Goal: Task Accomplishment & Management: Manage account settings

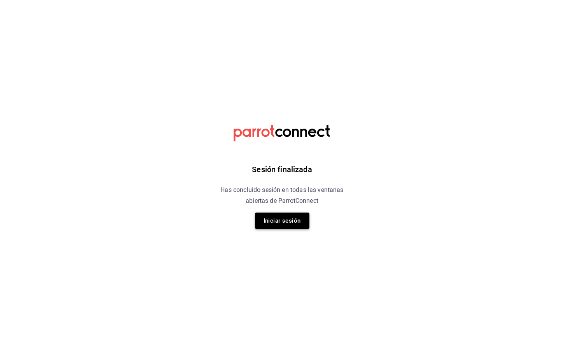
click at [291, 216] on button "Iniciar sesión" at bounding box center [282, 221] width 54 height 16
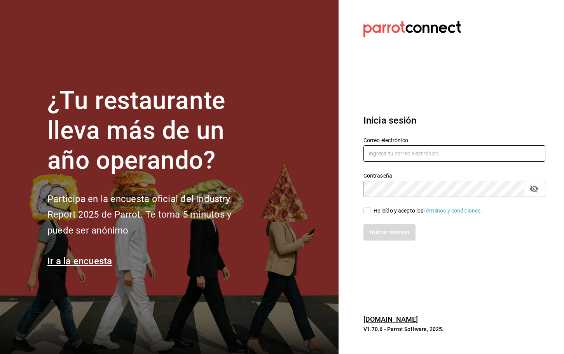
click at [388, 160] on input "text" at bounding box center [454, 153] width 182 height 16
type input "[EMAIL_ADDRESS][DOMAIN_NAME]"
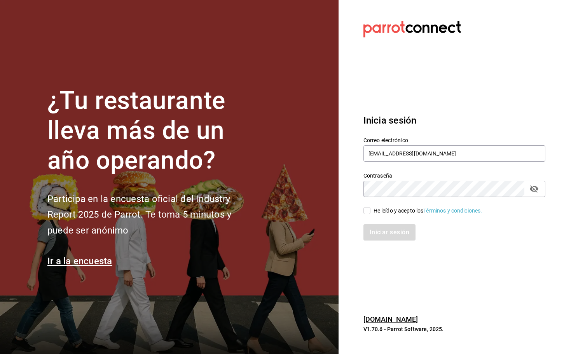
click at [366, 215] on div "Iniciar sesión" at bounding box center [449, 228] width 191 height 26
click at [366, 213] on input "He leído y acepto los Términos y condiciones." at bounding box center [366, 210] width 7 height 7
checkbox input "true"
click at [377, 232] on button "Iniciar sesión" at bounding box center [389, 232] width 53 height 16
click at [538, 74] on section "Datos incorrectos. Verifica que tu Correo o Contraseña estén bien escritos. Ini…" at bounding box center [450, 177] width 225 height 354
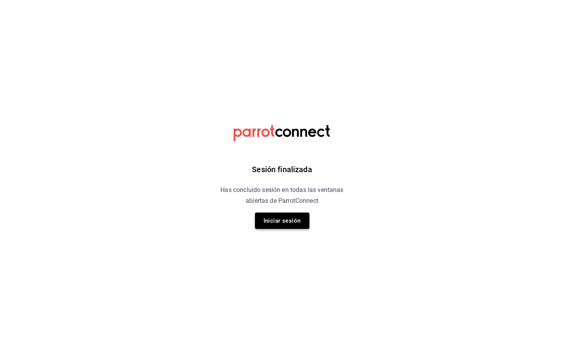
click at [264, 223] on button "Iniciar sesión" at bounding box center [282, 221] width 54 height 16
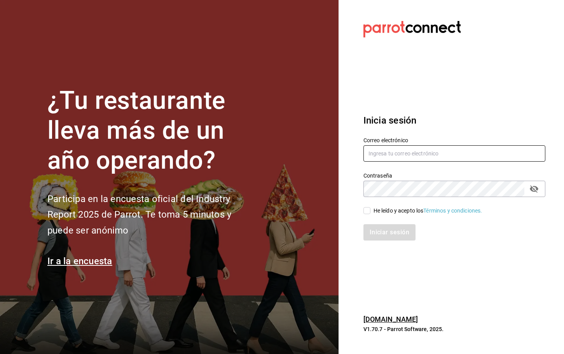
click at [398, 158] on input "text" at bounding box center [454, 153] width 182 height 16
type input "inventariosmaple@gmail.com"
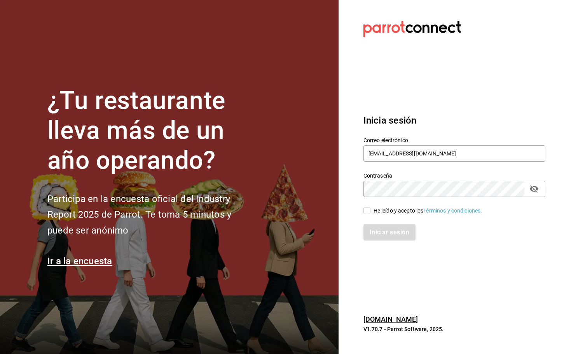
click at [368, 211] on input "He leído y acepto los Términos y condiciones." at bounding box center [366, 210] width 7 height 7
checkbox input "true"
click at [384, 230] on button "Iniciar sesión" at bounding box center [389, 232] width 53 height 16
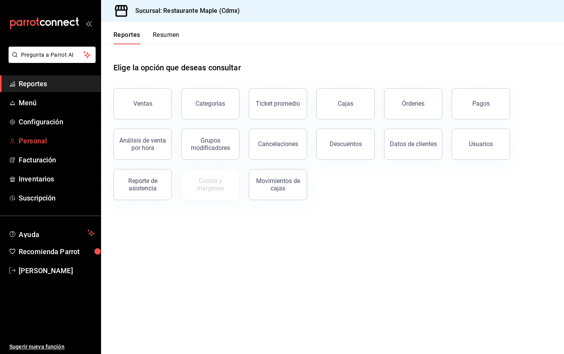
click at [36, 140] on span "Personal" at bounding box center [57, 141] width 76 height 10
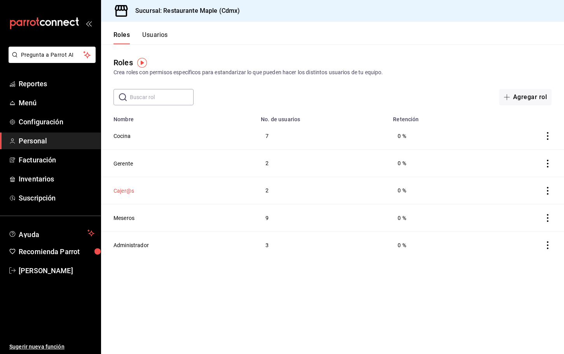
click at [127, 192] on button "Cajer@s" at bounding box center [123, 191] width 21 height 8
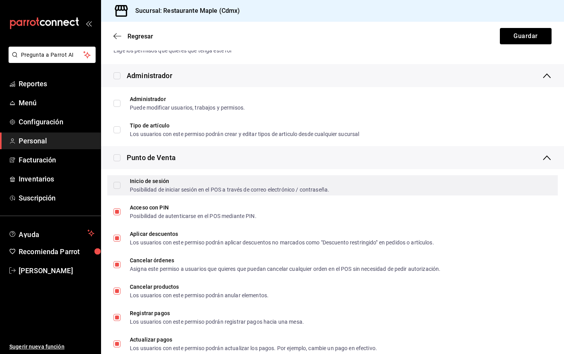
scroll to position [200, 0]
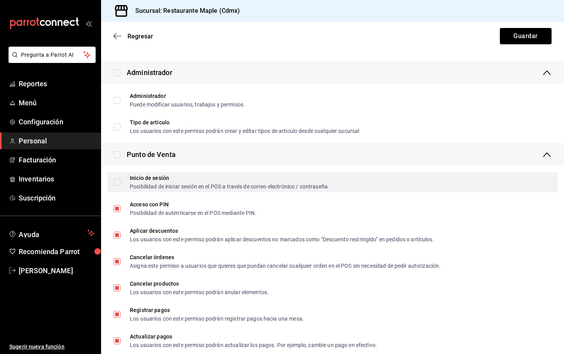
click at [116, 179] on input "Inicio de sesión Posibilidad de iniciar sesión en el POS a través de correo ele…" at bounding box center [116, 182] width 7 height 7
checkbox input "true"
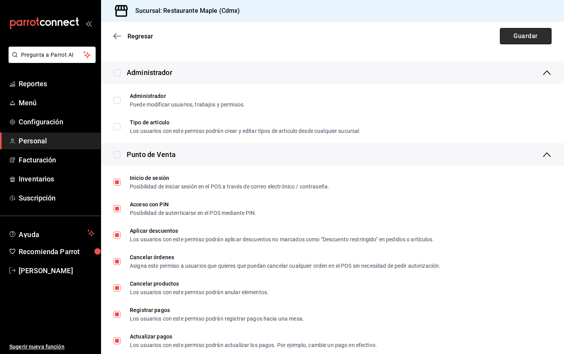
click at [506, 40] on button "Guardar" at bounding box center [526, 36] width 52 height 16
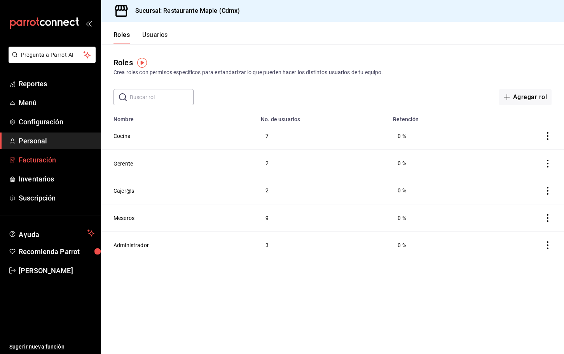
click at [31, 165] on span "Facturación" at bounding box center [57, 160] width 76 height 10
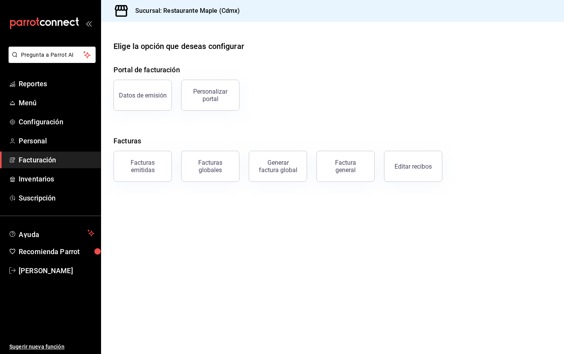
click at [413, 183] on main "Elige la opción que deseas configurar Portal de facturación Datos de emisión Pe…" at bounding box center [332, 188] width 463 height 332
click at [414, 171] on button "Editar recibos" at bounding box center [413, 166] width 58 height 31
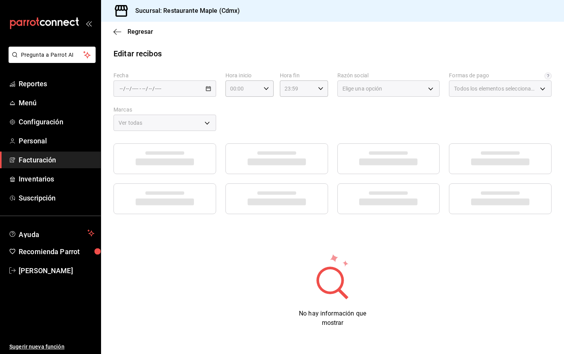
type input "1c0db33b-a268-48f2-8e75-1009b11b28a9"
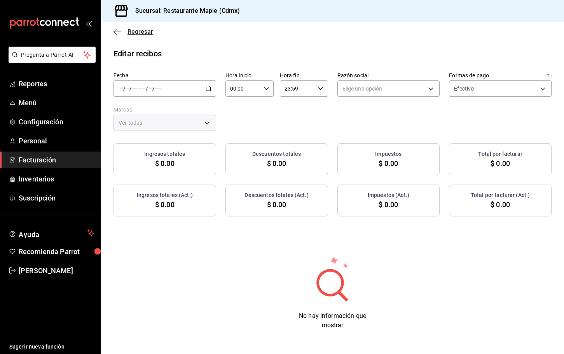
click at [114, 28] on icon "button" at bounding box center [117, 31] width 8 height 7
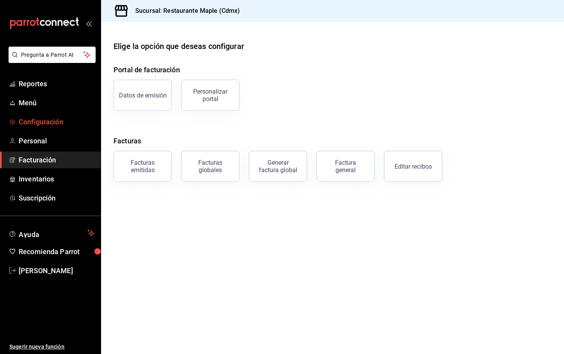
click at [48, 126] on span "Configuración" at bounding box center [57, 122] width 76 height 10
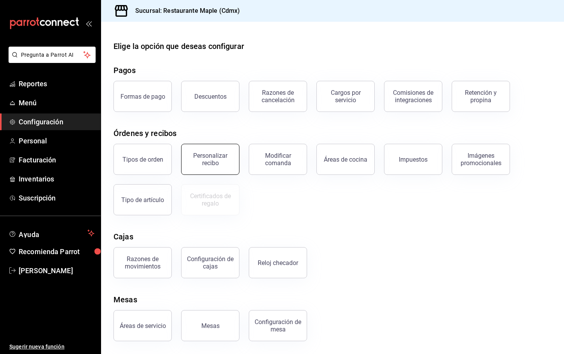
click at [228, 161] on div "Personalizar recibo" at bounding box center [210, 159] width 48 height 15
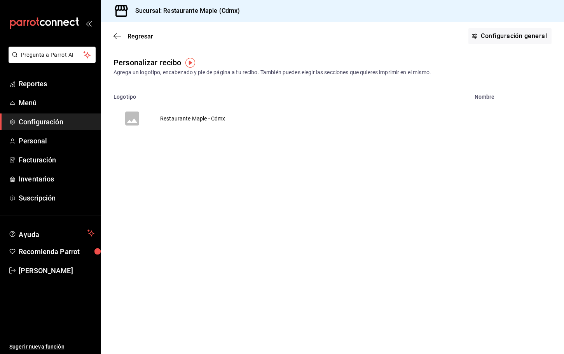
click at [173, 115] on td "Restaurante Maple - Cdmx" at bounding box center [193, 118] width 84 height 37
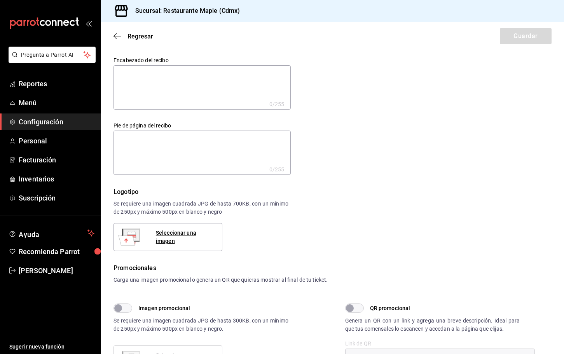
click at [214, 93] on textarea at bounding box center [201, 87] width 177 height 44
type textarea "R"
type textarea "x"
type textarea "Re"
type textarea "x"
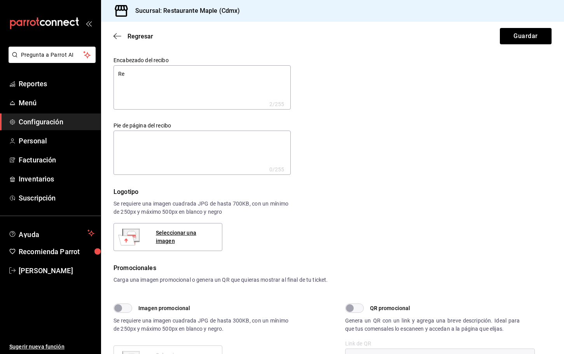
type textarea "Res"
type textarea "x"
type textarea "Rest"
type textarea "x"
type textarea "Resta"
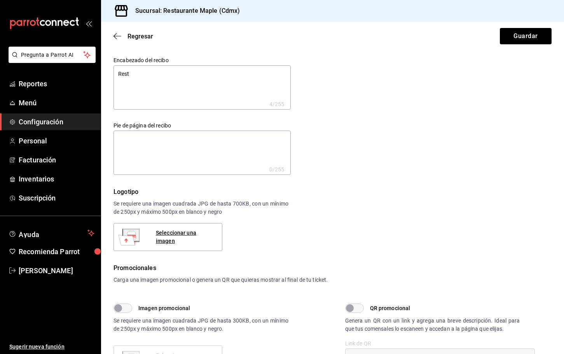
type textarea "x"
type textarea "Restau"
type textarea "x"
type textarea "Restaur"
type textarea "x"
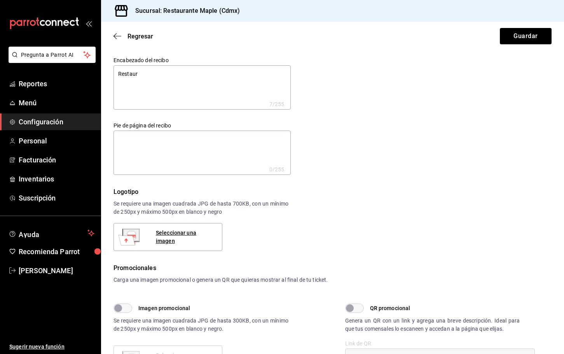
type textarea "Restaura"
type textarea "x"
type textarea "Restauran"
type textarea "x"
type textarea "Restaurant"
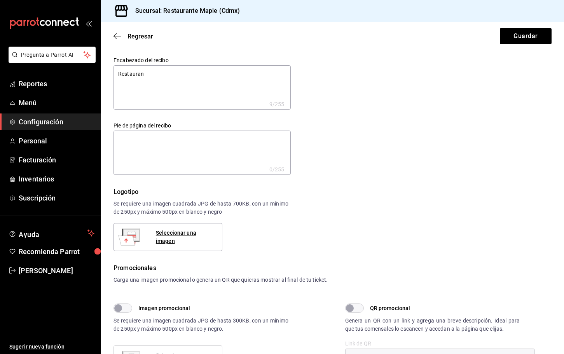
type textarea "x"
type textarea "Restaurante"
type textarea "x"
type textarea "Restaurante"
type textarea "x"
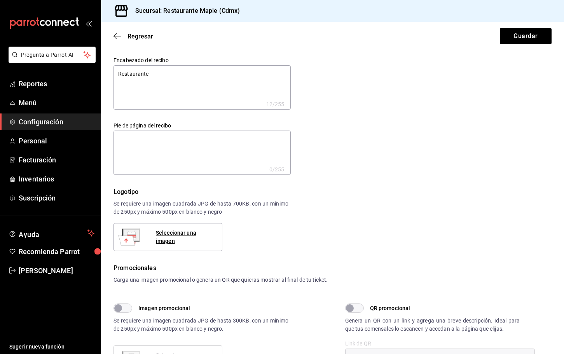
type textarea "Restaurante M"
type textarea "x"
type textarea "Restaurante Ma"
type textarea "x"
type textarea "Restaurante Map"
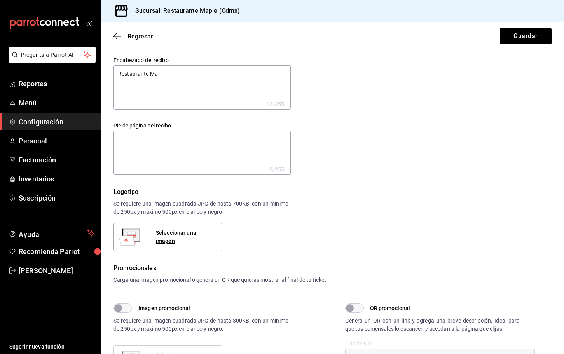
type textarea "x"
type textarea "Restaurante Mapl"
type textarea "x"
type textarea "Restaurante Maple"
type textarea "x"
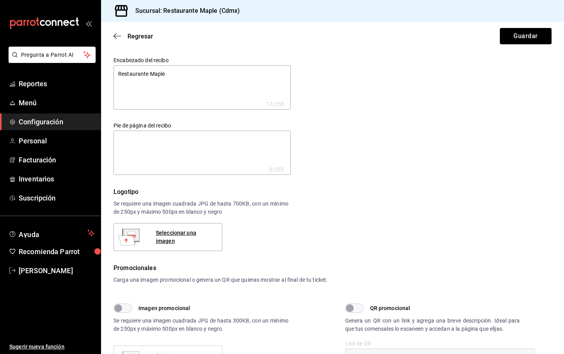
type textarea "Restaurante Maple"
type textarea "x"
type textarea "Restaurante Maple S"
type textarea "x"
type textarea "Restaurante Maple S."
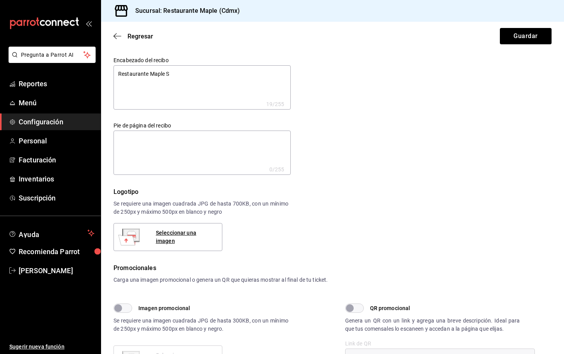
type textarea "x"
type textarea "Restaurante Maple S.A"
type textarea "x"
type textarea "Restaurante Maple S.A"
type textarea "x"
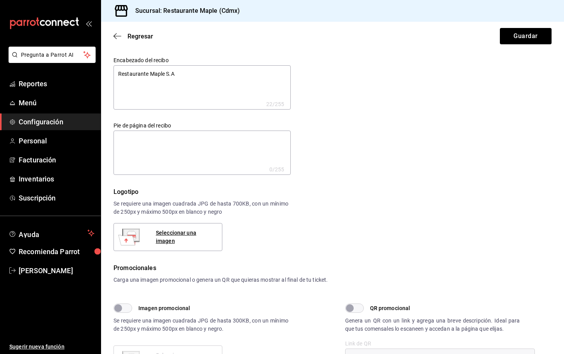
type textarea "Restaurante Maple S.A D"
type textarea "x"
type textarea "Restaurante Maple S.A DE"
type textarea "x"
type textarea "Restaurante Maple S.A DE"
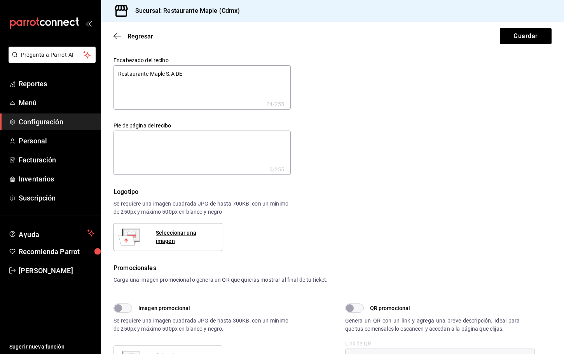
type textarea "x"
type textarea "Restaurante Maple S.A DE C"
type textarea "x"
type textarea "Restaurante Maple S.A DE C."
type textarea "x"
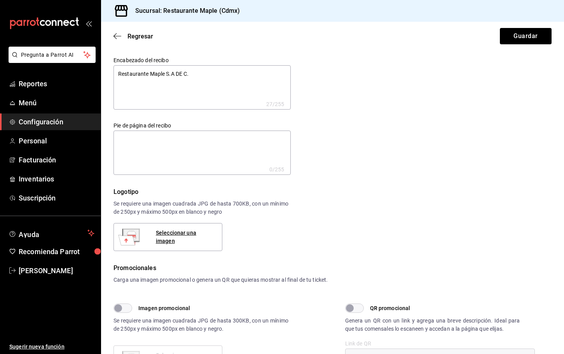
type textarea "Restaurante Maple S.A DE C.V"
type textarea "x"
type textarea "Restaurante Maple S.A DE C.V."
type textarea "x"
click at [174, 74] on textarea "Restaurante Maple S.A DE C.V." at bounding box center [201, 87] width 177 height 44
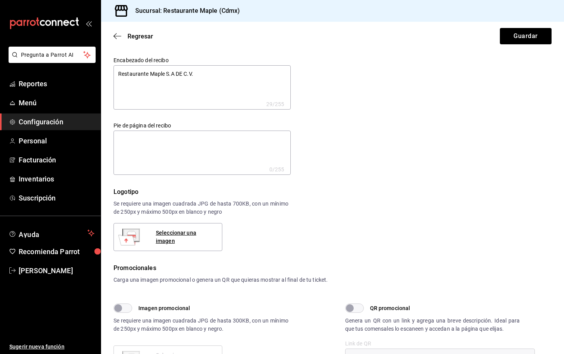
type textarea "Restaurante Maple S.A. DE C.V."
type textarea "x"
drag, startPoint x: 163, startPoint y: 75, endPoint x: 91, endPoint y: 75, distance: 71.9
click at [91, 75] on div "Pregunta a Parrot AI Reportes Menú Configuración Personal Facturación Inventari…" at bounding box center [282, 177] width 564 height 354
type textarea "r S.A. DE C.V."
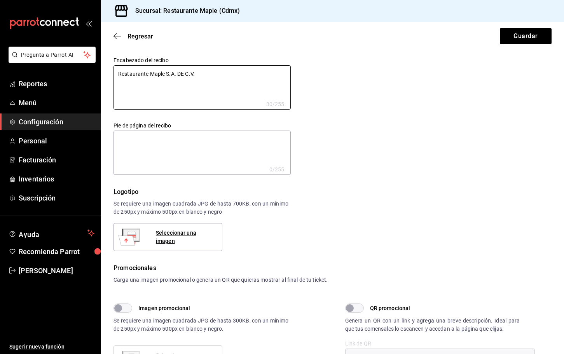
type textarea "x"
type textarea "re S.A. DE C.V."
type textarea "x"
type textarea "res S.A. DE C.V."
type textarea "x"
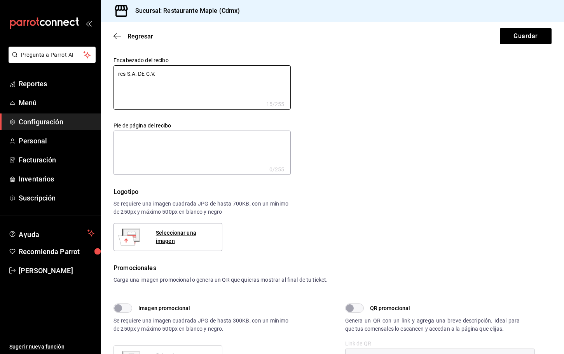
type textarea "rest S.A. DE C.V."
type textarea "x"
type textarea "resta S.A. DE C.V."
type textarea "x"
type textarea "restau S.A. DE C.V."
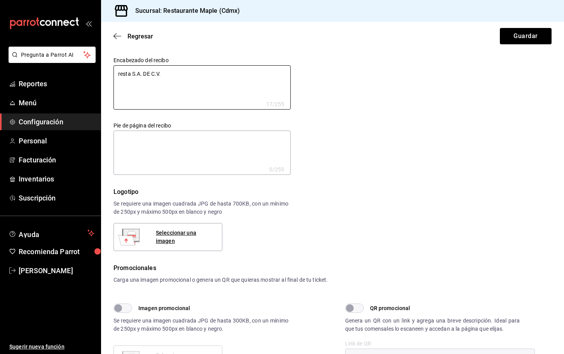
type textarea "x"
type textarea "restaur S.A. DE C.V."
type textarea "x"
type textarea "restaura S.A. DE C.V."
type textarea "x"
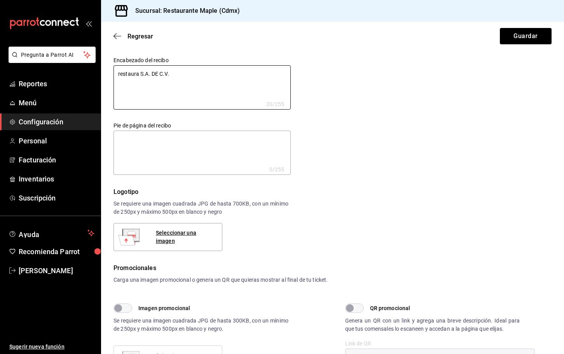
type textarea "restauran S.A. DE C.V."
type textarea "x"
type textarea "restaurant S.A. DE C.V."
type textarea "x"
type textarea "restaurante S.A. DE C.V."
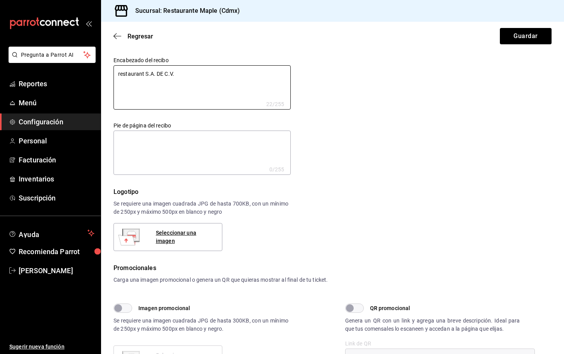
type textarea "x"
type textarea "restaurant S.A. DE C.V."
type textarea "x"
type textarea "restauran S.A. DE C.V."
type textarea "x"
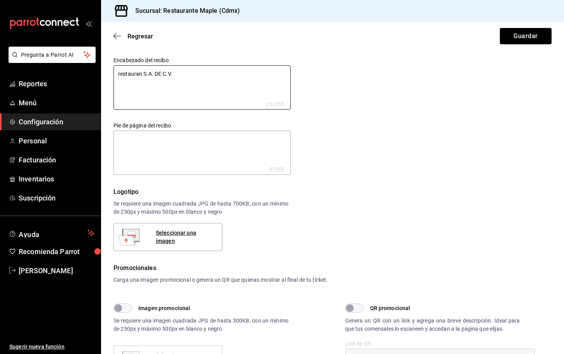
type textarea "restaura S.A. DE C.V."
type textarea "x"
type textarea "restaur S.A. DE C.V."
type textarea "x"
type textarea "restau S.A. DE C.V."
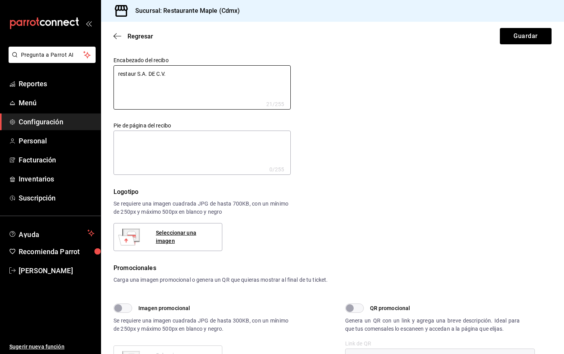
type textarea "x"
type textarea "resta S.A. DE C.V."
type textarea "x"
type textarea "rest S.A. DE C.V."
type textarea "x"
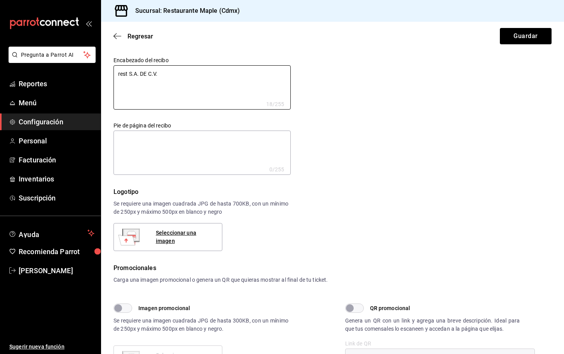
type textarea "res S.A. DE C.V."
type textarea "x"
type textarea "re S.A. DE C.V."
type textarea "x"
type textarea "r S.A. DE C.V."
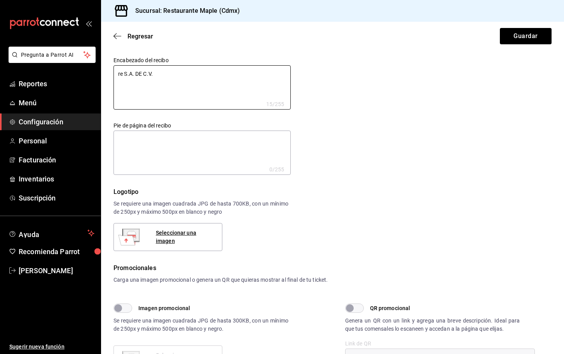
type textarea "x"
type textarea "S.A. DE C.V."
type textarea "x"
type textarea "R S.A. DE C.V."
type textarea "x"
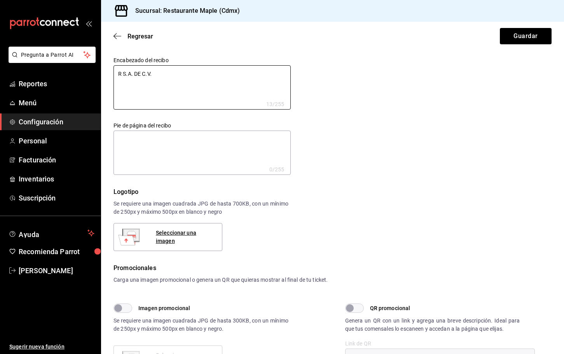
type textarea "RE S.A. DE C.V."
type textarea "x"
type textarea "RES S.A. DE C.V."
type textarea "x"
type textarea "REST S.A. DE C.V."
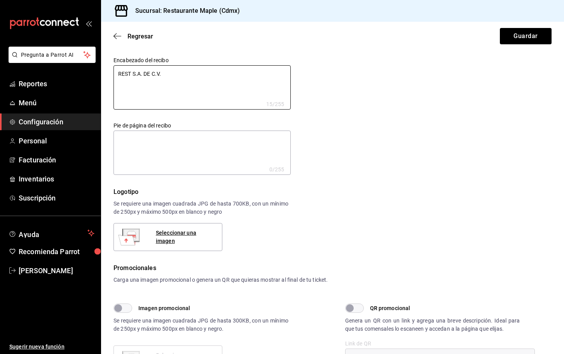
type textarea "x"
type textarea "RESTA S.A. DE C.V."
type textarea "x"
type textarea "RESTAU S.A. DE C.V."
type textarea "x"
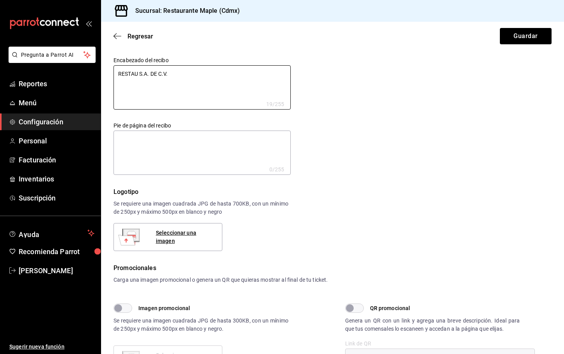
type textarea "RESTAUR S.A. DE C.V."
type textarea "x"
type textarea "RESTAURA S.A. DE C.V."
type textarea "x"
type textarea "RESTAURAN S.A. DE C.V."
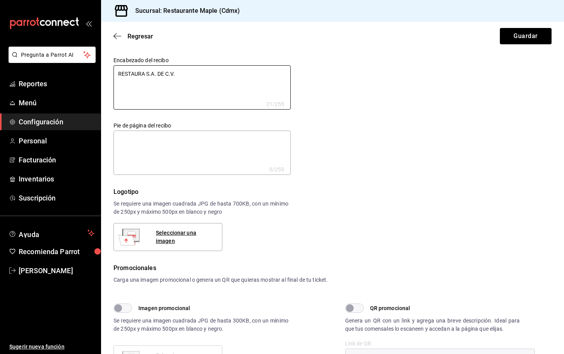
type textarea "x"
type textarea "RESTAURANT S.A. DE C.V."
type textarea "x"
type textarea "RESTAURANTE S.A. DE C.V."
type textarea "x"
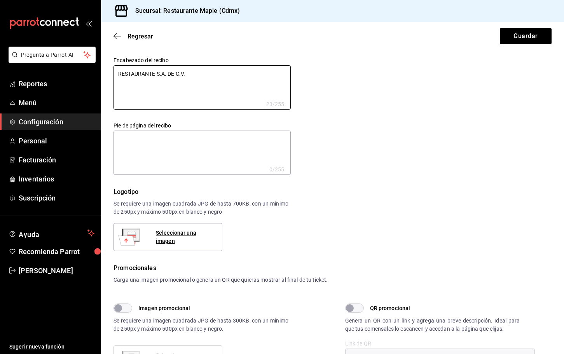
type textarea "RESTAURANTE S.A. DE C.V."
type textarea "x"
type textarea "RESTAURANTE M S.A. DE C.V."
type textarea "x"
type textarea "RESTAURANTE MA S.A. DE C.V."
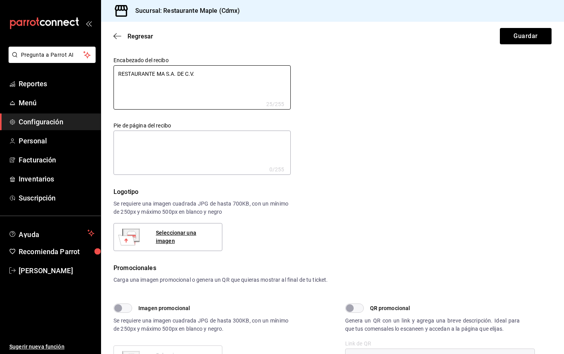
type textarea "x"
type textarea "RESTAURANTE MAP S.A. DE C.V."
type textarea "x"
type textarea "RESTAURANTE MAPL S.A. DE C.V."
type textarea "x"
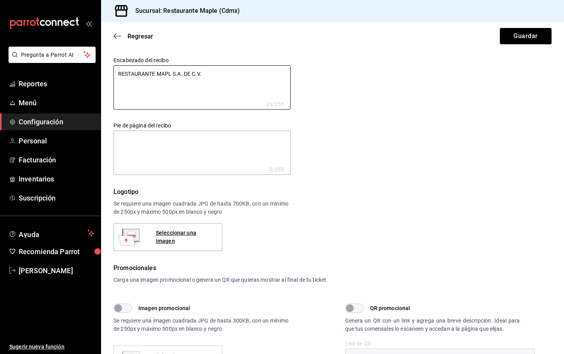
type textarea "RESTAURANTE MAPLE S.A. DE C.V."
type textarea "x"
type textarea "RESTAURANTE MAPLE S.A. DE C.V."
type textarea "x"
click at [217, 75] on textarea "RESTAURANTE MAPLE S.A. DE C.V." at bounding box center [201, 87] width 177 height 44
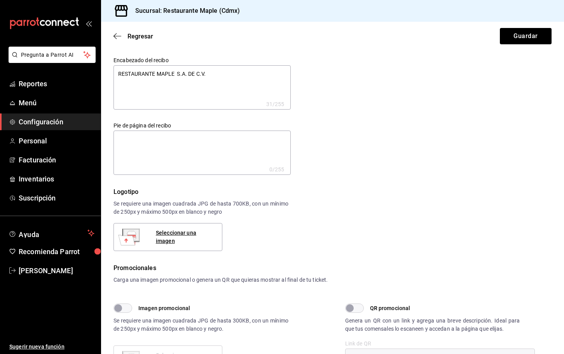
type textarea "RESTAURANTE MAPLE S.A. DE C.V."
type textarea "x"
type textarea "RESTAURANTE MAPLE S.A. DE C.V. R"
type textarea "x"
type textarea "RESTAURANTE MAPLE S.A. DE C.V. RE"
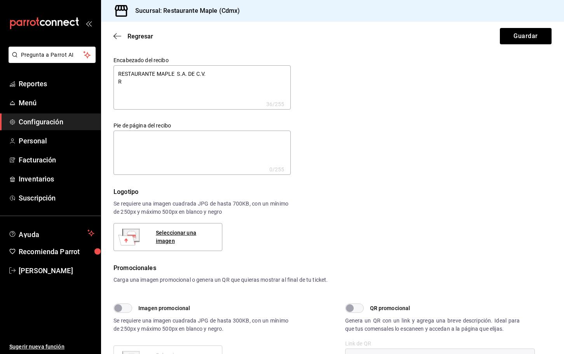
type textarea "x"
type textarea "RESTAURANTE MAPLE S.A. DE C.V. REP"
type textarea "x"
type textarea "RESTAURANTE MAPLE S.A. DE C.V. REP."
type textarea "x"
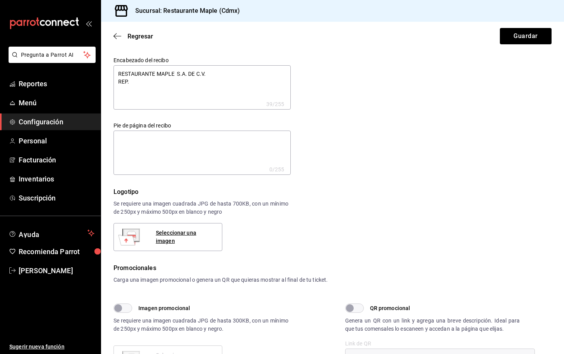
type textarea "RESTAURANTE MAPLE S.A. DE C.V. REP."
type textarea "x"
type textarea "RESTAURANTE MAPLE S.A. DE C.V. REP. D"
type textarea "x"
type textarea "RESTAURANTE MAPLE S.A. DE C.V. REP. DE"
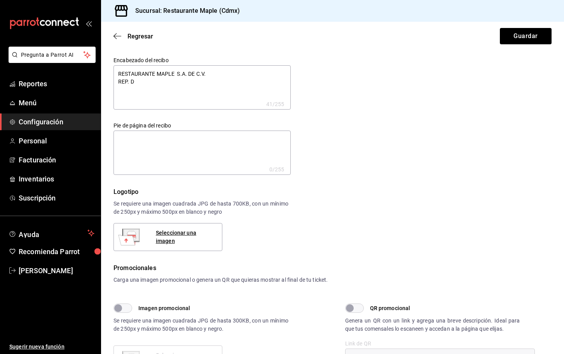
type textarea "x"
type textarea "RESTAURANTE MAPLE S.A. DE C.V. REP. DE"
type textarea "x"
type textarea "RESTAURANTE MAPLE S.A. DE C.V. REP. DE U"
type textarea "x"
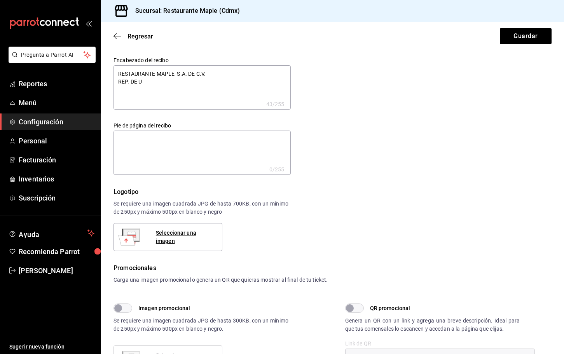
type textarea "RESTAURANTE MAPLE S.A. DE C.V. REP. DE UR"
type textarea "x"
type textarea "RESTAURANTE MAPLE S.A. DE C.V. REP. DE URU"
type textarea "x"
type textarea "RESTAURANTE MAPLE S.A. DE C.V. REP. DE URUG"
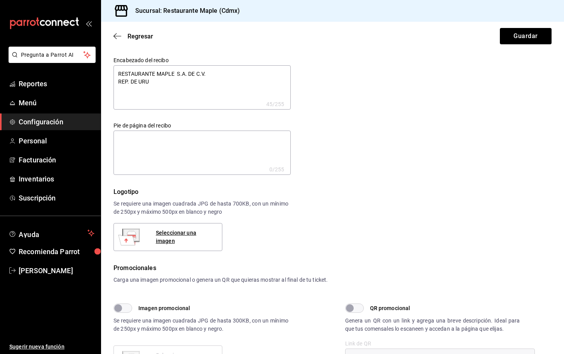
type textarea "x"
type textarea "RESTAURANTE MAPLE S.A. DE C.V. REP. DE URUGU"
type textarea "x"
type textarea "RESTAURANTE MAPLE S.A. DE C.V. REP. DE URUGUA"
type textarea "x"
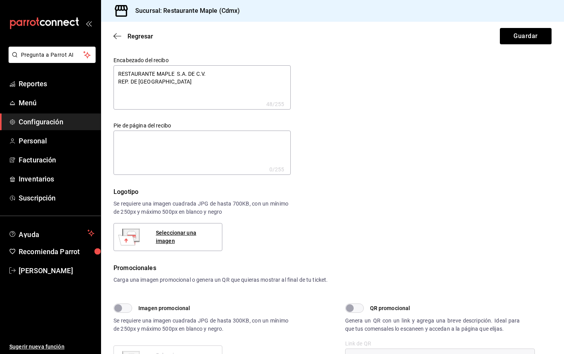
type textarea "RESTAURANTE MAPLE S.A. DE C.V. REP. DE URUGUAY"
type textarea "x"
type textarea "RESTAURANTE MAPLE S.A. DE C.V. REP. DE URUGUAY"
type textarea "x"
type textarea "RESTAURANTE MAPLE S.A. DE C.V. REP. DE URUGUAY #"
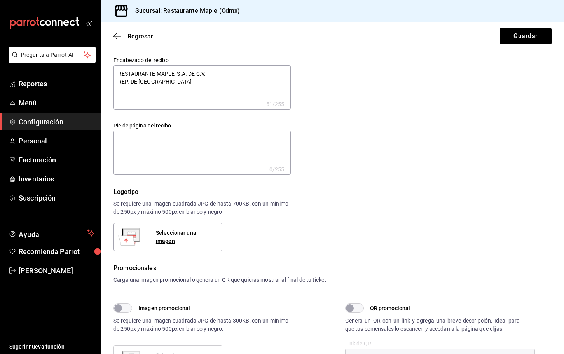
type textarea "x"
type textarea "RESTAURANTE MAPLE S.A. DE C.V. REP. DE URUGUAY #1"
type textarea "x"
type textarea "RESTAURANTE MAPLE S.A. DE C.V. REP. DE URUGUAY #10"
type textarea "x"
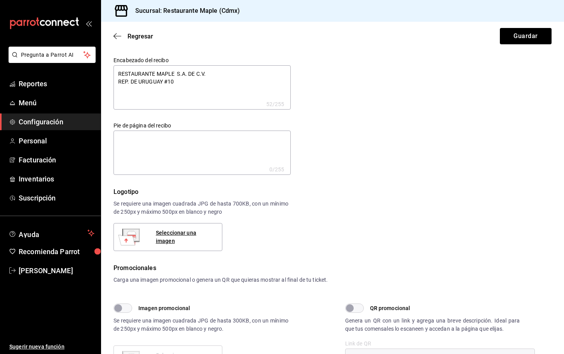
type textarea "RESTAURANTE MAPLE S.A. DE C.V. REP. DE URUGUAY #109"
type textarea "x"
type textarea "RESTAURANTE MAPLE S.A. DE C.V. REP. DE URUGUAY #109-"
type textarea "x"
type textarea "RESTAURANTE MAPLE S.A. DE C.V. REP. DE URUGUAY #109-C"
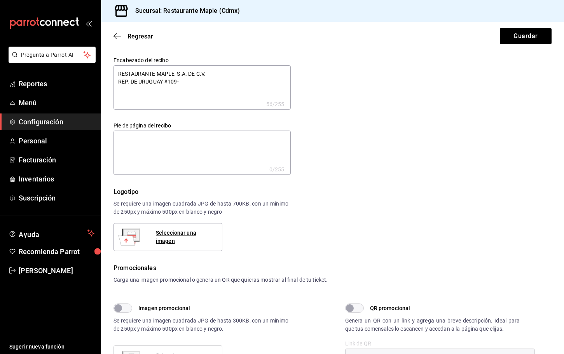
type textarea "x"
type textarea "RESTAURANTE MAPLE S.A. DE C.V. REP. DE URUGUAY #109-C"
type textarea "x"
type textarea "RESTAURANTE MAPLE S.A. DE C.V. REP. DE URUGUAY #109-C C"
type textarea "x"
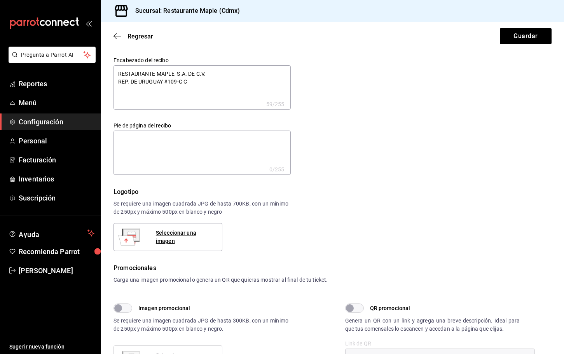
type textarea "RESTAURANTE MAPLE S.A. DE C.V. REP. DE URUGUAY #109-C CO"
type textarea "x"
type textarea "RESTAURANTE MAPLE S.A. DE C.V. REP. DE URUGUAY #109-C COL"
type textarea "x"
type textarea "RESTAURANTE MAPLE S.A. DE C.V. REP. DE URUGUAY #109-C COL."
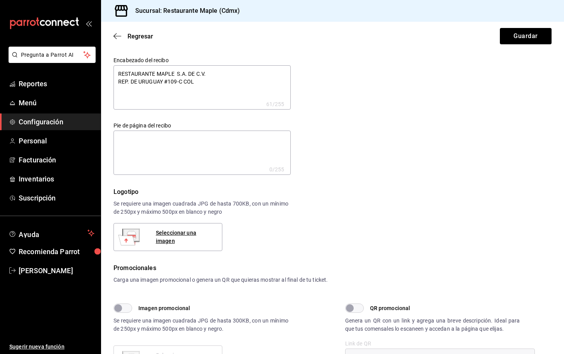
type textarea "x"
type textarea "RESTAURANTE MAPLE S.A. DE C.V. REP. DE URUGUAY #109-C COL."
type textarea "x"
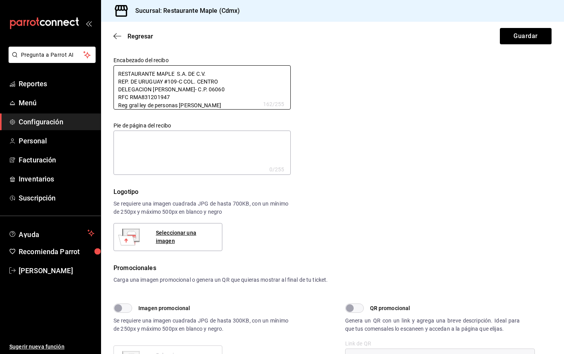
click at [163, 140] on textarea at bounding box center [201, 153] width 177 height 44
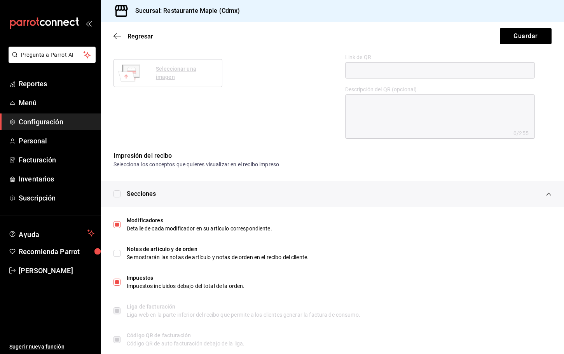
scroll to position [302, 0]
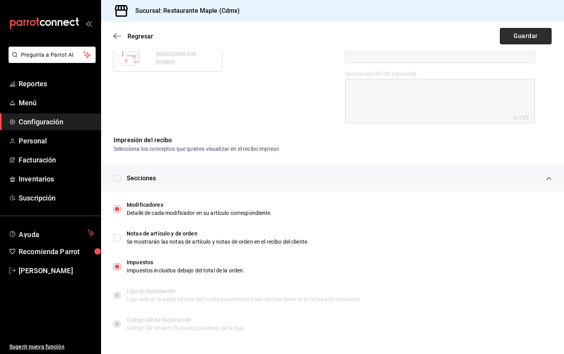
click at [531, 40] on button "Guardar" at bounding box center [526, 36] width 52 height 16
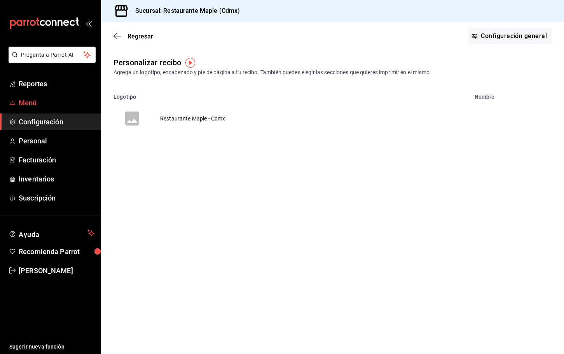
click at [32, 99] on span "Menú" at bounding box center [57, 103] width 76 height 10
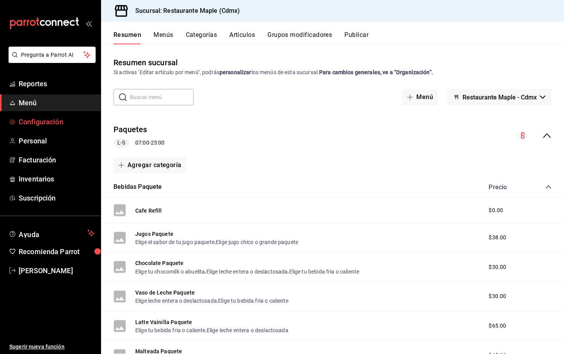
click at [37, 120] on span "Configuración" at bounding box center [57, 122] width 76 height 10
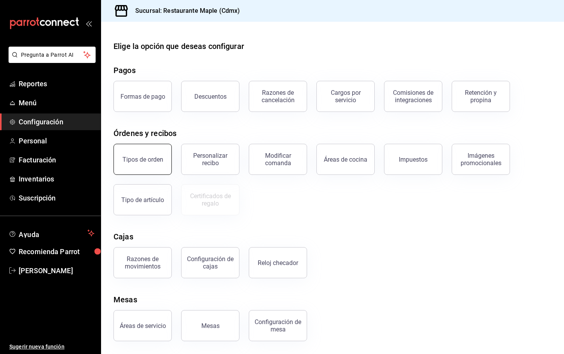
click at [155, 166] on button "Tipos de orden" at bounding box center [142, 159] width 58 height 31
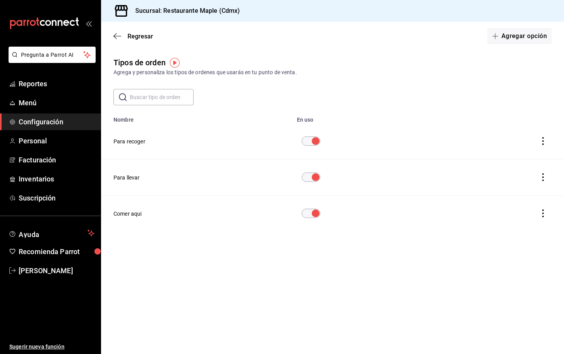
click at [545, 180] on icon "actions" at bounding box center [543, 177] width 8 height 8
click at [400, 287] on div at bounding box center [282, 177] width 564 height 354
click at [132, 173] on th "Para llevar" at bounding box center [196, 177] width 191 height 36
click at [132, 176] on button "Para llevar" at bounding box center [126, 178] width 26 height 8
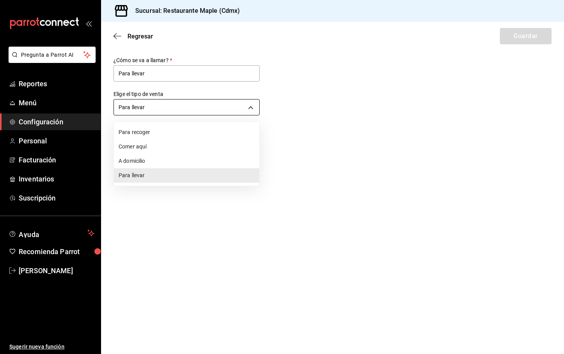
click at [205, 110] on body "Pregunta a Parrot AI Reportes Menú Configuración Personal Facturación Inventari…" at bounding box center [282, 177] width 564 height 354
click at [347, 87] on div at bounding box center [282, 177] width 564 height 354
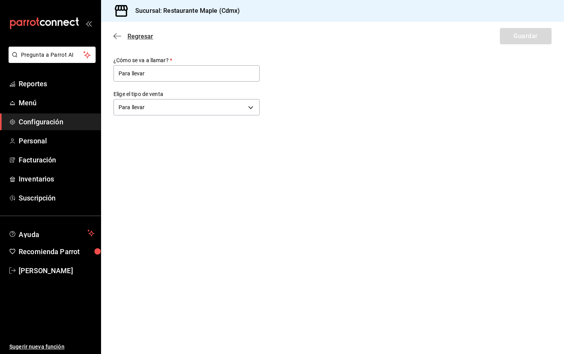
click at [116, 35] on icon "button" at bounding box center [117, 36] width 8 height 7
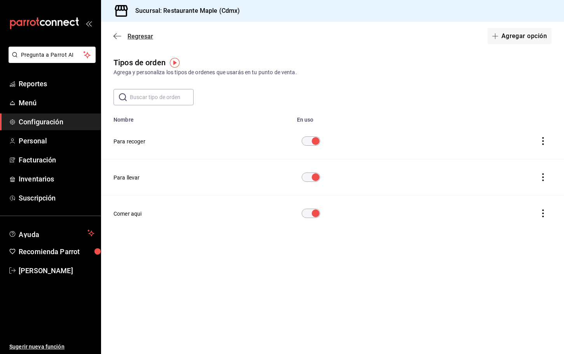
click at [117, 38] on icon "button" at bounding box center [117, 36] width 8 height 7
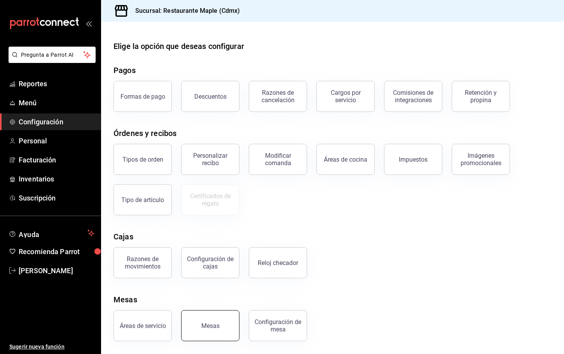
click at [201, 340] on div "Mesas" at bounding box center [206, 321] width 68 height 40
click at [217, 327] on div "Mesas" at bounding box center [210, 325] width 18 height 7
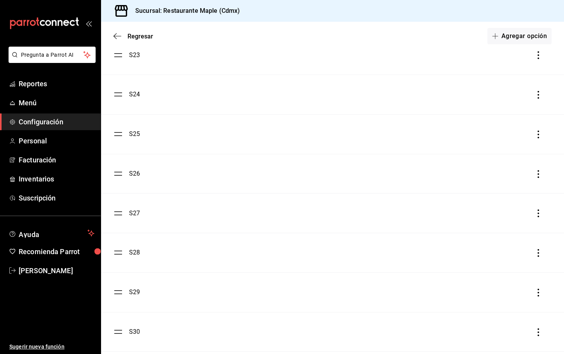
scroll to position [1117, 0]
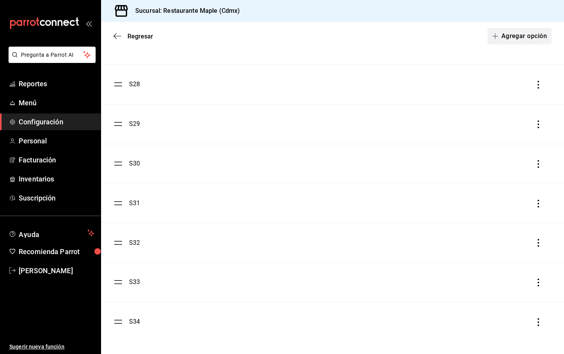
click at [509, 41] on button "Agregar opción" at bounding box center [519, 36] width 64 height 16
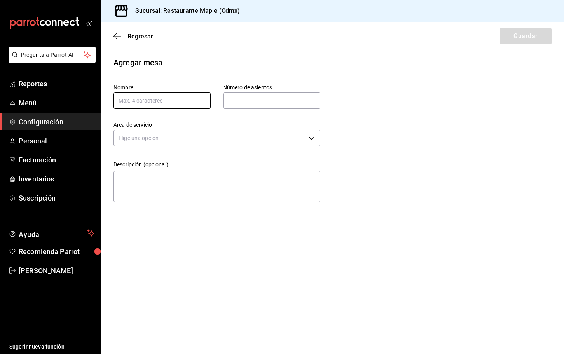
click at [180, 98] on input "text" at bounding box center [161, 100] width 97 height 16
click at [253, 96] on input "text" at bounding box center [271, 101] width 97 height 16
click at [172, 138] on body "Pregunta a Parrot AI Reportes Menú Configuración Personal Facturación Inventari…" at bounding box center [282, 177] width 564 height 354
click at [147, 163] on li "Salón" at bounding box center [217, 162] width 206 height 13
click at [141, 188] on textarea at bounding box center [216, 186] width 207 height 31
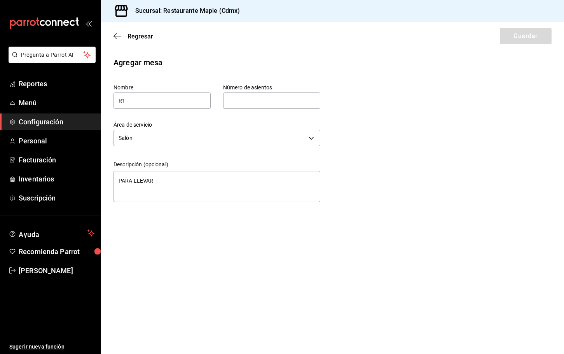
click at [269, 98] on input "text" at bounding box center [271, 101] width 97 height 16
click at [511, 34] on button "Guardar" at bounding box center [526, 36] width 52 height 16
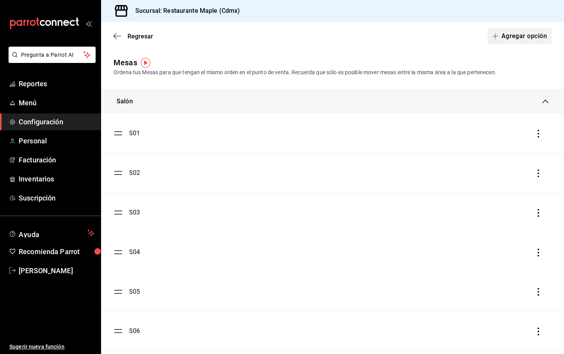
click at [522, 35] on button "Agregar opción" at bounding box center [519, 36] width 64 height 16
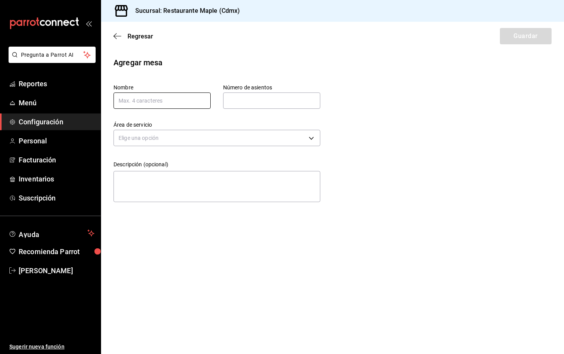
click at [149, 102] on input "text" at bounding box center [161, 100] width 97 height 16
click at [236, 99] on input "text" at bounding box center [271, 101] width 97 height 16
click at [178, 143] on body "Pregunta a Parrot AI Reportes Menú Configuración Personal Facturación Inventari…" at bounding box center [282, 177] width 564 height 354
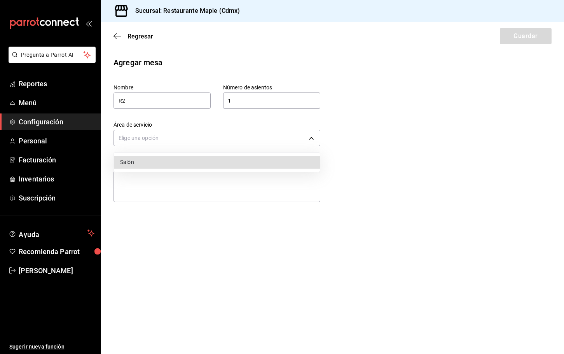
click at [166, 159] on li "Salón" at bounding box center [217, 162] width 206 height 13
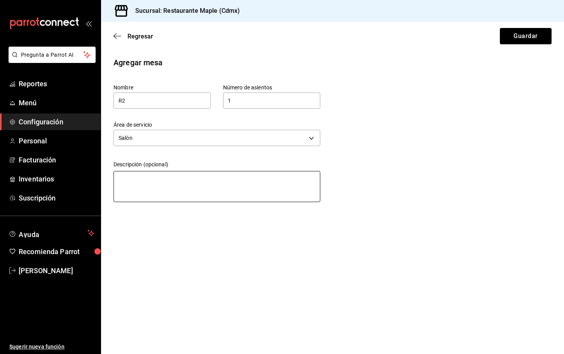
click at [166, 178] on textarea at bounding box center [216, 186] width 207 height 31
click at [514, 40] on button "Guardar" at bounding box center [526, 36] width 52 height 16
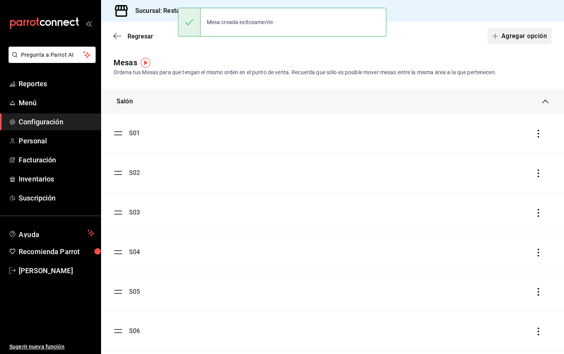
click at [511, 32] on button "Agregar opción" at bounding box center [519, 36] width 64 height 16
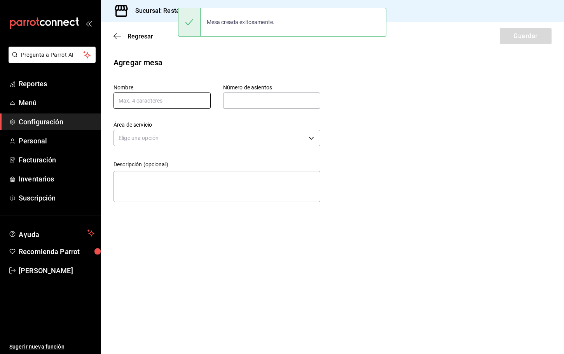
click at [159, 102] on input "text" at bounding box center [161, 100] width 97 height 16
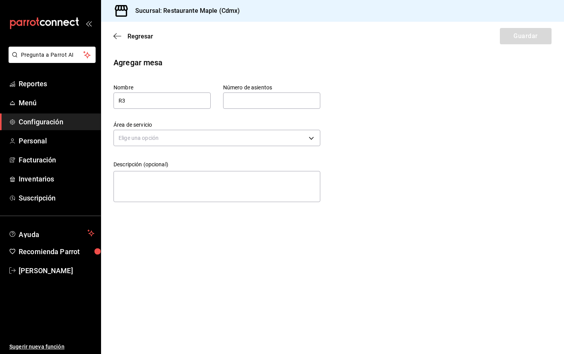
click at [239, 100] on input "text" at bounding box center [271, 101] width 97 height 16
click at [206, 138] on body "Pregunta a Parrot AI Reportes Menú Configuración Personal Facturación Inventari…" at bounding box center [282, 177] width 564 height 354
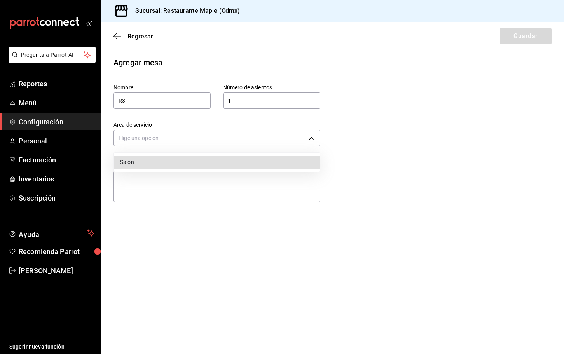
click at [169, 160] on li "Salón" at bounding box center [217, 162] width 206 height 13
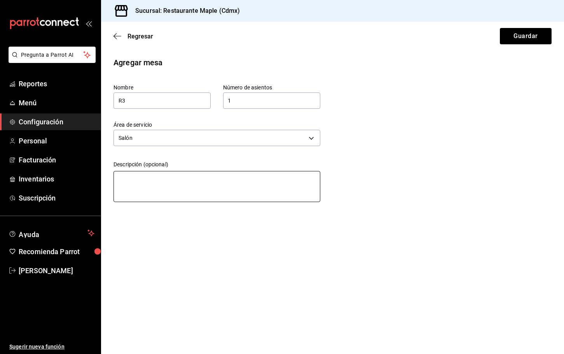
click at [166, 180] on textarea at bounding box center [216, 186] width 207 height 31
click at [521, 30] on button "Guardar" at bounding box center [526, 36] width 52 height 16
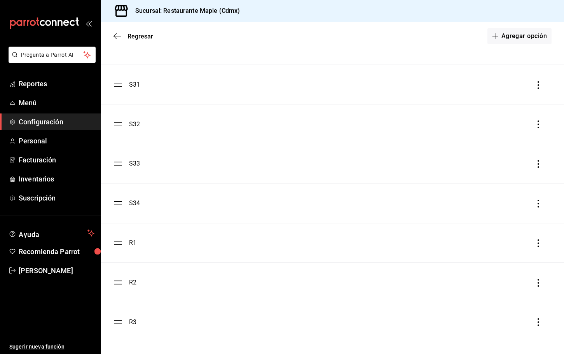
scroll to position [1230, 0]
click at [33, 101] on span "Menú" at bounding box center [57, 103] width 76 height 10
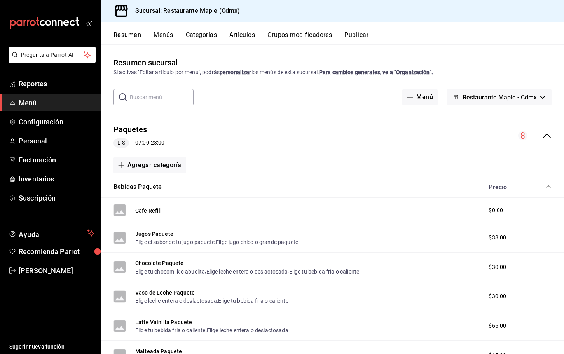
click at [499, 94] on span "Restaurante Maple - Cdmx" at bounding box center [499, 97] width 74 height 7
click at [366, 42] on div at bounding box center [282, 177] width 564 height 354
click at [366, 38] on button "Publicar" at bounding box center [356, 37] width 24 height 13
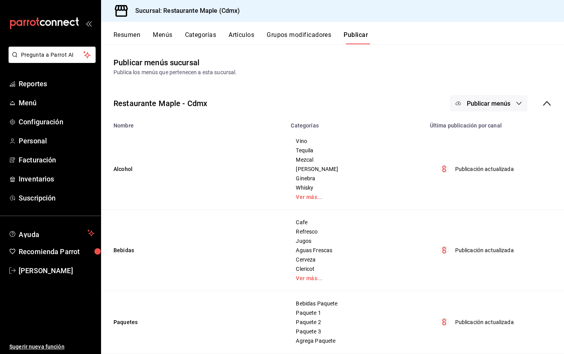
click at [504, 100] on span "Publicar menús" at bounding box center [489, 103] width 44 height 7
click at [485, 131] on span "Punto de venta" at bounding box center [499, 129] width 37 height 8
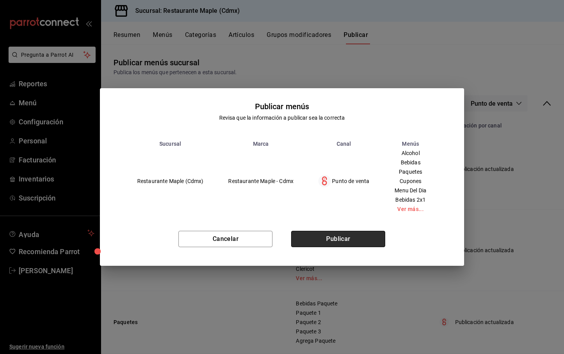
click at [351, 236] on button "Publicar" at bounding box center [338, 239] width 94 height 16
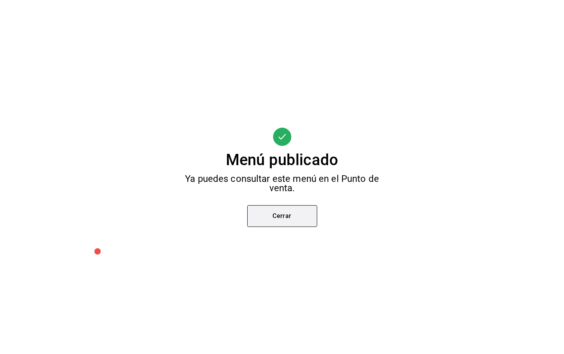
click at [293, 220] on button "Cerrar" at bounding box center [282, 216] width 70 height 22
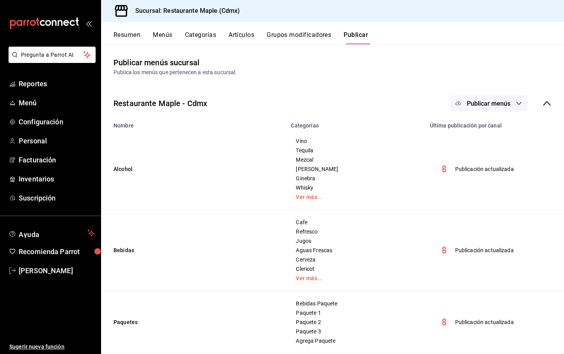
click at [406, 36] on div "Resumen Menús Categorías Artículos Grupos modificadores Publicar" at bounding box center [338, 37] width 450 height 13
click at [30, 127] on link "Configuración" at bounding box center [50, 121] width 101 height 17
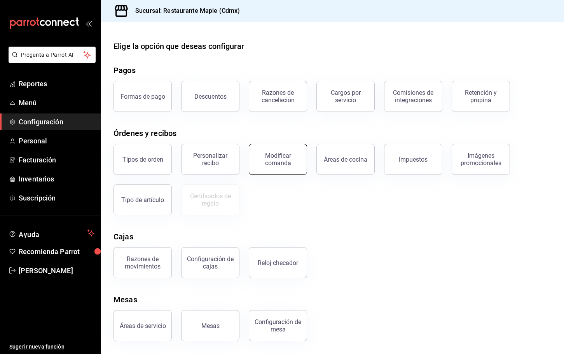
click at [270, 167] on button "Modificar comanda" at bounding box center [278, 159] width 58 height 31
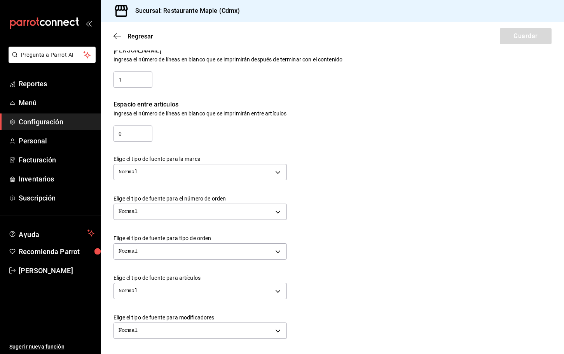
scroll to position [101, 0]
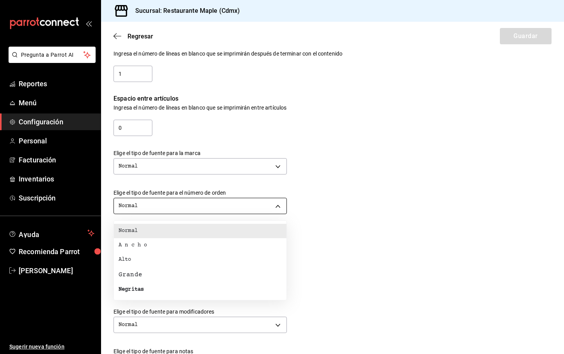
click at [179, 203] on body "Pregunta a Parrot AI Reportes Menú Configuración Personal Facturación Inventari…" at bounding box center [282, 177] width 564 height 354
click at [130, 285] on li "Negritas" at bounding box center [200, 289] width 173 height 14
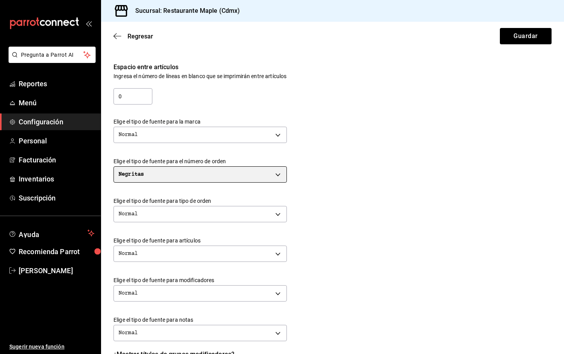
scroll to position [134, 0]
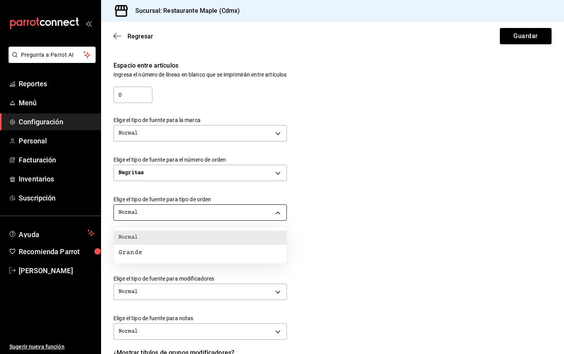
click at [191, 213] on body "Pregunta a Parrot AI Reportes Menú Configuración Personal Facturación Inventari…" at bounding box center [282, 177] width 564 height 354
click at [323, 205] on div at bounding box center [282, 177] width 564 height 354
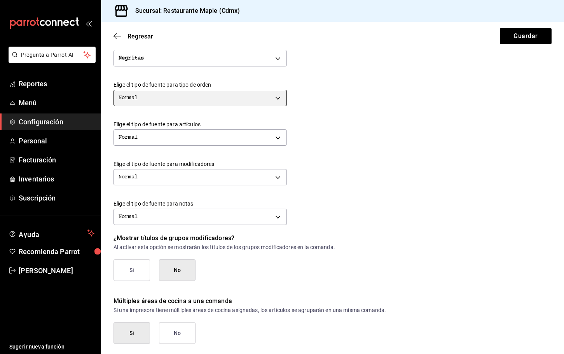
scroll to position [267, 0]
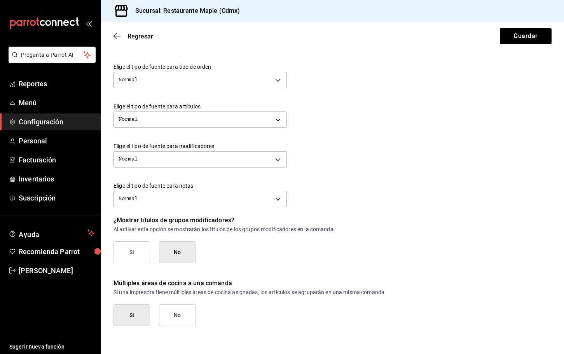
click at [141, 254] on button "Si" at bounding box center [131, 252] width 37 height 22
click at [521, 41] on button "Guardar" at bounding box center [526, 36] width 52 height 16
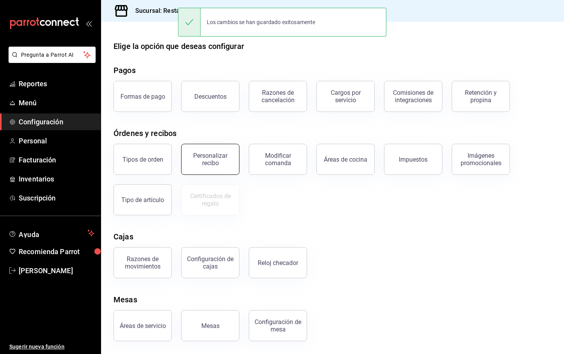
click at [218, 159] on div "Personalizar recibo" at bounding box center [210, 159] width 48 height 15
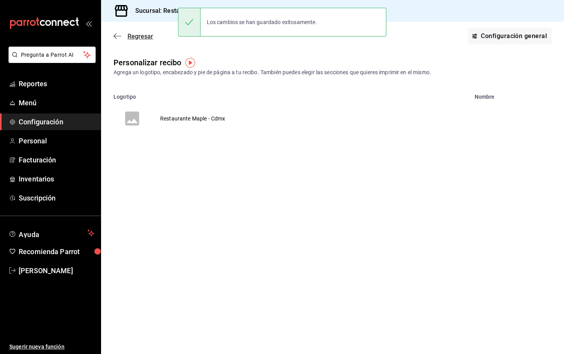
click at [116, 37] on icon "button" at bounding box center [117, 36] width 8 height 7
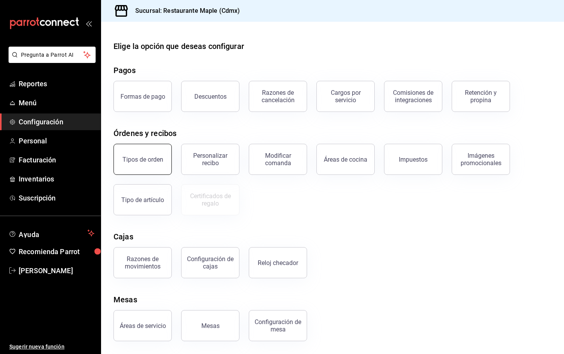
click at [151, 171] on button "Tipos de orden" at bounding box center [142, 159] width 58 height 31
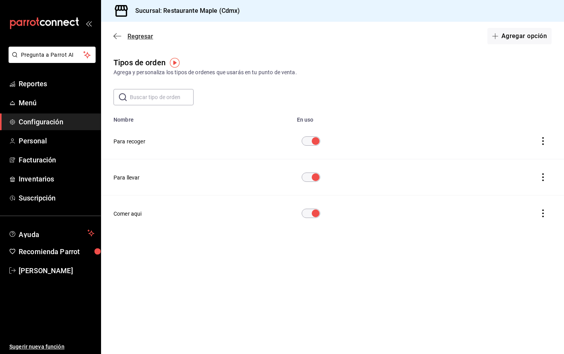
click at [114, 39] on icon "button" at bounding box center [117, 36] width 8 height 7
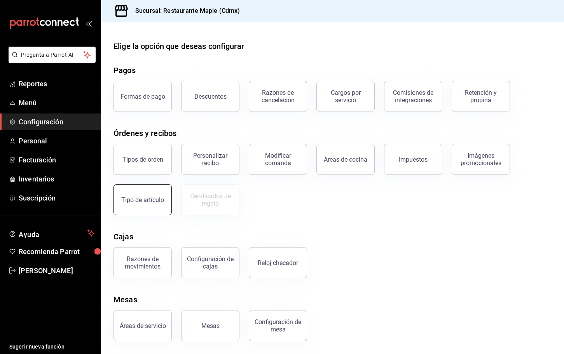
click at [139, 200] on div "Tipo de artículo" at bounding box center [142, 199] width 43 height 7
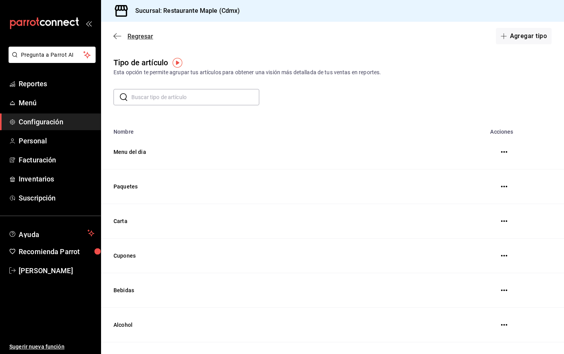
click at [115, 36] on icon "button" at bounding box center [117, 36] width 8 height 7
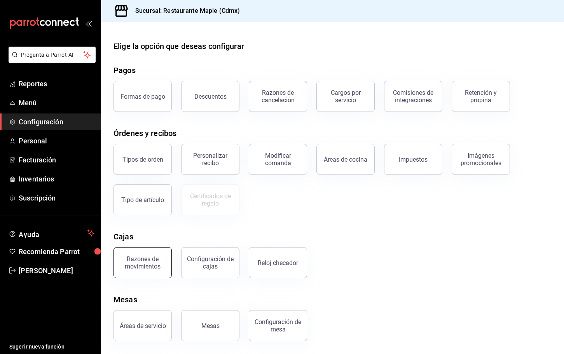
click at [124, 252] on button "Razones de movimientos" at bounding box center [142, 262] width 58 height 31
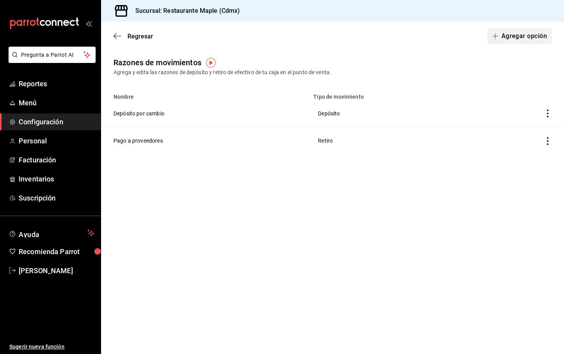
click at [513, 37] on button "Agregar opción" at bounding box center [519, 36] width 64 height 16
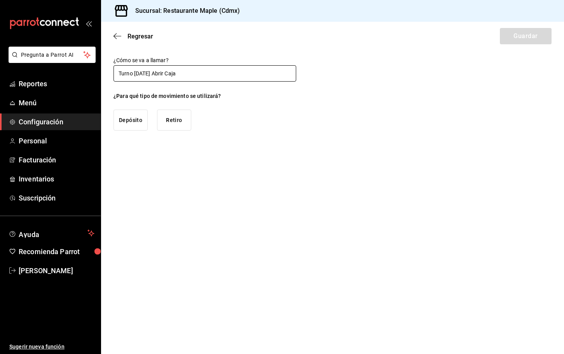
click at [167, 68] on input "Turno Mañana Abrir Caja" at bounding box center [204, 73] width 183 height 16
click at [131, 119] on button "Depósito" at bounding box center [130, 120] width 34 height 21
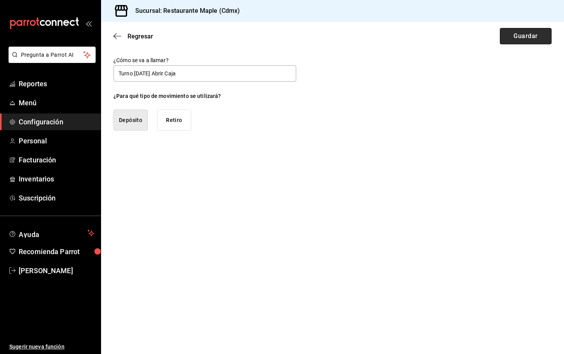
click at [518, 38] on button "Guardar" at bounding box center [526, 36] width 52 height 16
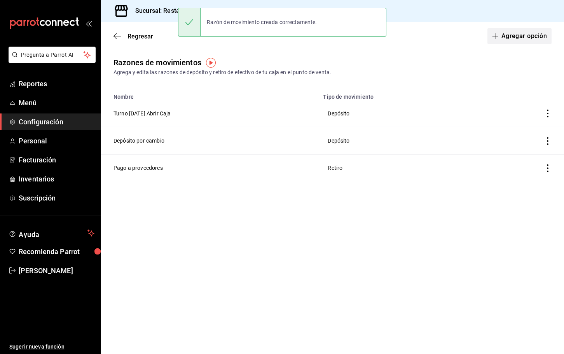
click at [520, 33] on button "Agregar opción" at bounding box center [519, 36] width 64 height 16
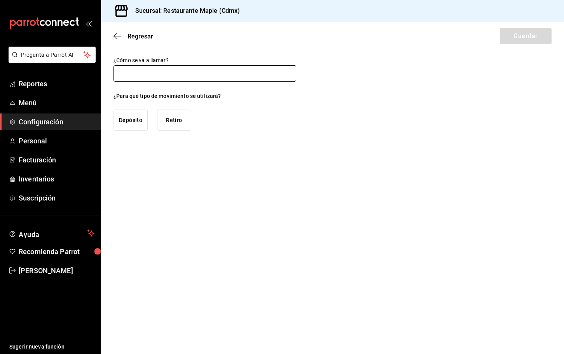
click at [159, 73] on input "text" at bounding box center [204, 73] width 183 height 16
click at [155, 73] on input "Turno Mañana Abrir Caja" at bounding box center [204, 73] width 183 height 16
click at [141, 119] on button "Depósito" at bounding box center [130, 120] width 34 height 21
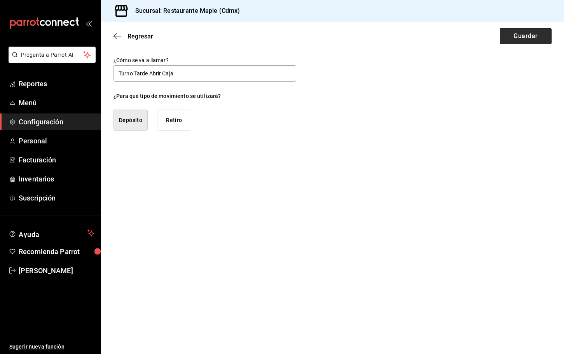
click at [526, 35] on button "Guardar" at bounding box center [526, 36] width 52 height 16
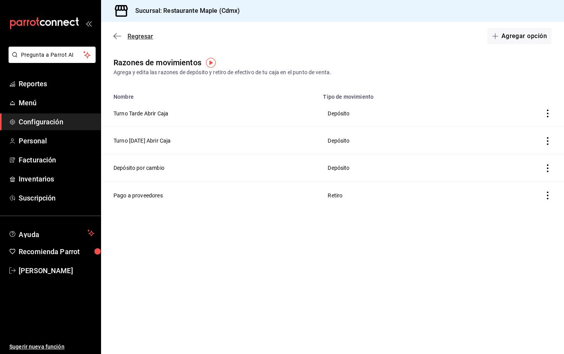
click at [119, 33] on icon "button" at bounding box center [117, 36] width 8 height 7
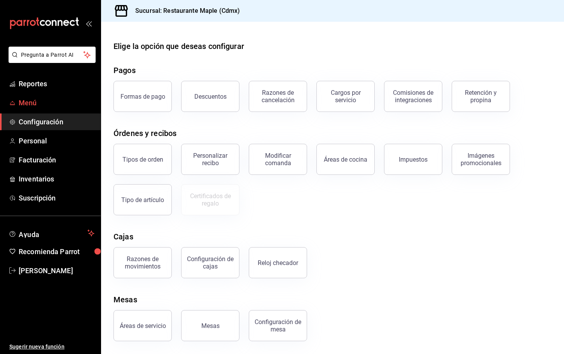
click at [30, 105] on span "Menú" at bounding box center [57, 103] width 76 height 10
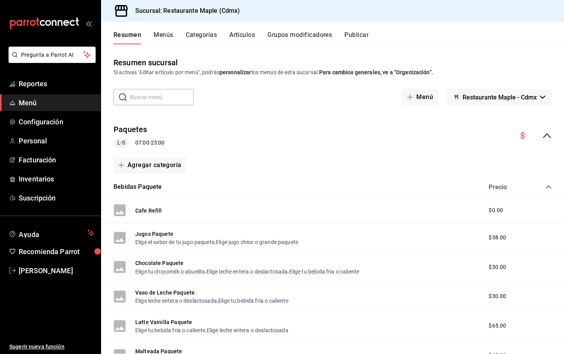
click at [203, 37] on button "Categorías" at bounding box center [201, 37] width 31 height 13
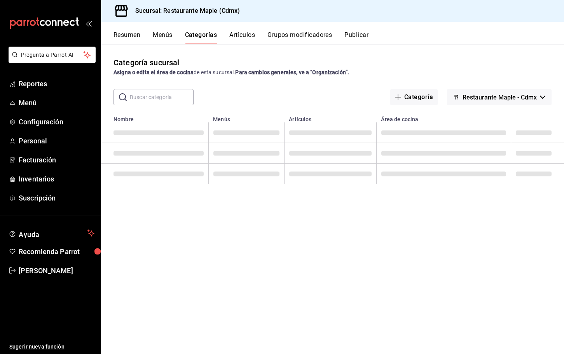
click at [152, 95] on input "text" at bounding box center [162, 97] width 64 height 16
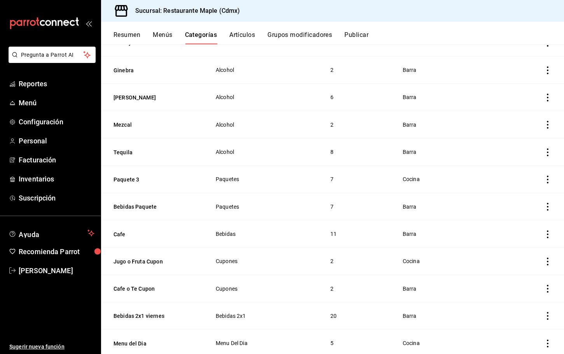
scroll to position [359, 0]
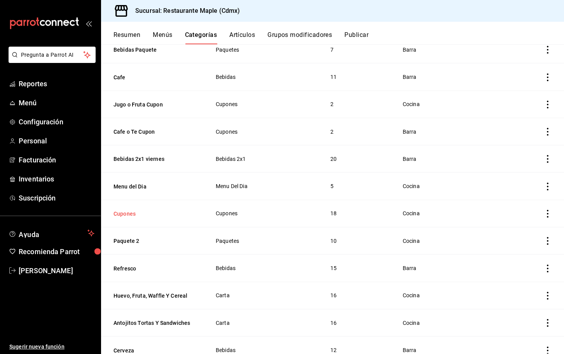
click at [131, 211] on button "Cupones" at bounding box center [152, 214] width 78 height 8
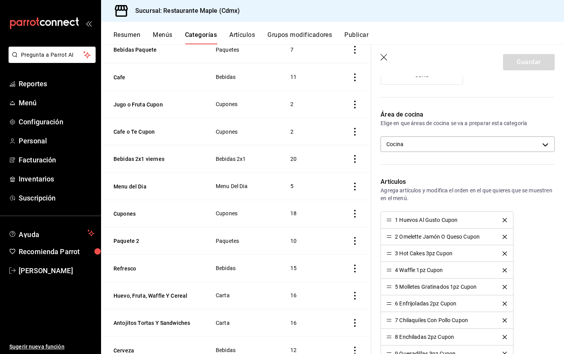
scroll to position [160, 0]
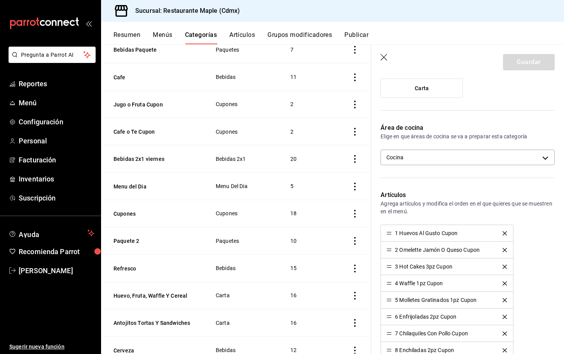
click at [384, 54] on header "Guardar" at bounding box center [467, 61] width 193 height 32
click at [384, 58] on icon "button" at bounding box center [384, 58] width 8 height 8
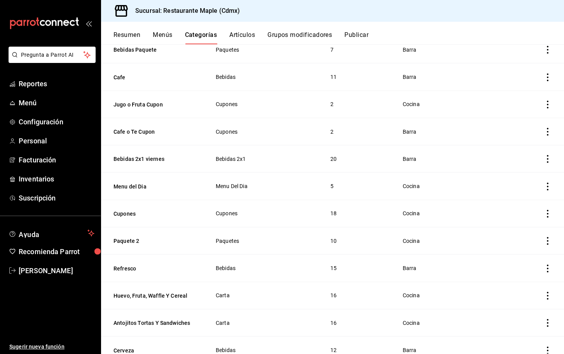
click at [132, 38] on button "Resumen" at bounding box center [126, 37] width 27 height 13
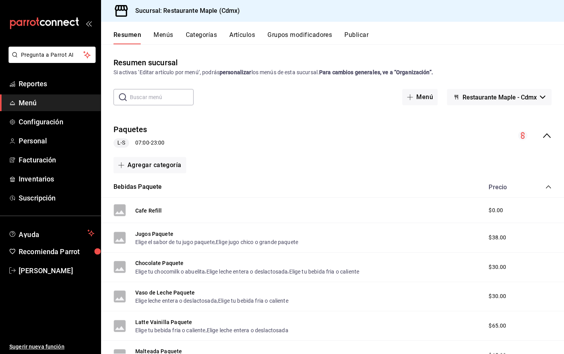
click at [548, 187] on icon "collapse-category-row" at bounding box center [548, 187] width 6 height 6
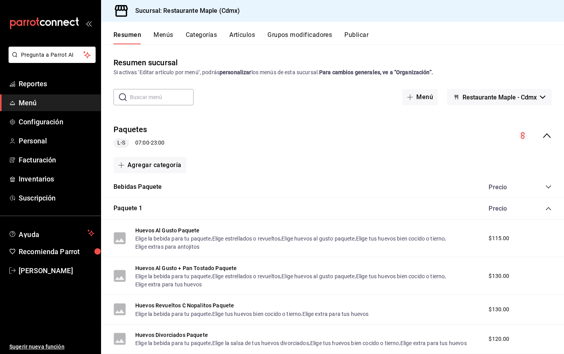
click at [546, 207] on icon "collapse-category-row" at bounding box center [548, 209] width 6 height 6
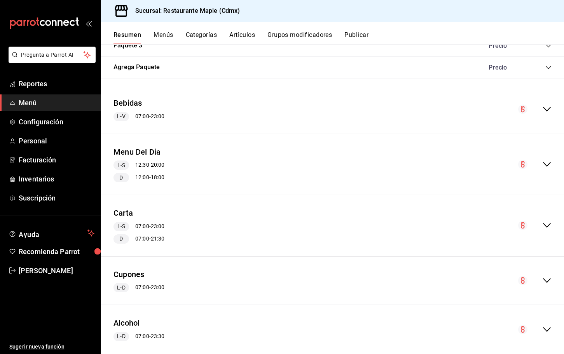
scroll to position [236, 0]
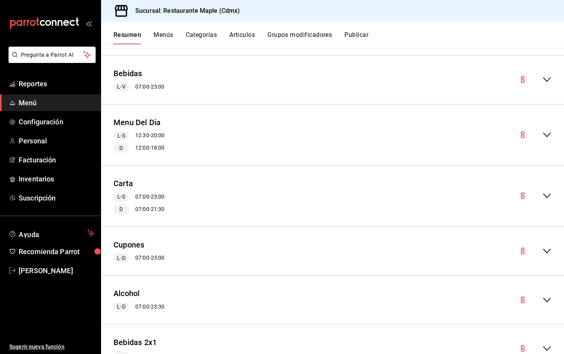
click at [547, 255] on icon "collapse-menu-row" at bounding box center [546, 250] width 9 height 9
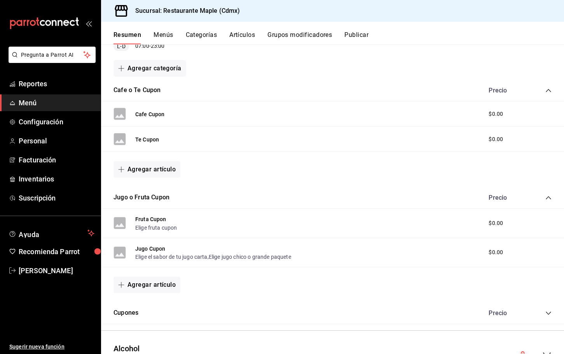
scroll to position [451, 0]
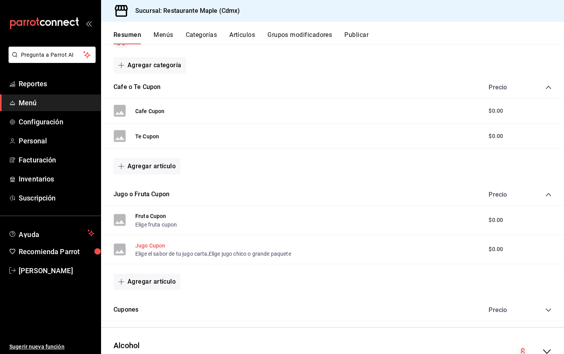
click at [158, 244] on button "Jugo Cupon" at bounding box center [150, 246] width 30 height 8
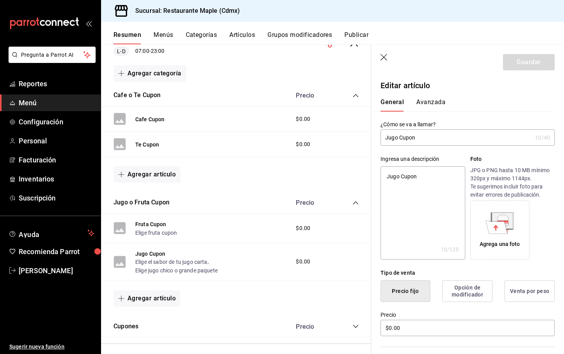
click at [315, 38] on button "Grupos modificadores" at bounding box center [299, 37] width 65 height 13
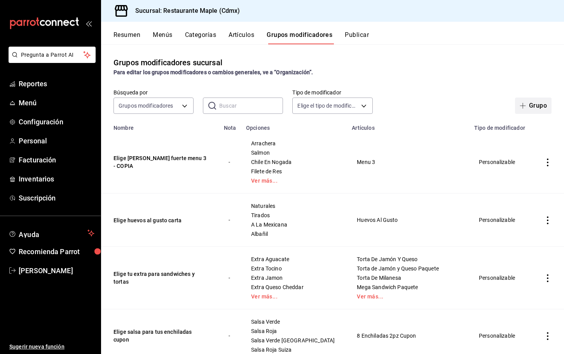
click at [522, 107] on icon "button" at bounding box center [523, 106] width 6 height 6
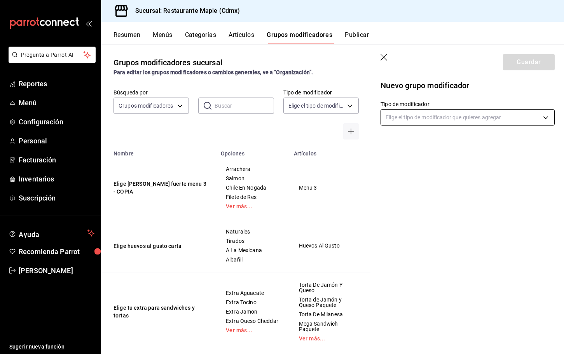
click at [406, 119] on body "Pregunta a Parrot AI Reportes Menú Configuración Personal Facturación Inventari…" at bounding box center [282, 177] width 564 height 354
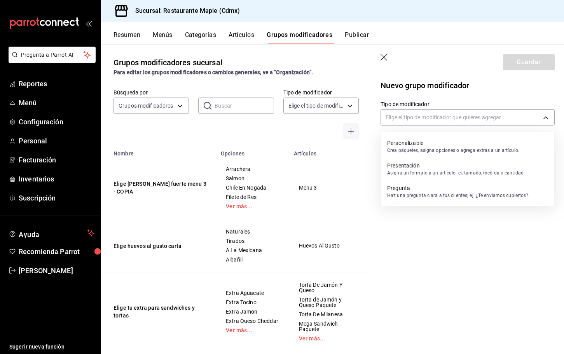
click at [410, 141] on p "Personalizable" at bounding box center [453, 143] width 132 height 8
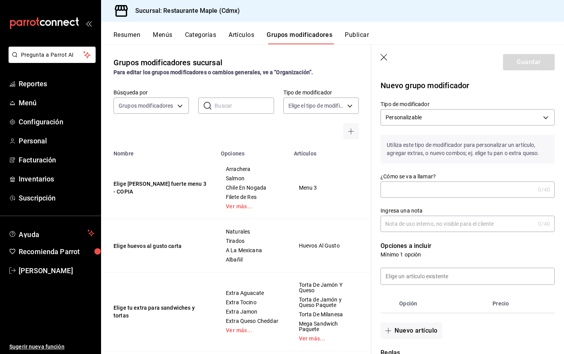
click at [399, 195] on input "¿Cómo se va a llamar?" at bounding box center [457, 190] width 154 height 16
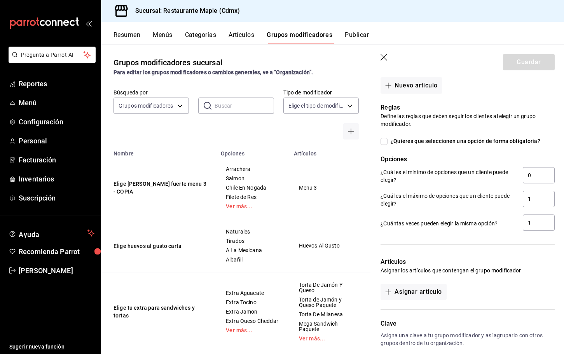
scroll to position [232, 0]
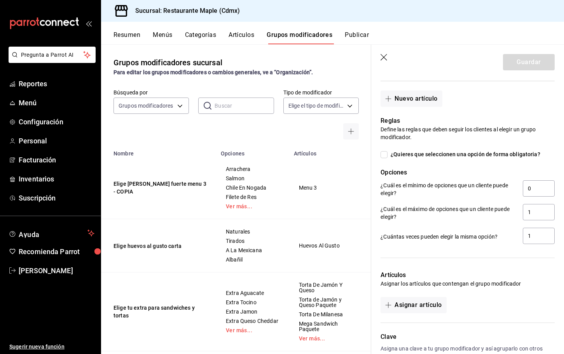
click at [384, 152] on input "¿Quieres que seleccionen una opción de forma obligatoria?" at bounding box center [383, 154] width 7 height 7
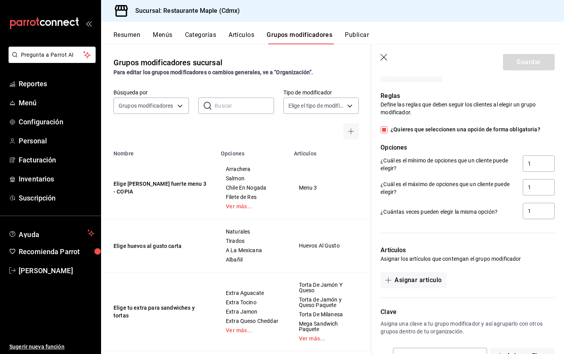
scroll to position [283, 0]
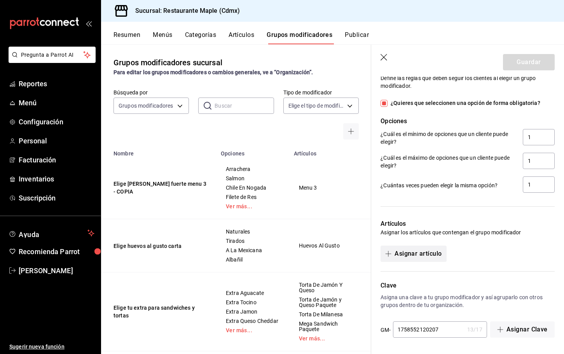
click at [412, 251] on button "Asignar artículo" at bounding box center [413, 254] width 66 height 16
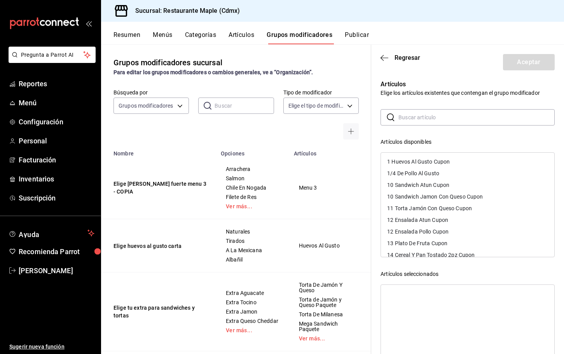
click at [418, 121] on input "text" at bounding box center [476, 118] width 156 height 16
click at [452, 70] on header "Regresar Aceptar" at bounding box center [467, 61] width 193 height 32
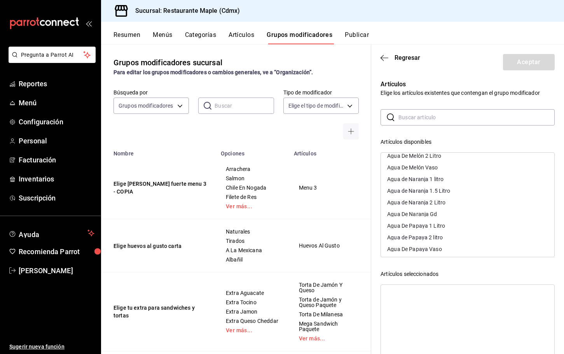
scroll to position [417, 0]
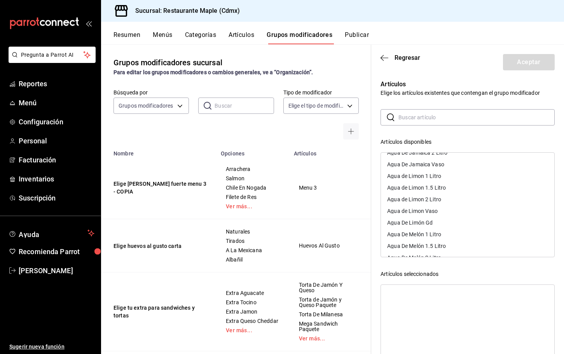
click at [414, 118] on input "text" at bounding box center [476, 118] width 156 height 16
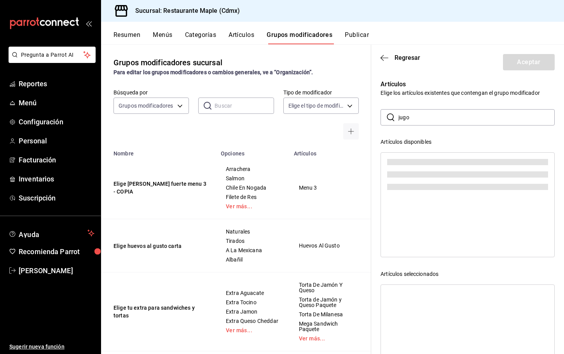
scroll to position [0, 0]
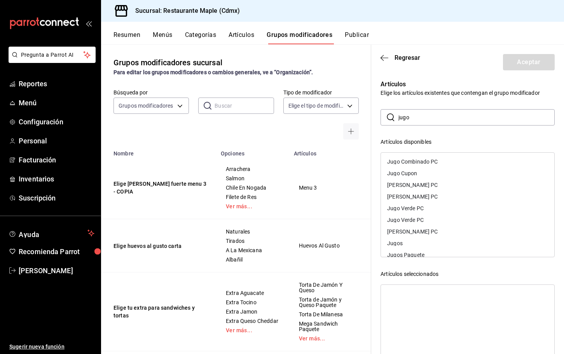
click at [460, 53] on header "Regresar Aceptar" at bounding box center [467, 61] width 193 height 32
click at [405, 169] on div "Jugo Cupon" at bounding box center [467, 173] width 173 height 12
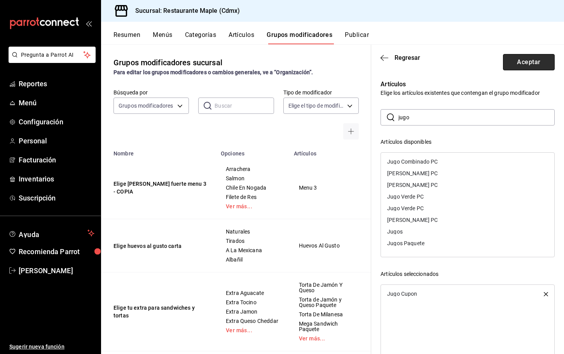
click at [512, 61] on button "Aceptar" at bounding box center [529, 62] width 52 height 16
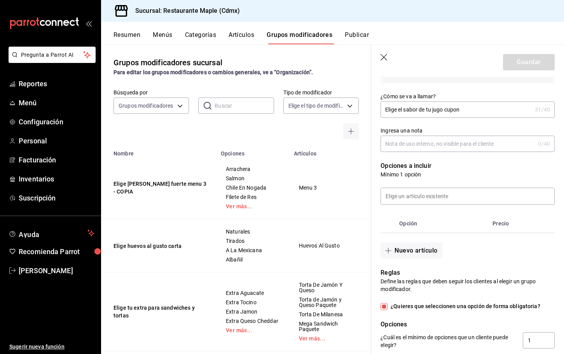
scroll to position [98, 0]
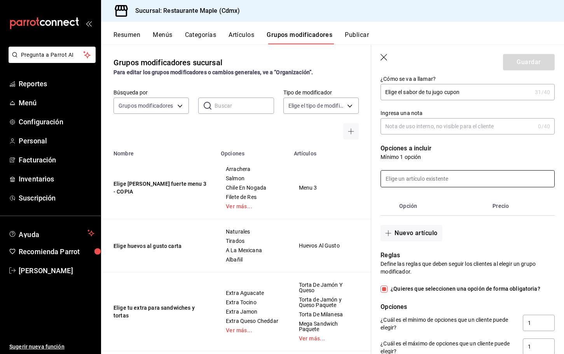
click at [414, 178] on input at bounding box center [467, 179] width 173 height 16
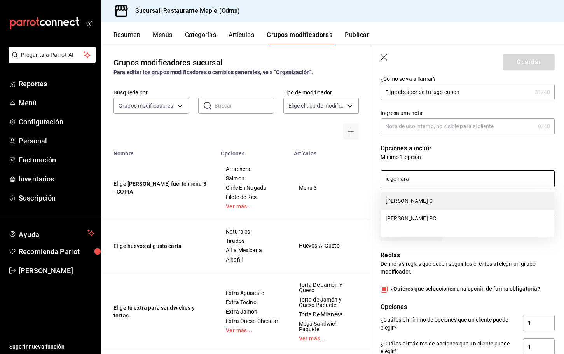
click at [413, 201] on li "[PERSON_NAME] C" at bounding box center [467, 200] width 173 height 17
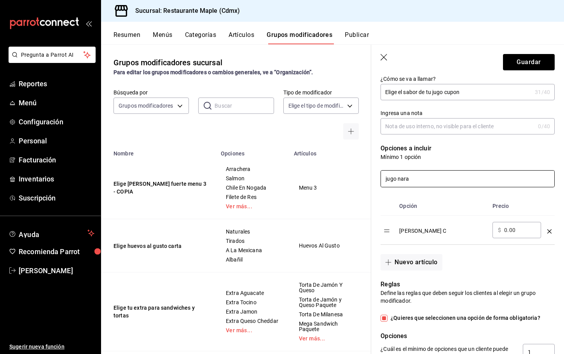
scroll to position [339, 0]
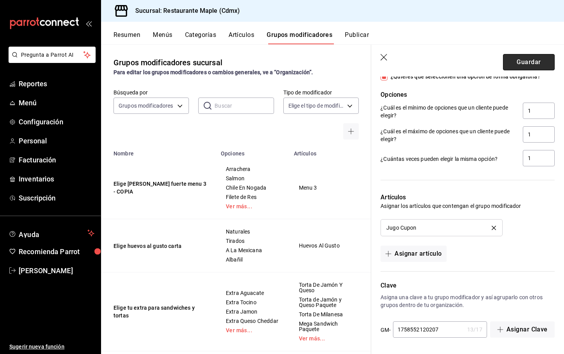
click at [519, 61] on button "Guardar" at bounding box center [529, 62] width 52 height 16
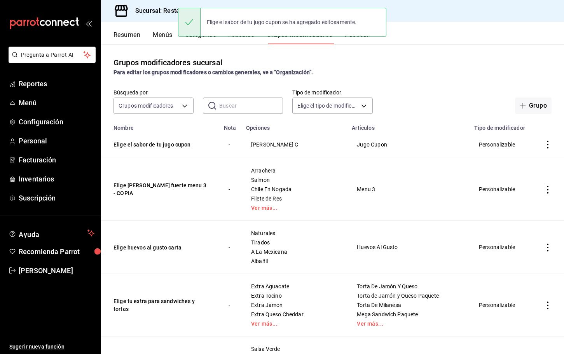
click at [136, 40] on button "Resumen" at bounding box center [126, 37] width 27 height 13
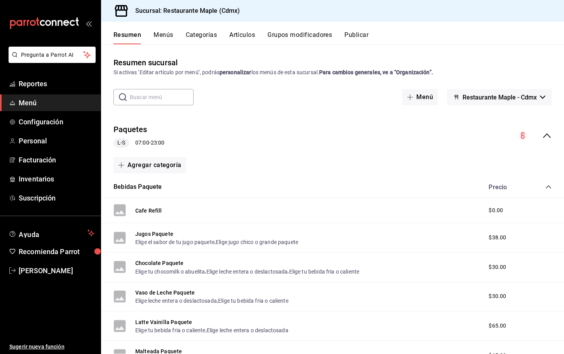
click at [157, 35] on button "Menús" at bounding box center [162, 37] width 19 height 13
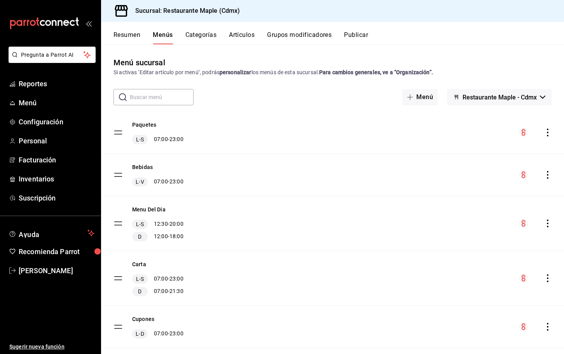
click at [115, 35] on button "Resumen" at bounding box center [126, 37] width 27 height 13
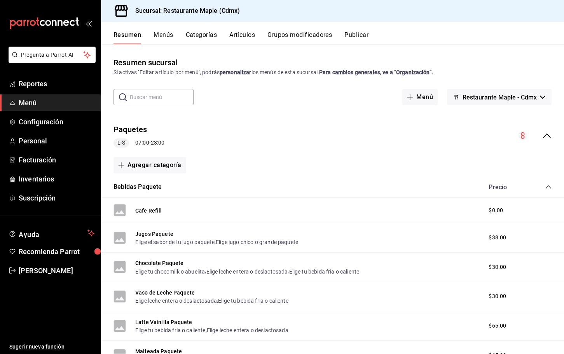
scroll to position [54, 0]
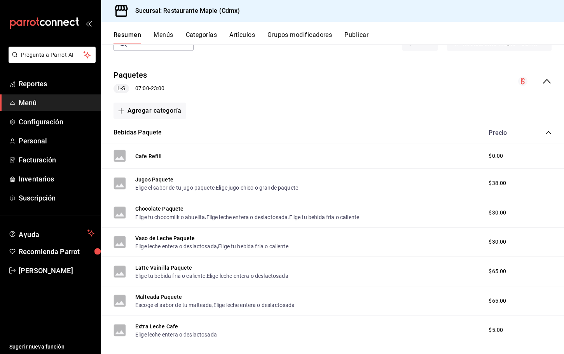
click at [551, 133] on icon "collapse-category-row" at bounding box center [548, 132] width 6 height 6
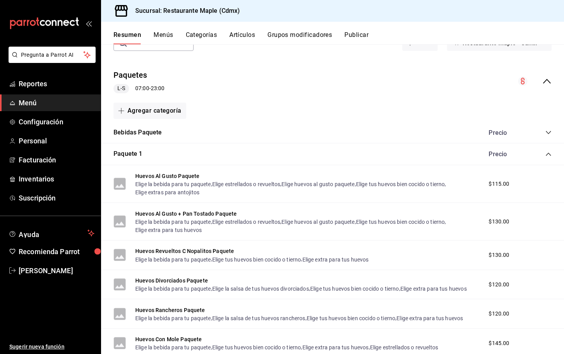
click at [549, 152] on icon "collapse-category-row" at bounding box center [548, 154] width 6 height 6
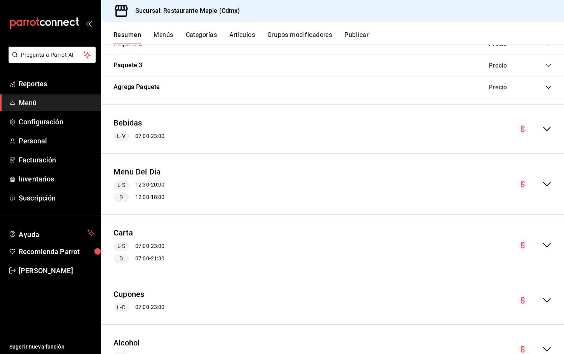
scroll to position [271, 0]
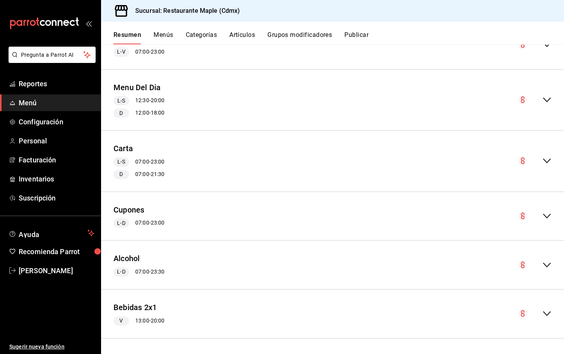
click at [545, 210] on div "Cupones L-D 07:00 - 23:00" at bounding box center [332, 216] width 463 height 36
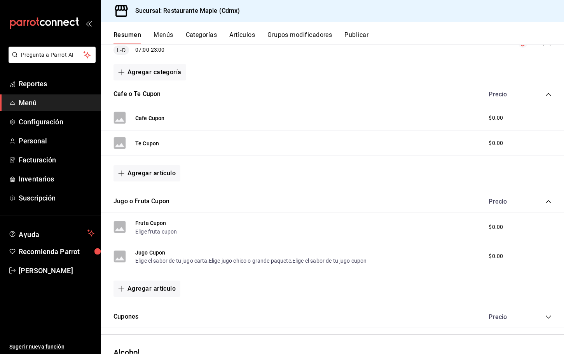
scroll to position [444, 0]
click at [282, 37] on button "Grupos modificadores" at bounding box center [299, 37] width 65 height 13
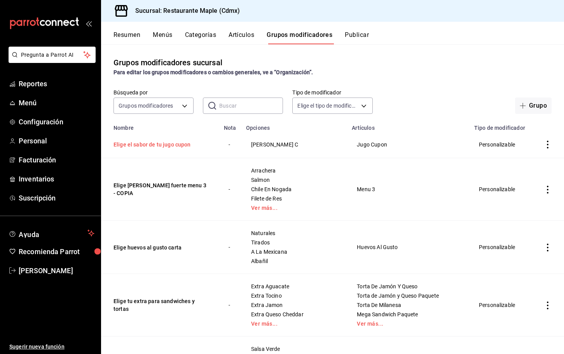
click at [171, 144] on button "Elige el sabor de tu jugo cupon" at bounding box center [159, 145] width 93 height 8
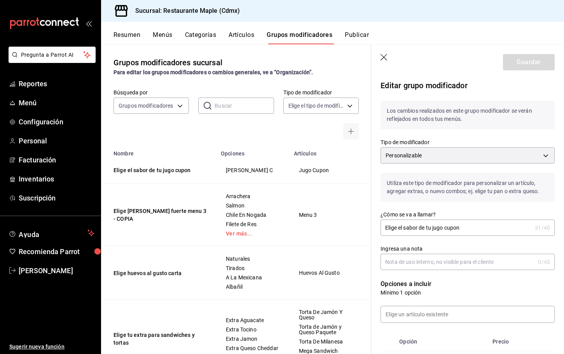
scroll to position [40, 0]
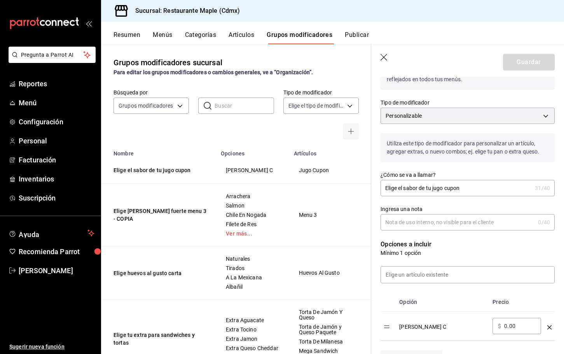
click at [364, 31] on div "Resumen Menús Categorías Artículos Grupos modificadores Publicar" at bounding box center [332, 33] width 463 height 23
click at [366, 33] on button "Publicar" at bounding box center [357, 37] width 24 height 13
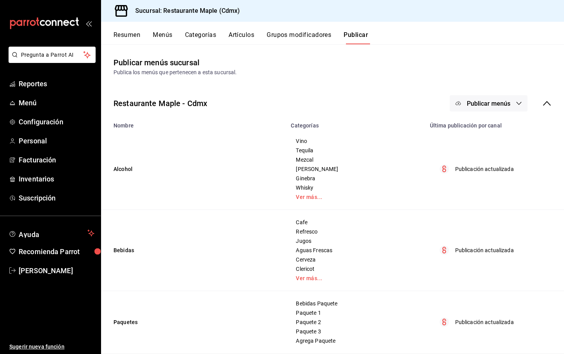
click at [484, 101] on span "Publicar menús" at bounding box center [489, 103] width 44 height 7
click at [485, 124] on li "Punto de venta" at bounding box center [488, 129] width 71 height 22
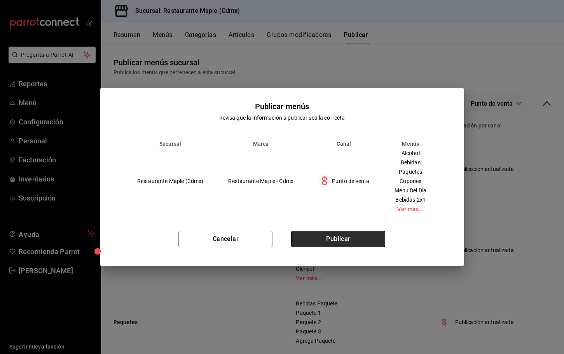
click at [360, 236] on button "Publicar" at bounding box center [338, 239] width 94 height 16
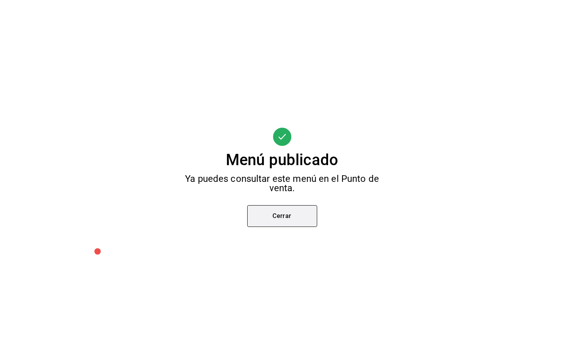
click at [271, 213] on button "Cerrar" at bounding box center [282, 216] width 70 height 22
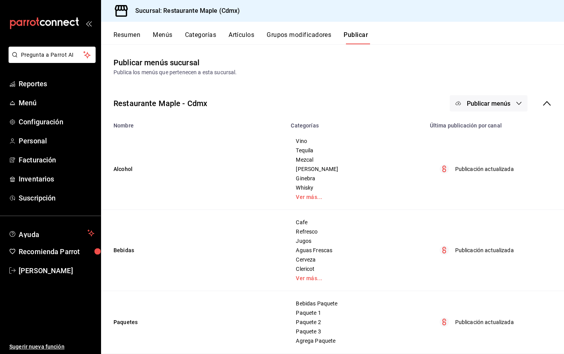
click at [288, 38] on button "Grupos modificadores" at bounding box center [299, 37] width 65 height 13
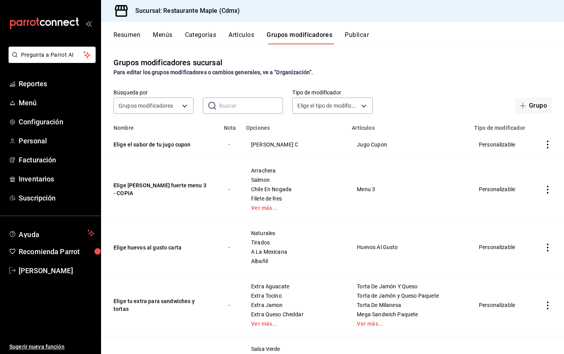
click at [230, 108] on input "text" at bounding box center [251, 106] width 64 height 16
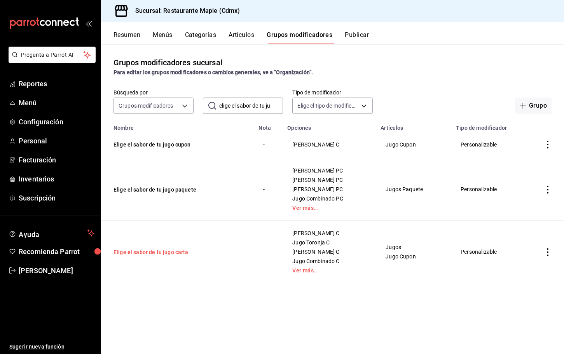
click at [166, 252] on button "Elige el sabor de tu jugo carta" at bounding box center [159, 252] width 93 height 8
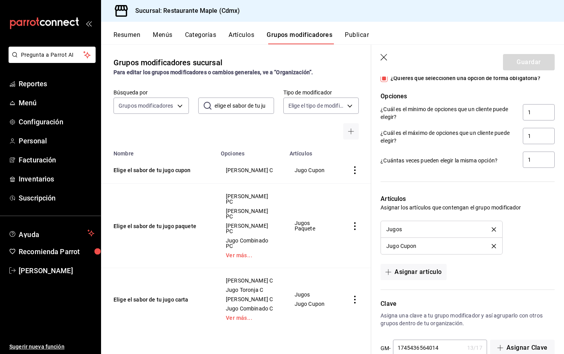
scroll to position [493, 0]
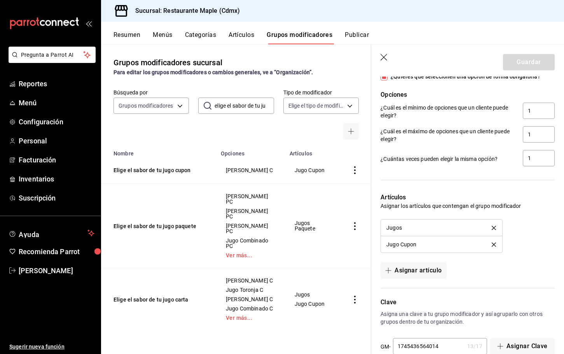
click at [495, 244] on icon "delete" at bounding box center [494, 244] width 4 height 4
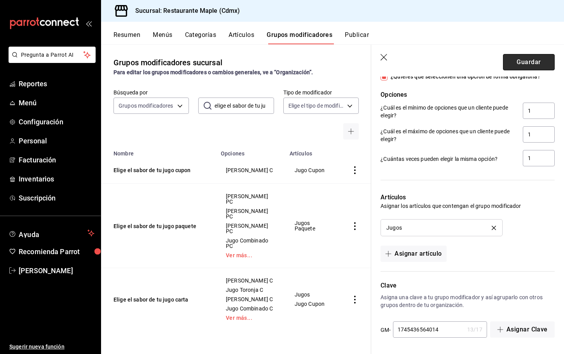
click at [529, 58] on button "Guardar" at bounding box center [529, 62] width 52 height 16
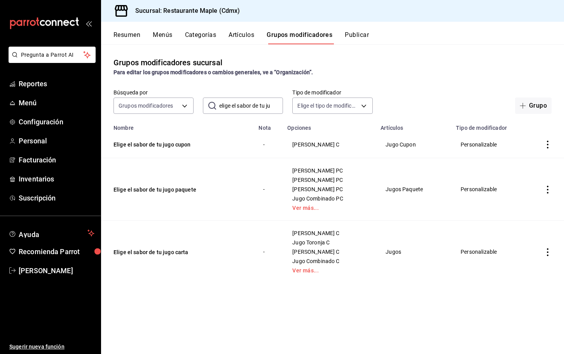
click at [243, 42] on button "Artículos" at bounding box center [241, 37] width 26 height 13
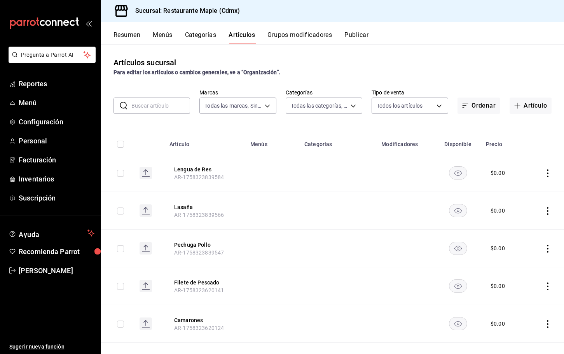
click at [156, 111] on input "text" at bounding box center [160, 106] width 59 height 16
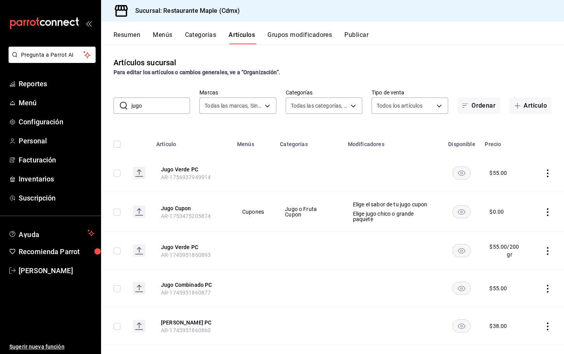
click at [303, 78] on div "Artículos sucursal Para editar los artículos o cambios generales, ve a “Organiz…" at bounding box center [332, 198] width 463 height 309
click at [294, 37] on button "Grupos modificadores" at bounding box center [299, 37] width 65 height 13
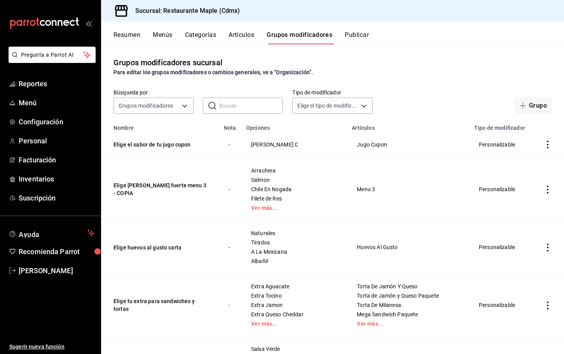
click at [204, 38] on button "Categorías" at bounding box center [200, 37] width 31 height 13
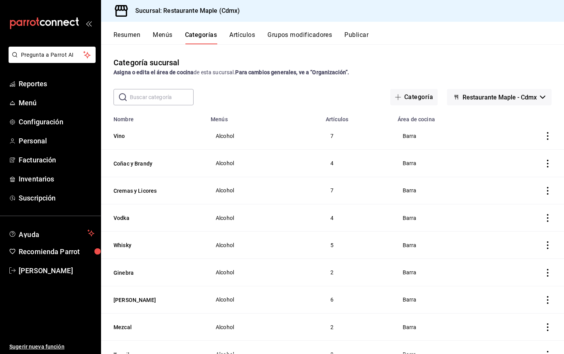
click at [254, 38] on button "Artículos" at bounding box center [242, 37] width 26 height 13
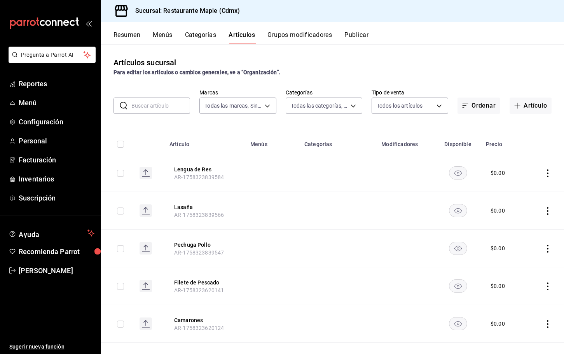
click at [143, 108] on input "text" at bounding box center [160, 106] width 59 height 16
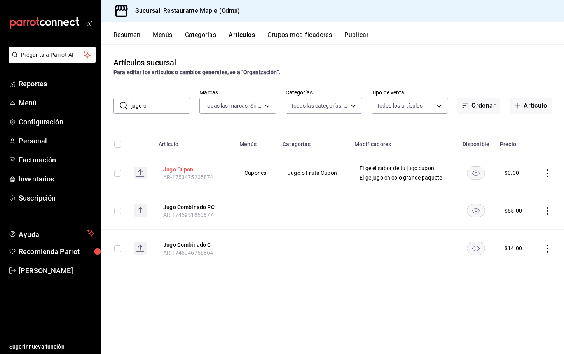
click at [180, 171] on button "Jugo Cupon" at bounding box center [194, 170] width 62 height 8
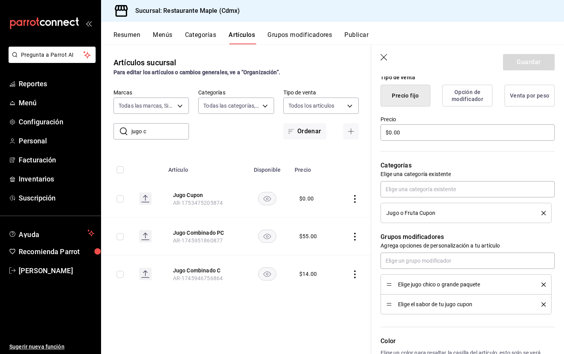
scroll to position [338, 0]
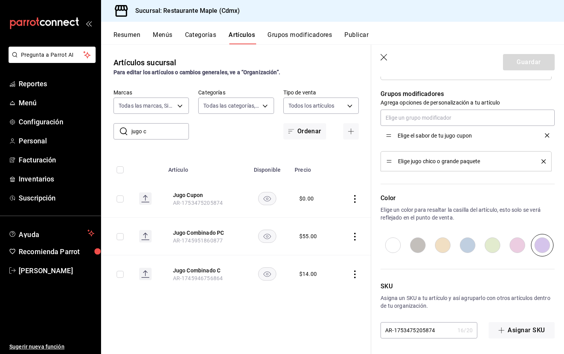
drag, startPoint x: 389, startPoint y: 160, endPoint x: 391, endPoint y: 134, distance: 26.1
click at [515, 64] on button "Guardar" at bounding box center [529, 62] width 52 height 16
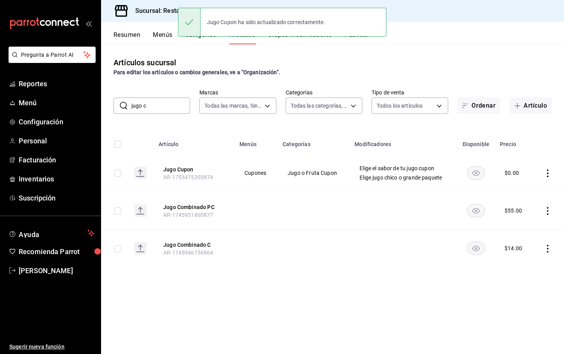
click at [364, 38] on div "Jugo Cupon ha sido actualizado correctamente." at bounding box center [282, 21] width 208 height 33
click at [363, 40] on button "Publicar" at bounding box center [356, 37] width 24 height 13
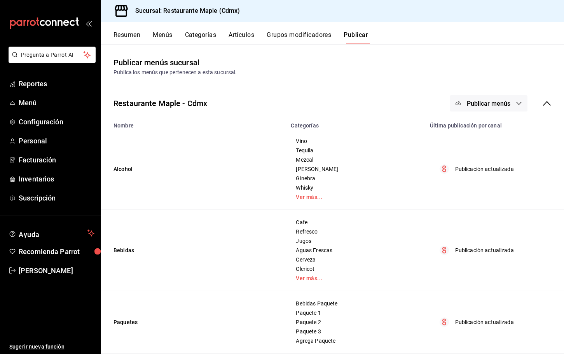
click at [483, 105] on span "Publicar menús" at bounding box center [489, 103] width 44 height 7
click at [483, 131] on span "Punto de venta" at bounding box center [499, 129] width 37 height 8
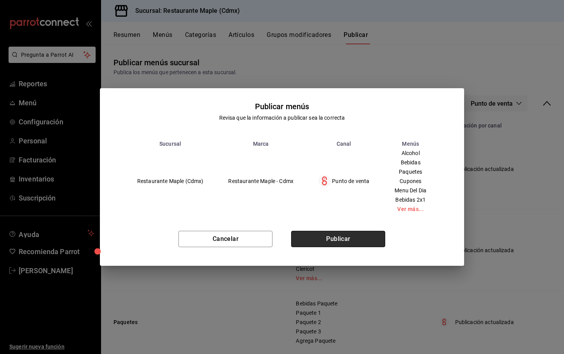
click at [357, 231] on button "Publicar" at bounding box center [338, 239] width 94 height 16
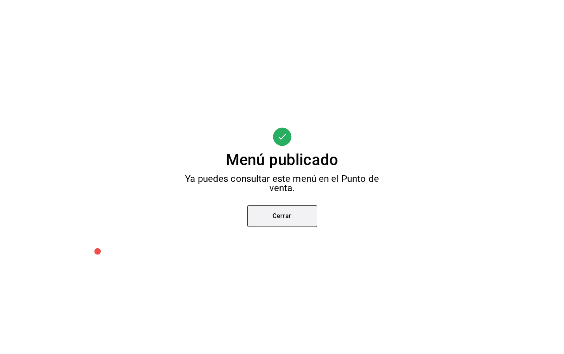
click at [284, 215] on button "Cerrar" at bounding box center [282, 216] width 70 height 22
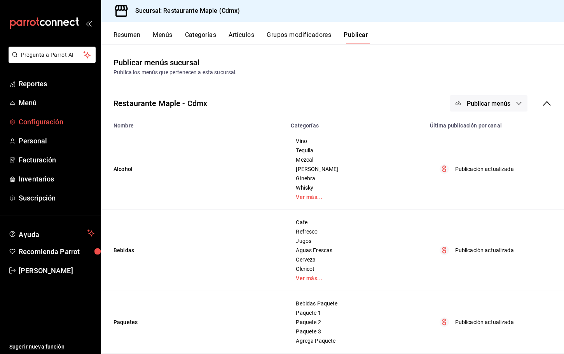
click at [51, 127] on span "Configuración" at bounding box center [57, 122] width 76 height 10
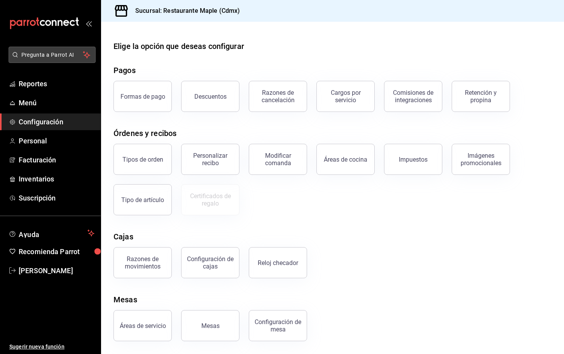
click at [44, 56] on span "Pregunta a Parrot AI" at bounding box center [52, 55] width 62 height 8
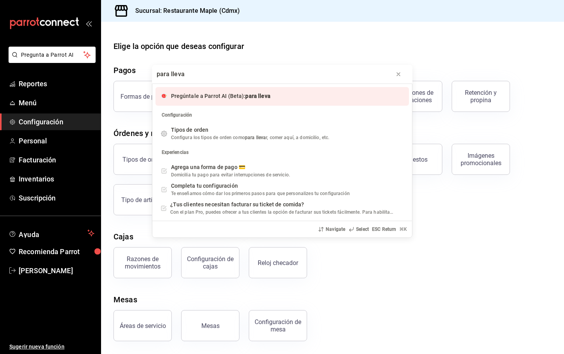
click at [200, 98] on span "Pregúntale a Parrot AI (Beta):" at bounding box center [208, 96] width 75 height 6
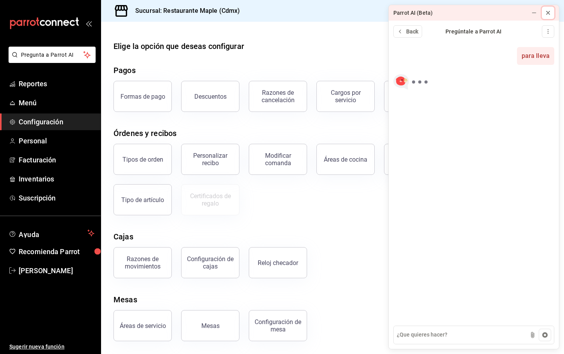
click at [547, 17] on button at bounding box center [548, 13] width 12 height 12
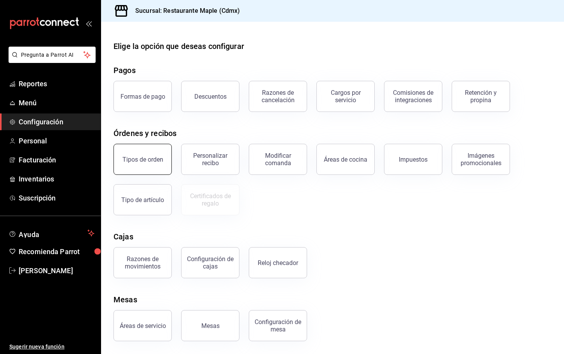
click at [148, 164] on button "Tipos de orden" at bounding box center [142, 159] width 58 height 31
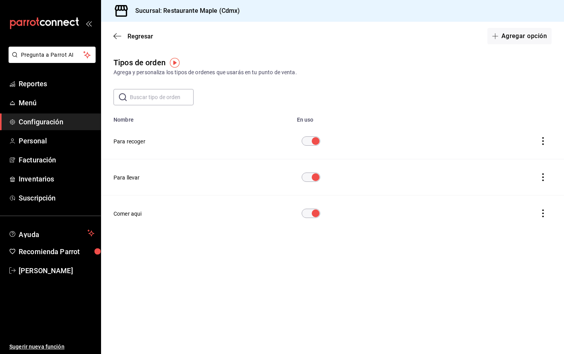
click at [125, 179] on button "Para llevar" at bounding box center [126, 178] width 26 height 8
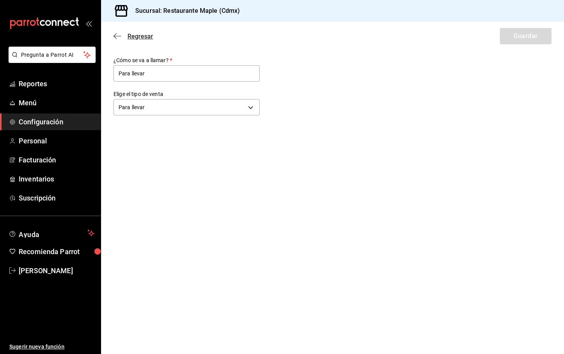
click at [116, 37] on icon "button" at bounding box center [117, 36] width 8 height 7
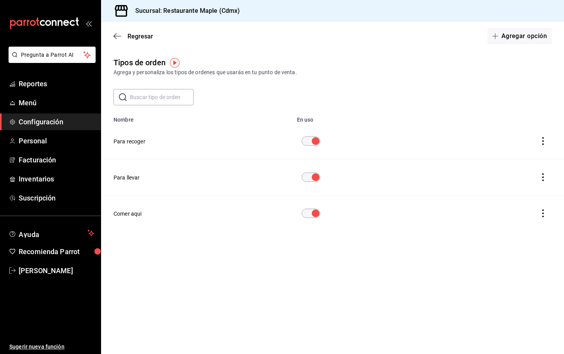
click at [116, 37] on icon "button" at bounding box center [117, 36] width 8 height 7
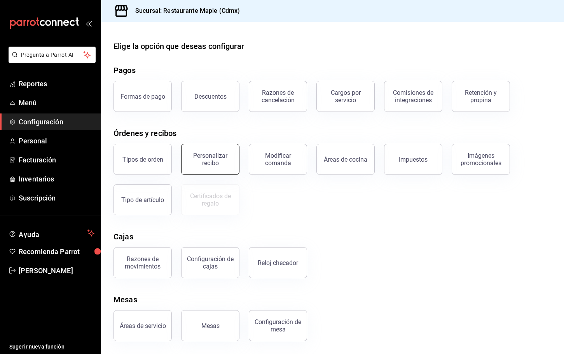
click at [221, 170] on button "Personalizar recibo" at bounding box center [210, 159] width 58 height 31
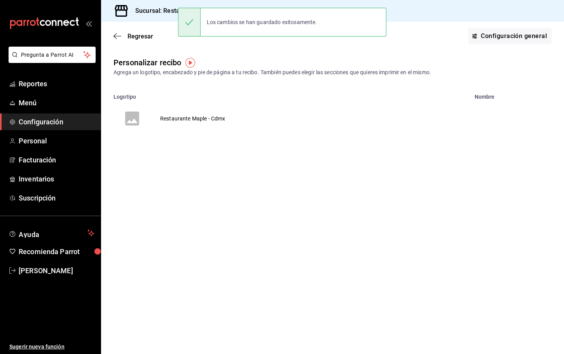
click at [193, 115] on td "Restaurante Maple - Cdmx" at bounding box center [193, 118] width 84 height 37
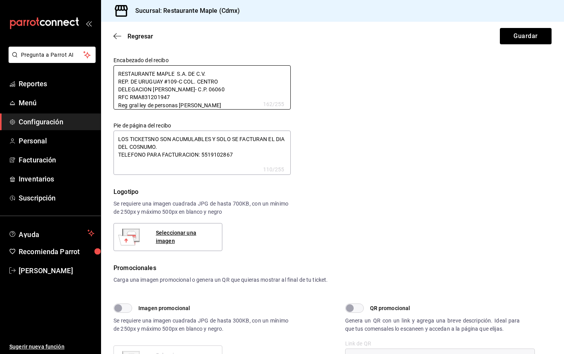
scroll to position [4, 0]
drag, startPoint x: 117, startPoint y: 73, endPoint x: 268, endPoint y: 123, distance: 159.4
click at [268, 123] on div "Encabezado del recibo RESTAURANTE MAPLE S.A. DE C.V. REP. DE URUGUAY #109-C COL…" at bounding box center [191, 105] width 199 height 140
click at [117, 139] on textarea "LOS TICKETSNO SON ACUMULABLES Y SOLO SE FACTURAN EL DIA DEL COSNUMO. TELEFONO P…" at bounding box center [201, 153] width 177 height 44
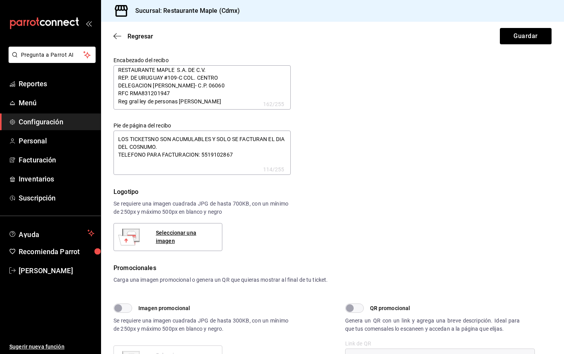
paste textarea "RESTAURANTE MAPLE S.A. DE C.V. REP. DE URUGUAY #109-C COL. CENTRO DELEGACION CU…"
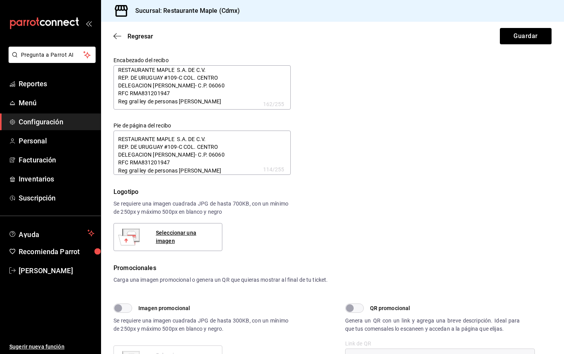
scroll to position [22, 0]
click at [181, 142] on textarea "RESTAURANTE MAPLE S.A. DE C.V. REP. DE URUGUAY #109-C COL. CENTRO DELEGACION CU…" at bounding box center [201, 153] width 177 height 44
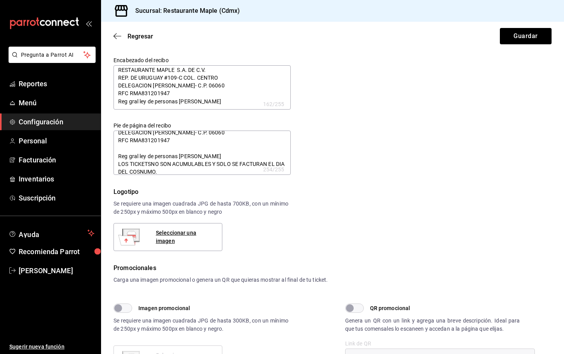
scroll to position [30, 0]
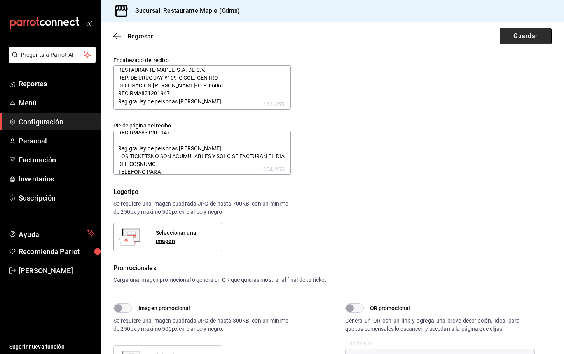
click at [518, 32] on button "Guardar" at bounding box center [526, 36] width 52 height 16
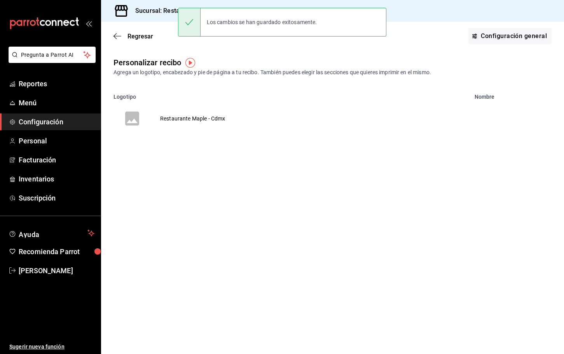
click at [184, 117] on td "Restaurante Maple - Cdmx" at bounding box center [193, 118] width 84 height 37
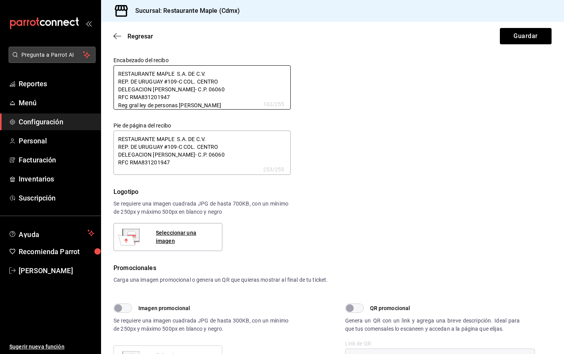
drag, startPoint x: 207, startPoint y: 108, endPoint x: 71, endPoint y: 61, distance: 143.8
click at [71, 61] on div "Pregunta a Parrot AI Reportes Menú Configuración Personal Facturación Inventari…" at bounding box center [282, 177] width 564 height 354
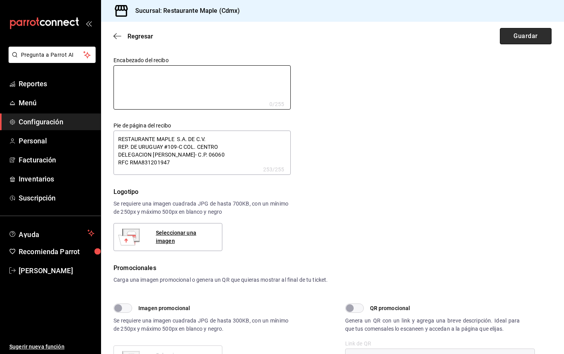
click at [512, 30] on button "Guardar" at bounding box center [526, 36] width 52 height 16
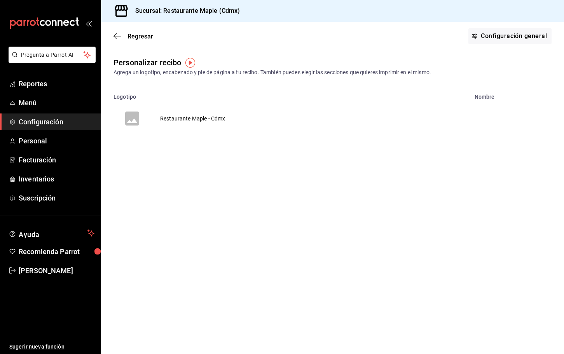
click at [177, 122] on td "Restaurante Maple - Cdmx" at bounding box center [193, 118] width 84 height 37
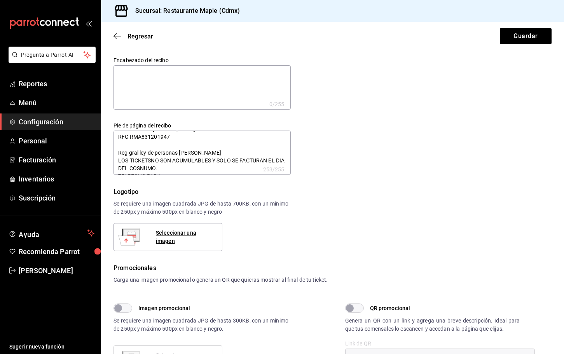
scroll to position [20, 0]
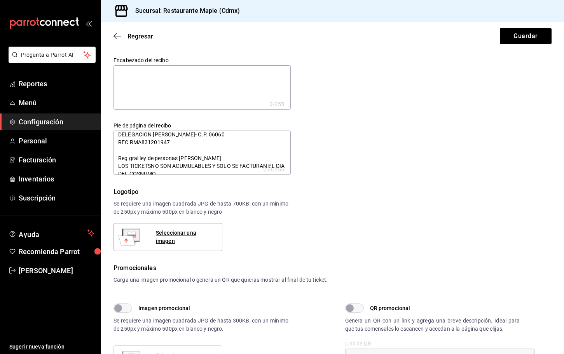
click at [152, 167] on textarea "RESTAURANTE MAPLE S.A. DE C.V. REP. DE URUGUAY #109-C COL. CENTRO DELEGACION CU…" at bounding box center [201, 153] width 177 height 44
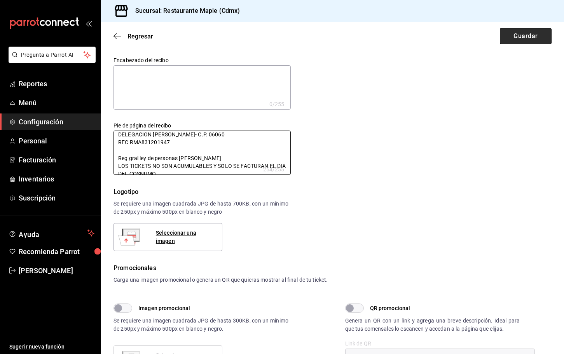
click at [509, 30] on button "Guardar" at bounding box center [526, 36] width 52 height 16
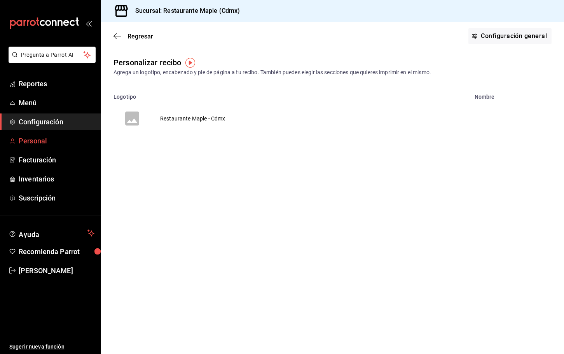
click at [45, 138] on span "Personal" at bounding box center [57, 141] width 76 height 10
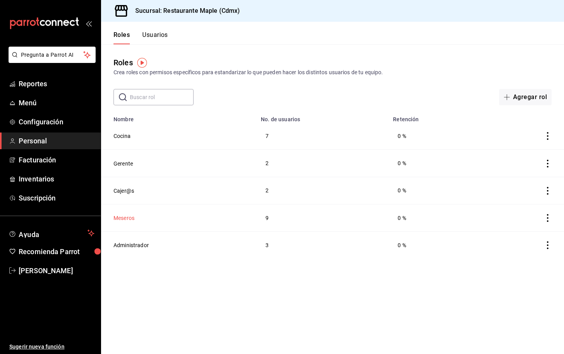
click at [121, 216] on button "Meseros" at bounding box center [123, 218] width 21 height 8
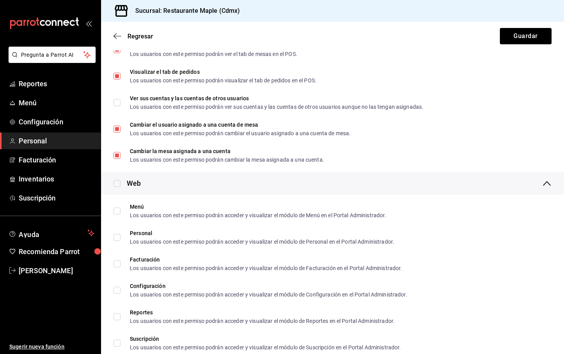
scroll to position [1109, 0]
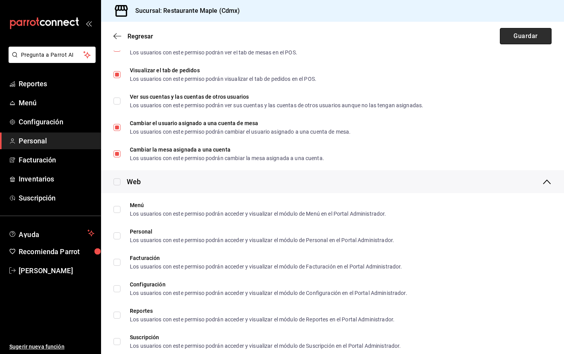
click at [525, 33] on button "Guardar" at bounding box center [526, 36] width 52 height 16
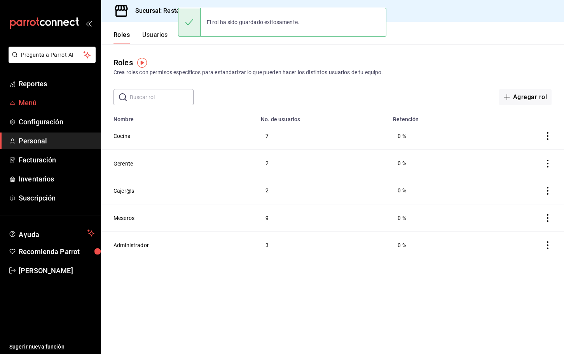
click at [30, 105] on span "Menú" at bounding box center [57, 103] width 76 height 10
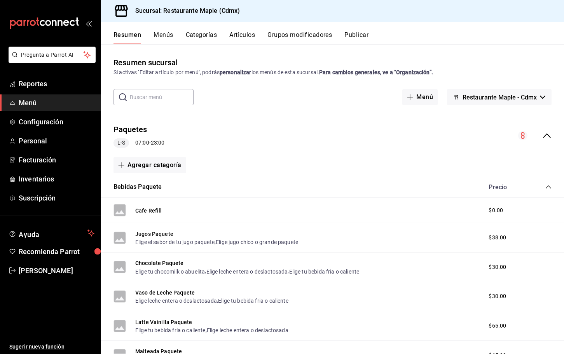
click at [159, 98] on input "text" at bounding box center [162, 97] width 64 height 16
click at [243, 35] on button "Artículos" at bounding box center [242, 37] width 26 height 13
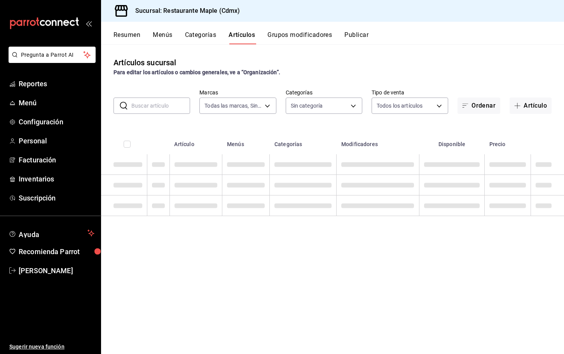
click at [161, 103] on input "text" at bounding box center [160, 106] width 59 height 16
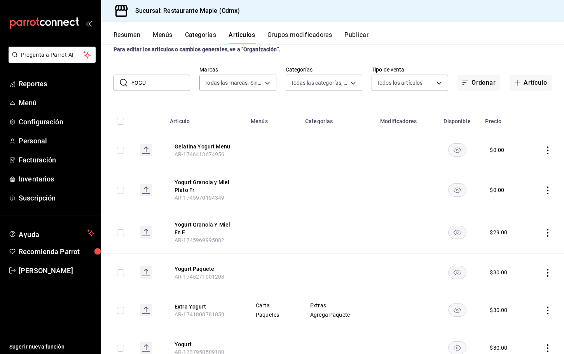
scroll to position [54, 0]
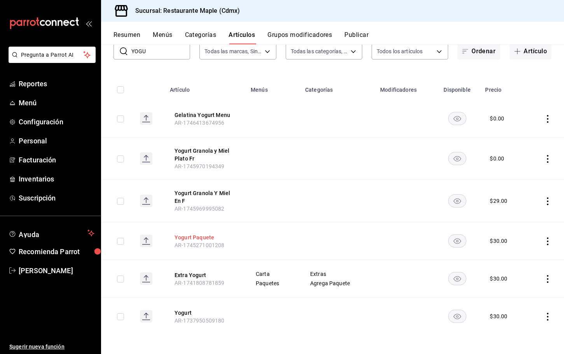
click at [194, 234] on button "Yogurt Paquete" at bounding box center [205, 238] width 62 height 8
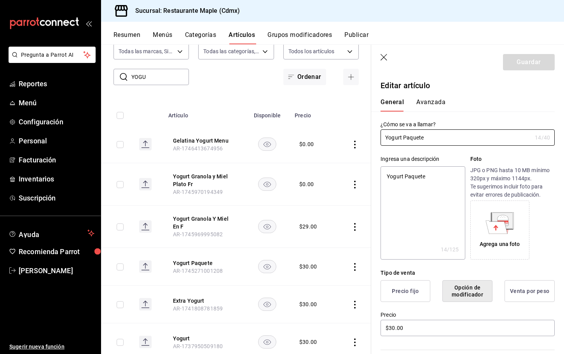
click at [386, 57] on icon "button" at bounding box center [384, 58] width 8 height 8
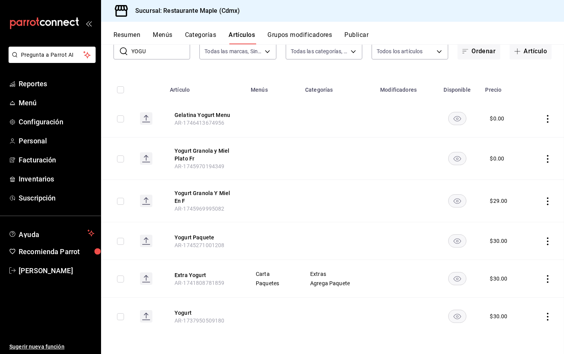
scroll to position [29, 0]
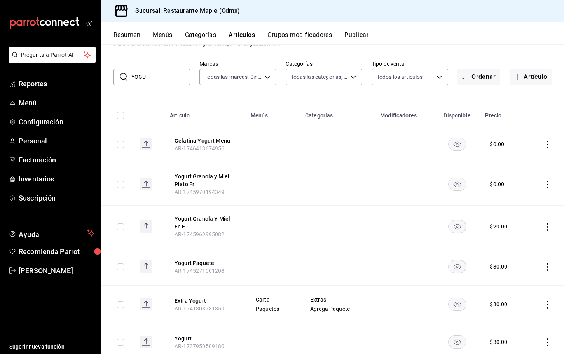
click at [196, 172] on th "Yogurt Granola y Miel Plato Fr AR-1745970194349" at bounding box center [205, 184] width 81 height 42
click at [195, 176] on button "Yogurt Granola y Miel Plato Fr" at bounding box center [205, 181] width 62 height 16
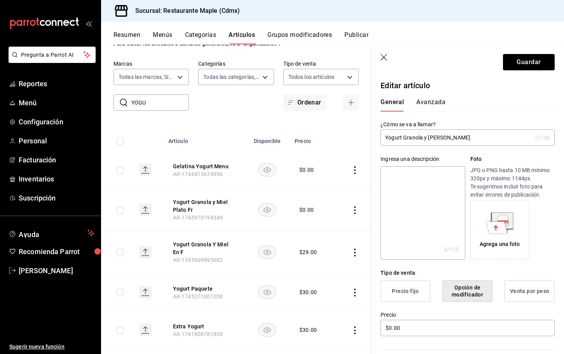
click at [444, 139] on input "Yogurt Granola y [PERSON_NAME]" at bounding box center [455, 138] width 151 height 16
click at [431, 166] on textarea at bounding box center [422, 212] width 84 height 93
paste textarea "Yogurt Granola y [PERSON_NAME]"
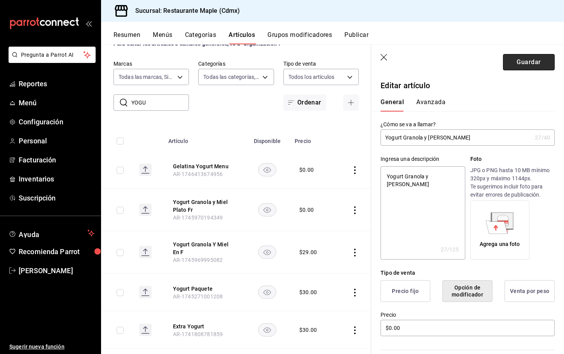
click at [519, 62] on button "Guardar" at bounding box center [529, 62] width 52 height 16
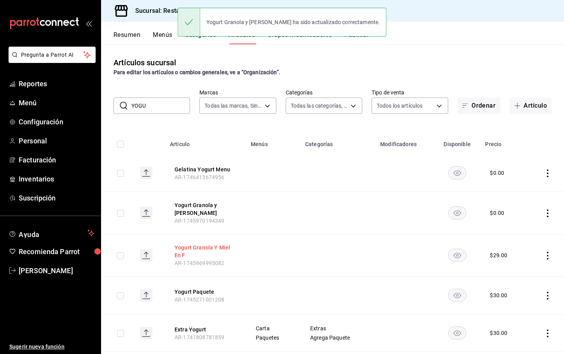
click at [208, 246] on button "Yogurt Granola Y Miel En F" at bounding box center [205, 252] width 62 height 16
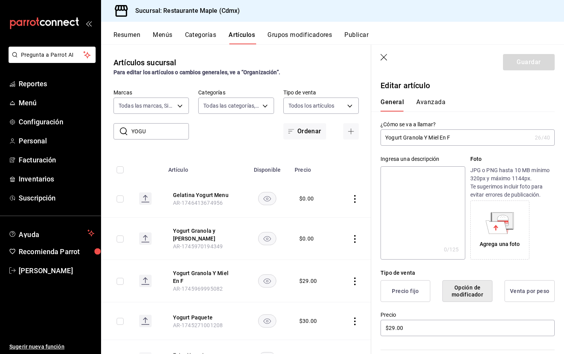
drag, startPoint x: 440, startPoint y: 137, endPoint x: 472, endPoint y: 137, distance: 31.9
click at [472, 137] on input "Yogurt Granola Y Miel En F" at bounding box center [455, 138] width 151 height 16
drag, startPoint x: 453, startPoint y: 138, endPoint x: 371, endPoint y: 130, distance: 82.0
click at [371, 130] on div "¿Cómo se va a llamar? Yogurt Granola Y Miel 22 /40 ¿Cómo se va a llamar?" at bounding box center [462, 129] width 183 height 34
click at [396, 187] on textarea at bounding box center [422, 212] width 84 height 93
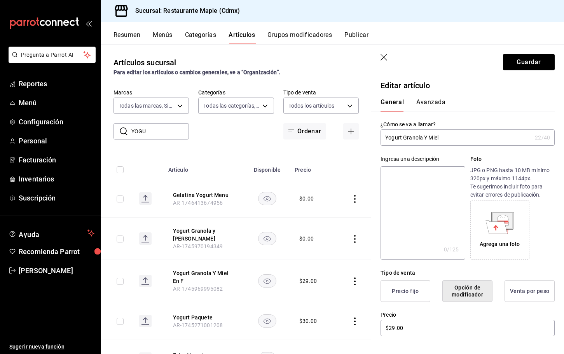
paste textarea "Yogurt Granola Y Miel"
click at [519, 66] on button "Guardar" at bounding box center [529, 62] width 52 height 16
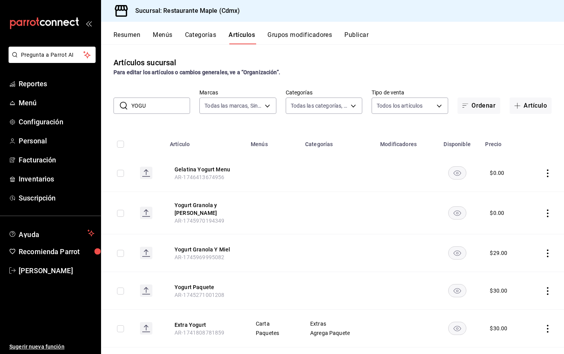
click at [286, 38] on button "Grupos modificadores" at bounding box center [299, 37] width 65 height 13
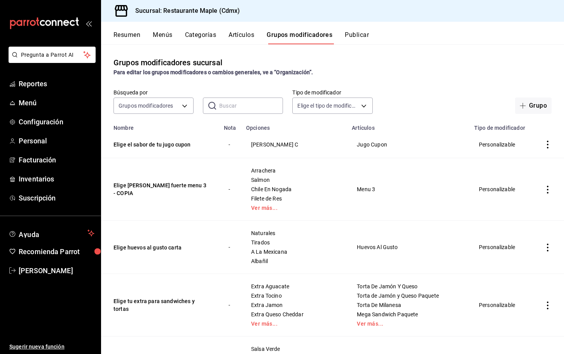
click at [227, 110] on input "text" at bounding box center [251, 106] width 64 height 16
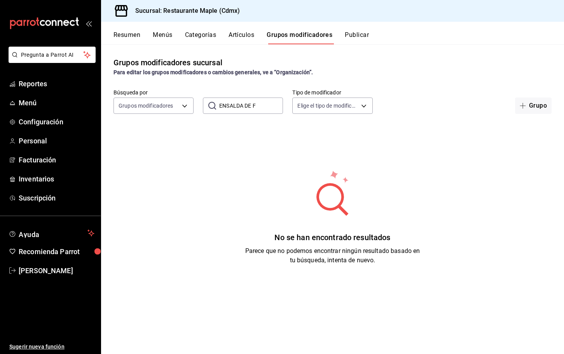
click at [244, 108] on input "ENSALDA DE F" at bounding box center [251, 106] width 64 height 16
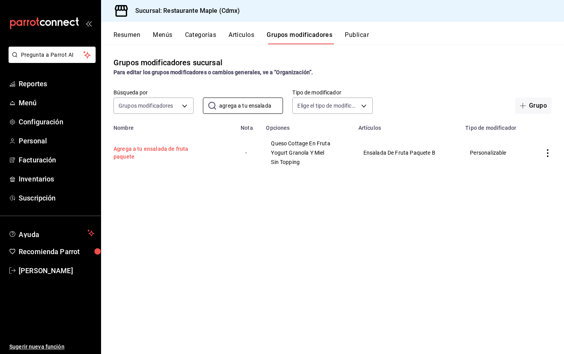
type input "agrega a tu ensalada"
click at [171, 150] on button "Agrega a tu ensalada de fruta paquete" at bounding box center [159, 153] width 93 height 16
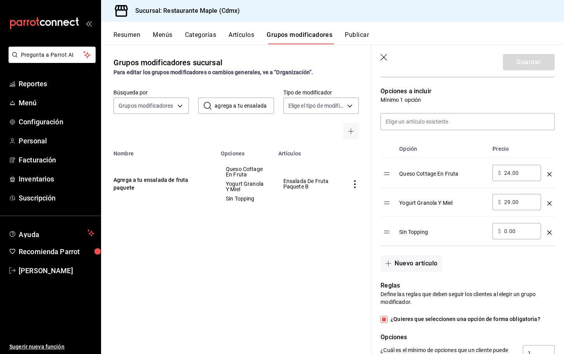
scroll to position [199, 0]
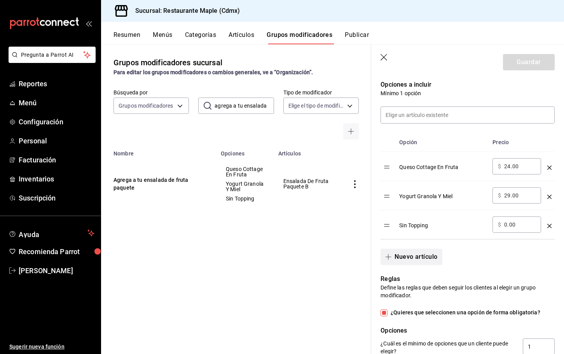
click at [409, 254] on button "Nuevo artículo" at bounding box center [410, 257] width 61 height 16
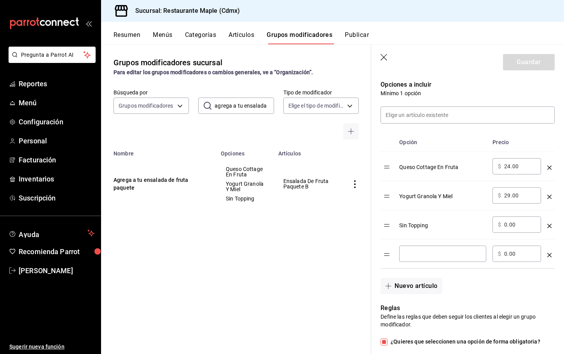
click at [412, 255] on input "optionsTable" at bounding box center [442, 254] width 76 height 8
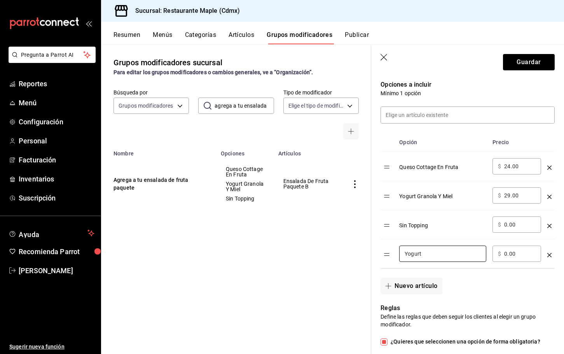
type input "Yogurt"
click at [507, 255] on input "0.00" at bounding box center [519, 254] width 31 height 8
type input "20.00"
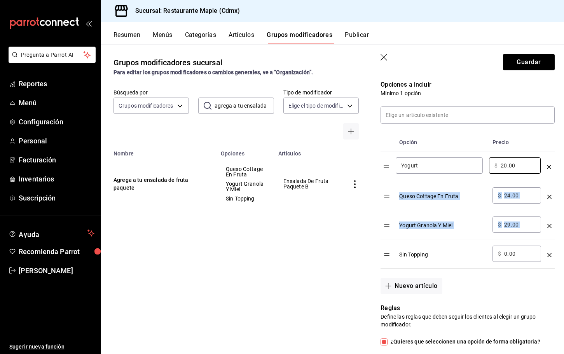
drag, startPoint x: 387, startPoint y: 257, endPoint x: 387, endPoint y: 169, distance: 88.6
click at [387, 169] on table "Opción Precio Queso Cottage En Fruta ​ $ 24.00 ​ Yogurt Granola Y Miel ​ $ 29.0…" at bounding box center [467, 200] width 174 height 135
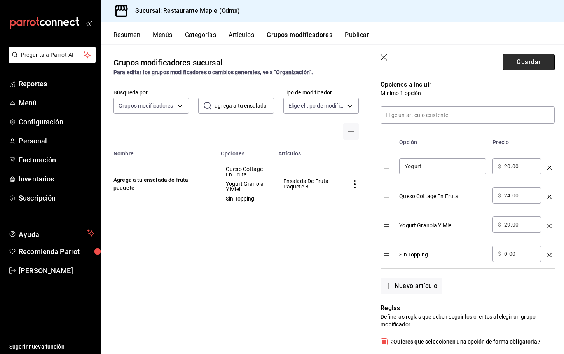
click at [523, 58] on button "Guardar" at bounding box center [529, 62] width 52 height 16
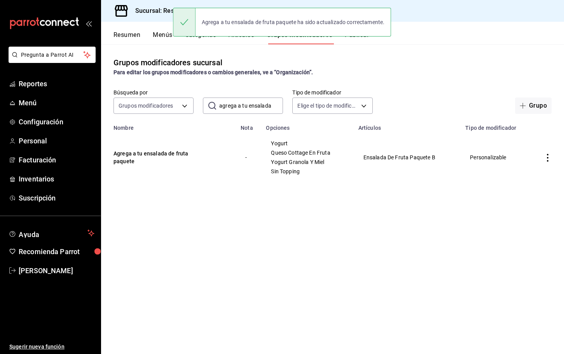
click at [249, 42] on button "Artículos" at bounding box center [241, 37] width 26 height 13
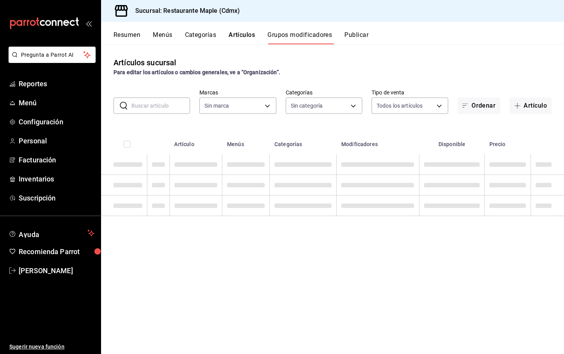
type input "9367c8d0-d5bf-442c-b6f8-a503c691c07e"
type input "a5b80c37-7917-455f-95a0-19e3c5faa88c,f7a30707-b9cf-4dff-b750-559a05d3e702,13bc9…"
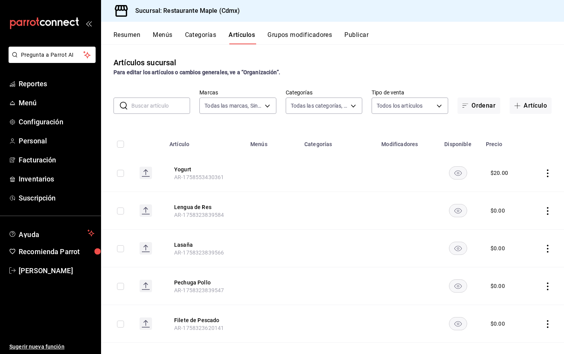
click at [167, 101] on input "text" at bounding box center [160, 106] width 59 height 16
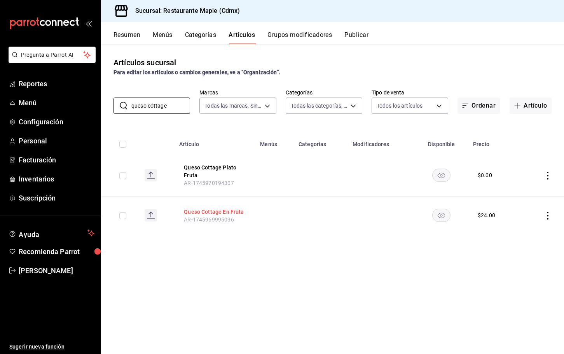
type input "queso cottage"
click at [193, 209] on button "Queso Cottage En Fruta" at bounding box center [215, 212] width 62 height 8
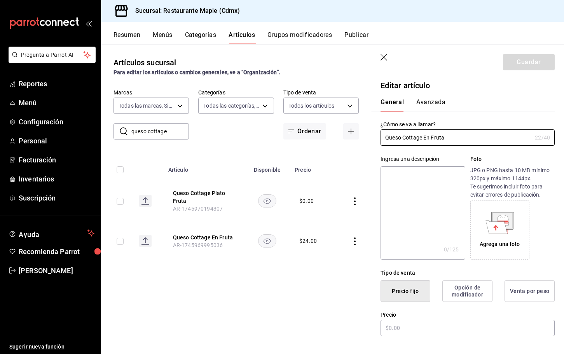
type input "$24.00"
radio input "false"
radio input "true"
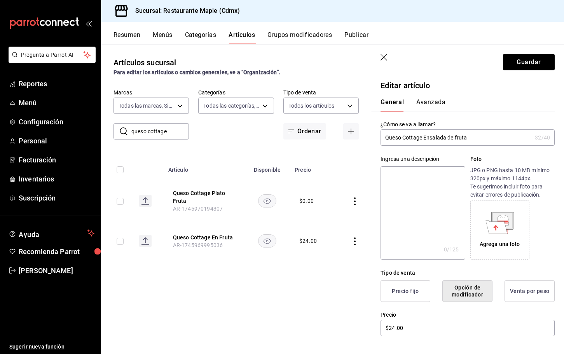
type input "Queso Cottage Ensalada de fruta"
click at [446, 138] on input "Queso Cottage Ensalada de fruta" at bounding box center [455, 138] width 151 height 16
click at [408, 192] on textarea at bounding box center [422, 212] width 84 height 93
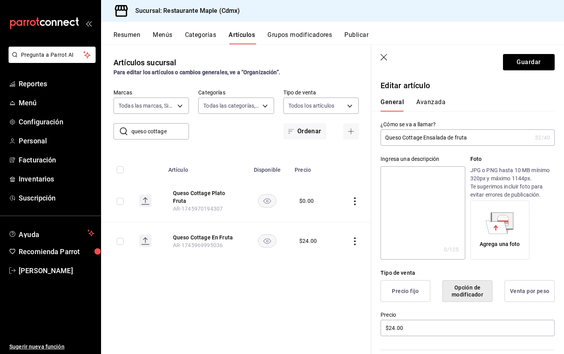
paste textarea "Queso Cottage Ensalada de fruta"
type textarea "Queso Cottage Ensalada de fruta"
type textarea "x"
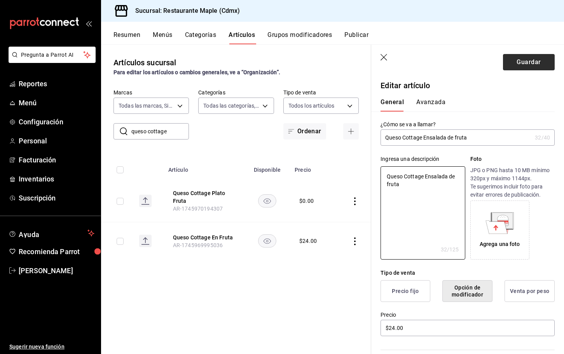
type textarea "Queso Cottage Ensalada de fruta"
click at [515, 65] on button "Guardar" at bounding box center [529, 62] width 52 height 16
type textarea "x"
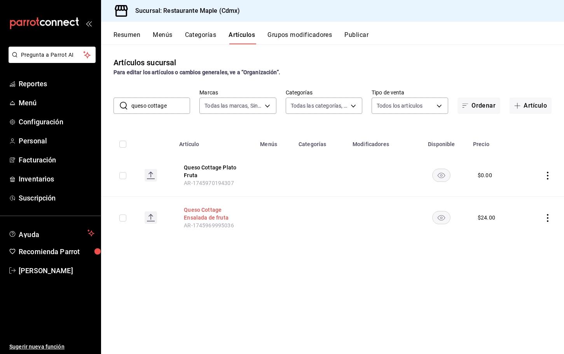
click at [211, 209] on button "Queso Cottage Ensalada de fruta" at bounding box center [215, 214] width 62 height 16
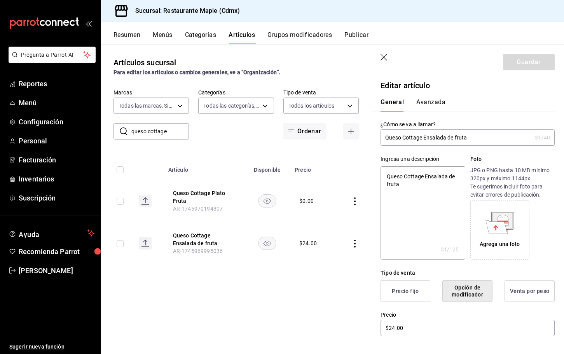
click at [452, 139] on input "Queso Cottage Ensalada de fruta" at bounding box center [455, 138] width 151 height 16
type input "Queso Cottage Ensalada e fruta"
type textarea "x"
type input "Queso Cottage Ensalada De fruta"
type textarea "x"
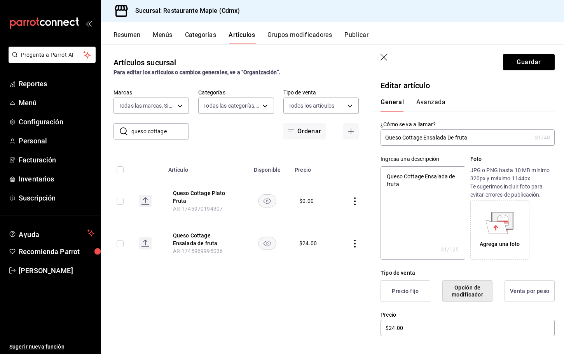
type input "Queso Cottage Ensalada [PERSON_NAME]"
type textarea "x"
type input "Queso Cottage Ensalada De Fruta"
type textarea "x"
click at [435, 137] on input "Queso Cottage Ensalada De Fruta" at bounding box center [455, 138] width 151 height 16
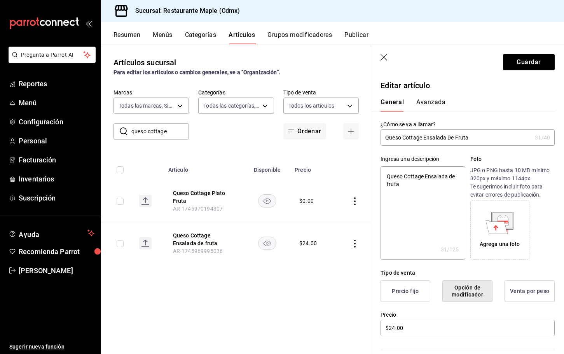
click at [435, 137] on input "Queso Cottage Ensalada De Fruta" at bounding box center [455, 138] width 151 height 16
type input "Queso Cottage Ensalada De Fruta"
click at [431, 165] on div "Ingresa una descripción Queso Cottage Ensalada de fruta x 31 /125 ​" at bounding box center [422, 207] width 84 height 105
type textarea "x"
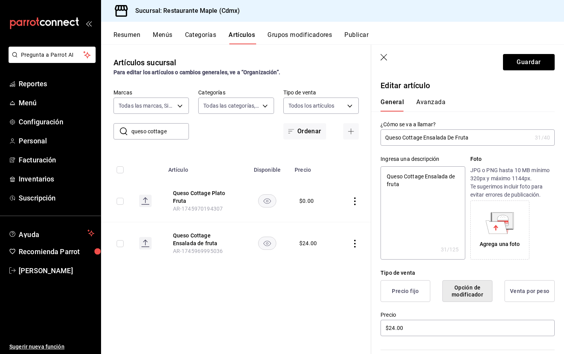
click at [427, 175] on textarea "Queso Cottage Ensalada de fruta" at bounding box center [422, 212] width 84 height 93
paste textarea "De F"
type textarea "Queso Cottage Ensalada De Fruta"
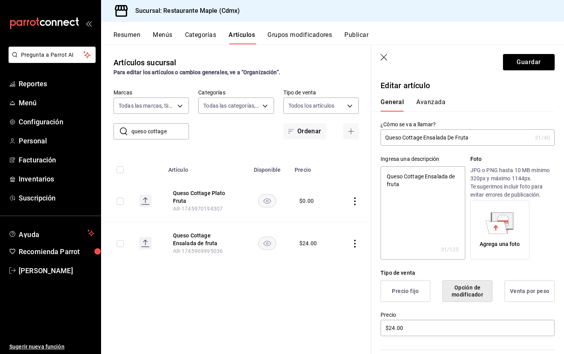
type textarea "x"
type textarea "Queso Cottage Ensalada De Fruta"
click at [523, 66] on button "Guardar" at bounding box center [529, 62] width 52 height 16
type textarea "x"
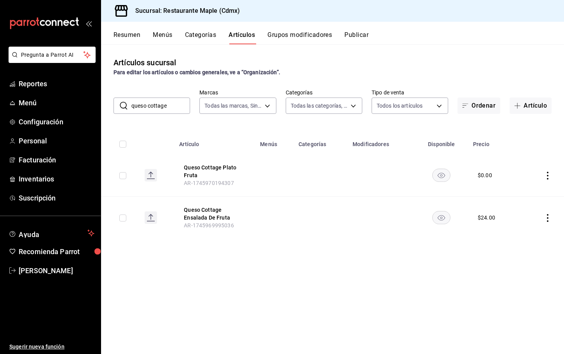
click at [353, 36] on button "Publicar" at bounding box center [356, 37] width 24 height 13
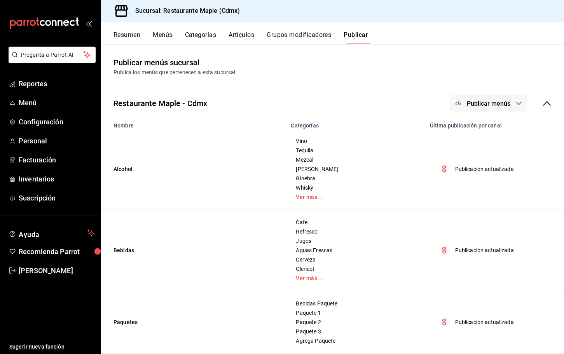
click at [491, 100] on span "Publicar menús" at bounding box center [489, 103] width 44 height 7
click at [491, 127] on span "Punto de venta" at bounding box center [499, 129] width 37 height 8
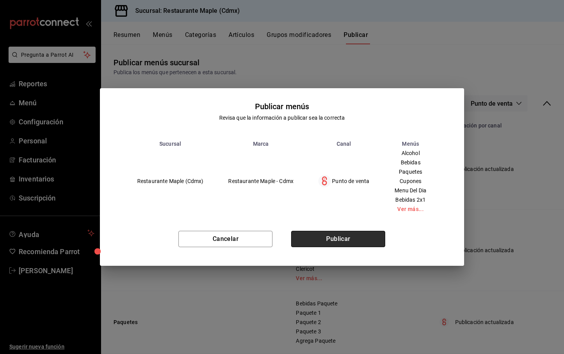
click at [349, 234] on button "Publicar" at bounding box center [338, 239] width 94 height 16
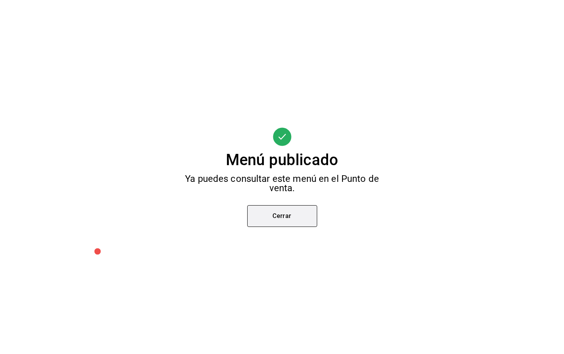
click at [288, 210] on button "Cerrar" at bounding box center [282, 216] width 70 height 22
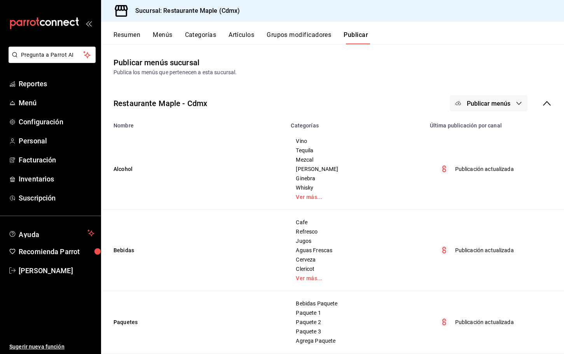
click at [237, 39] on button "Artículos" at bounding box center [241, 37] width 26 height 13
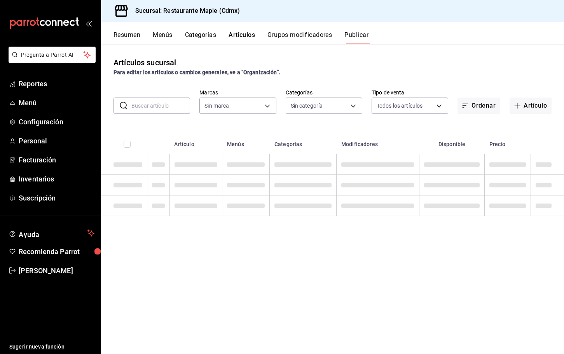
type input "9367c8d0-d5bf-442c-b6f8-a503c691c07e"
type input "a5b80c37-7917-455f-95a0-19e3c5faa88c,f7a30707-b9cf-4dff-b750-559a05d3e702,13bc9…"
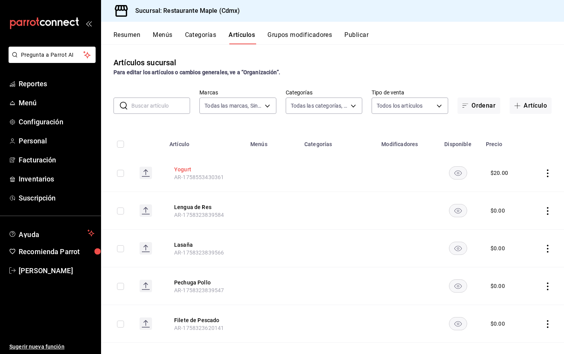
click at [185, 168] on button "Yogurt" at bounding box center [205, 170] width 62 height 8
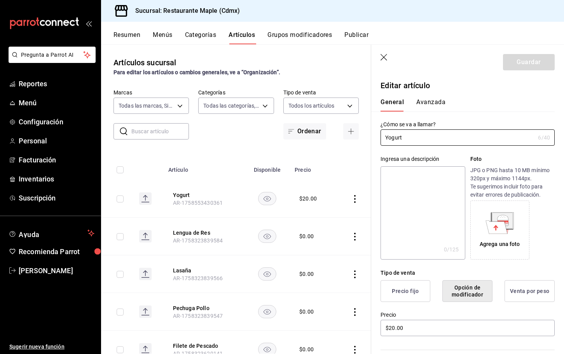
scroll to position [166, 0]
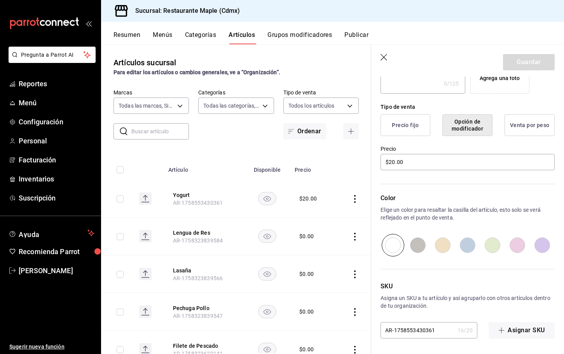
click at [491, 245] on input "radio" at bounding box center [492, 245] width 25 height 23
radio input "true"
click at [521, 62] on button "Guardar" at bounding box center [529, 62] width 52 height 16
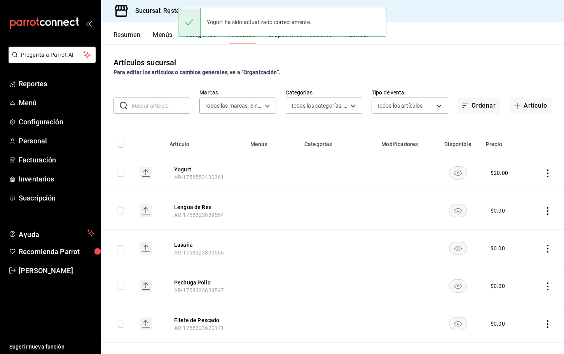
click at [160, 106] on input "text" at bounding box center [160, 106] width 59 height 16
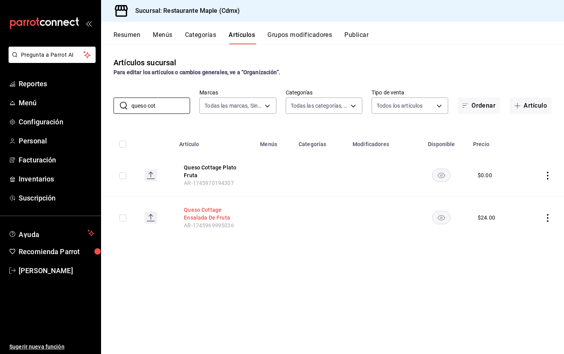
type input "queso cot"
click at [200, 214] on button "Queso Cottage Ensalada De Fruta" at bounding box center [215, 214] width 62 height 16
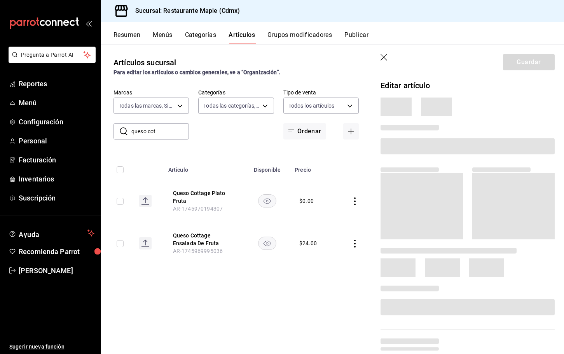
scroll to position [166, 0]
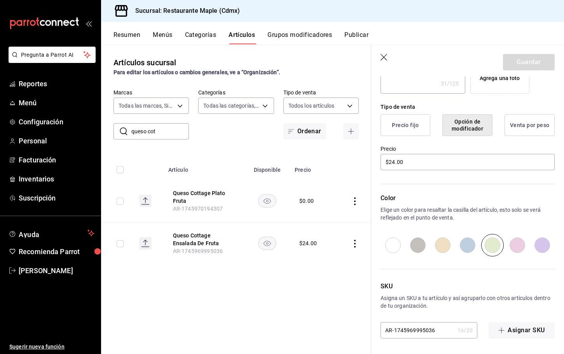
click at [443, 245] on input "radio" at bounding box center [442, 245] width 25 height 23
radio input "true"
click at [531, 59] on button "Guardar" at bounding box center [529, 62] width 52 height 16
type textarea "x"
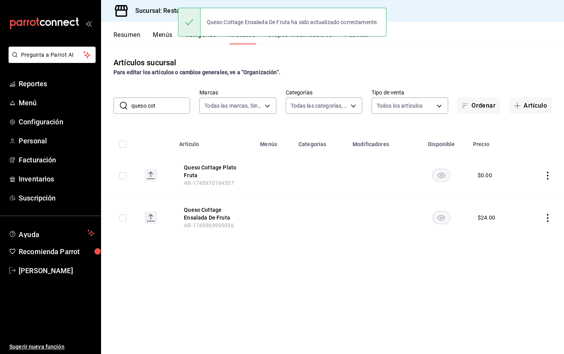
click at [150, 104] on input "queso cot" at bounding box center [160, 106] width 59 height 16
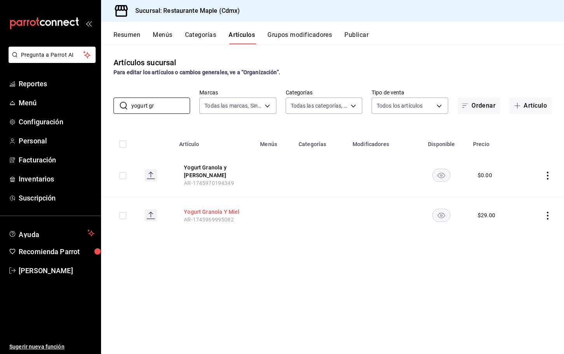
type input "yogurt gr"
click at [207, 212] on button "Yogurt Granola Y Miel" at bounding box center [215, 212] width 62 height 8
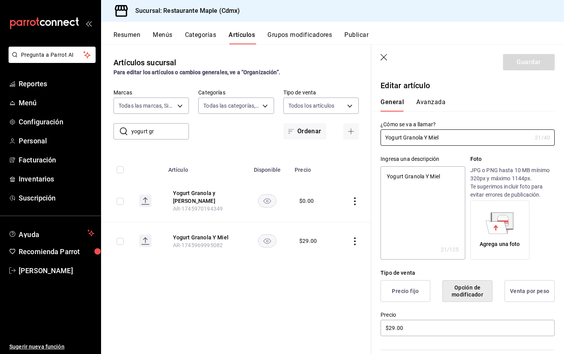
type input "Yogurt Granola Y Miel"
type textarea "x"
type input "Yogurt Granola Y Miel E"
type textarea "x"
type input "Yogurt Granola Y Miel En"
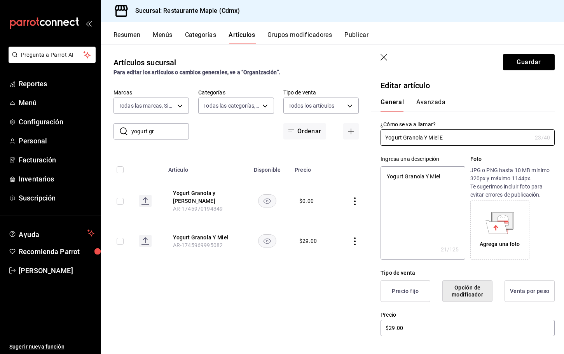
type textarea "x"
type input "Yogurt Granola Y Miel Ens"
type textarea "x"
type input "Yogurt Granola Y Miel Ensa"
type textarea "x"
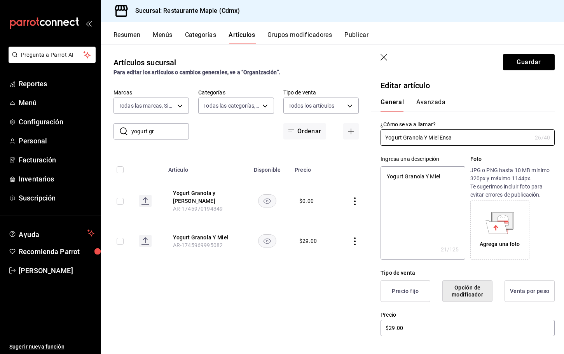
type input "Yogurt Granola Y Miel Ensal"
type textarea "x"
type input "Yogurt Granola Y [PERSON_NAME]"
type textarea "x"
type input "Yogurt Granola Y Miel Ensalad"
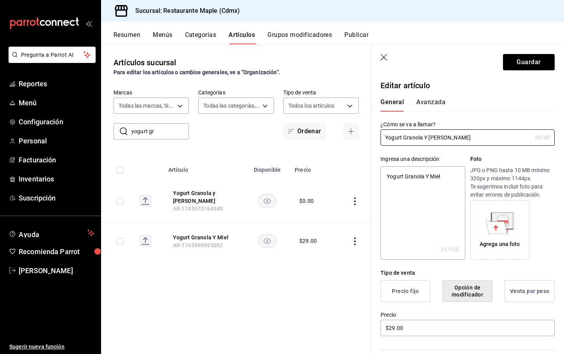
type textarea "x"
type input "Yogurt Granola Y Miel Ensalada"
type textarea "x"
type input "Yogurt Granola Y Miel Ensalada"
type textarea "x"
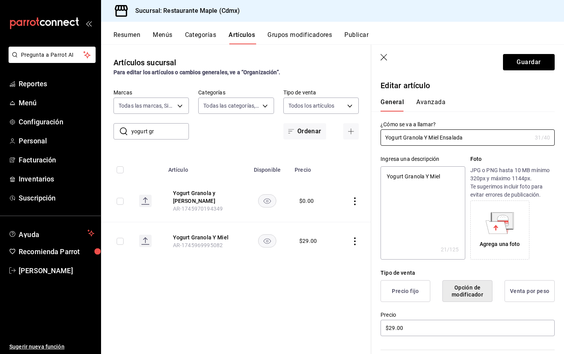
type input "Yogurt Granola Y Miel Ensalada d"
type textarea "x"
type input "Yogurt Granola Y Miel Ensalada de"
type textarea "x"
type input "Yogurt Granola Y Miel Ensalada de"
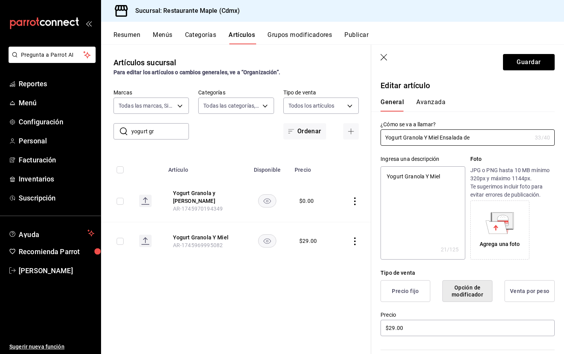
type textarea "x"
type input "Yogurt Granola Y Miel Ensalada de F"
type textarea "x"
type input "Yogurt Granola Y Miel Ensalada de Fr"
type textarea "x"
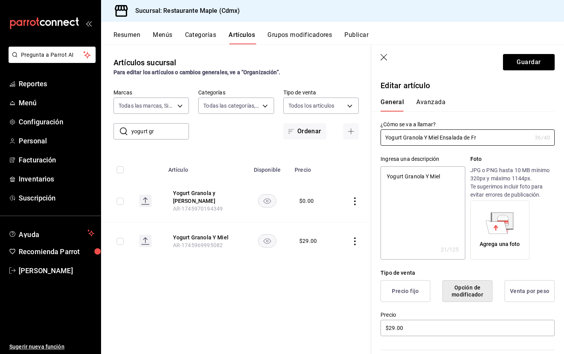
type input "Yogurt Granola Y Miel Ensalada de Fru"
type textarea "x"
type input "Yogurt Granola Y Miel Ensalada de Frut"
type textarea "x"
type input "Yogurt Granola Y Miel Ensalada de Fruta"
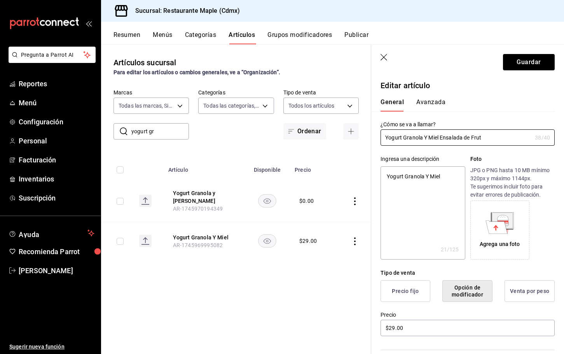
type textarea "x"
click at [450, 138] on input "Yogurt Granola Y Miel Ensalada de Fruta" at bounding box center [455, 138] width 151 height 16
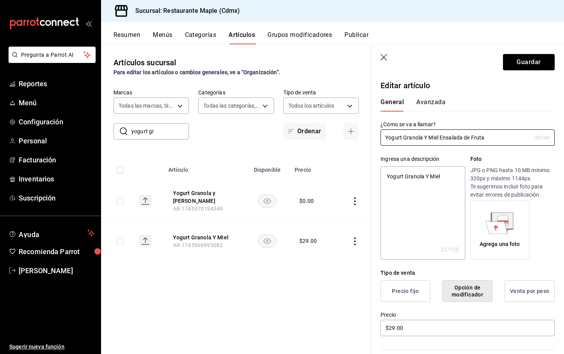
type input "Yogurt Granola Y Miel Ensalada de Fruta"
type textarea "x"
click at [430, 173] on textarea "Yogurt Granola Y Miel" at bounding box center [422, 212] width 84 height 93
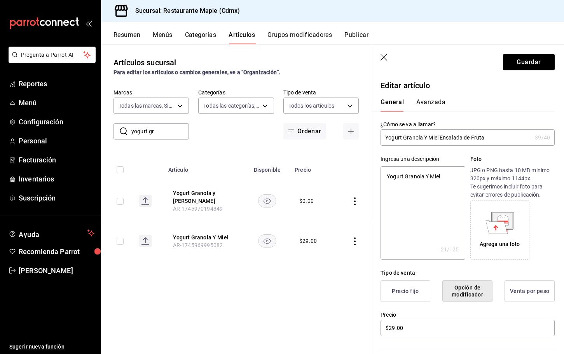
paste textarea "Ensalada de Fruta"
type textarea "Yogurt Granola Y Miel Ensalada de Fruta"
type textarea "x"
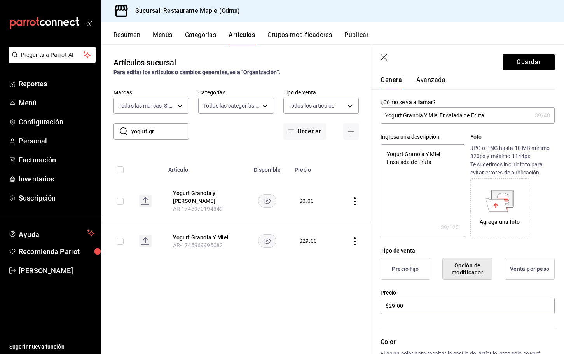
scroll to position [166, 0]
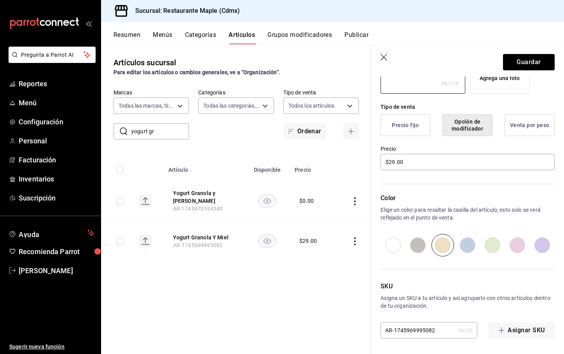
type textarea "Yogurt Granola Y Miel Ensalada de Fruta"
type textarea "x"
click at [536, 243] on input "radio" at bounding box center [542, 245] width 25 height 23
radio input "true"
click at [528, 57] on button "Guardar" at bounding box center [529, 62] width 52 height 16
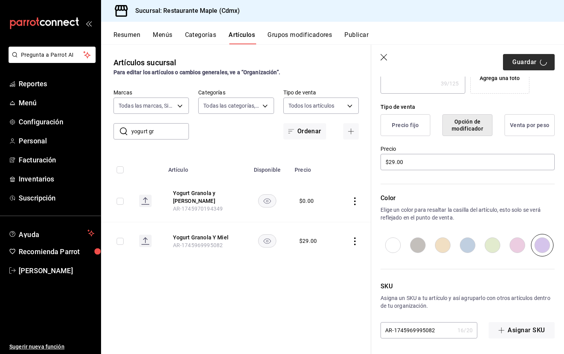
type textarea "x"
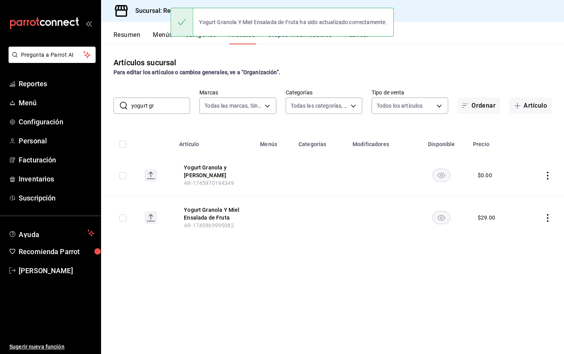
click at [153, 106] on input "yogurt gr" at bounding box center [160, 106] width 59 height 16
click at [153, 107] on input "yogurt gr" at bounding box center [160, 106] width 59 height 16
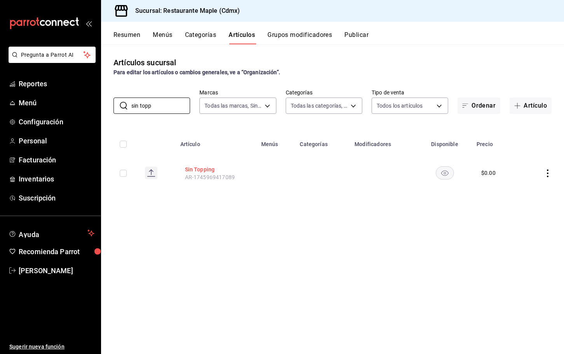
type input "sin topp"
click at [200, 166] on button "Sin Topping" at bounding box center [216, 170] width 62 height 8
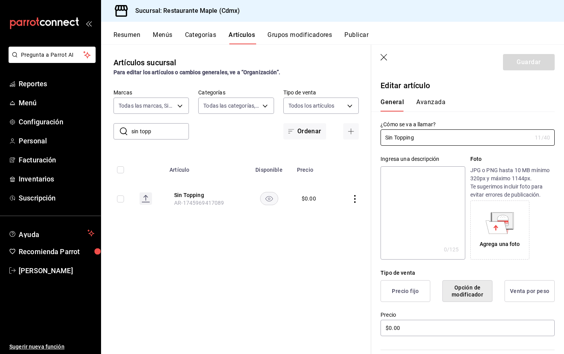
scroll to position [166, 0]
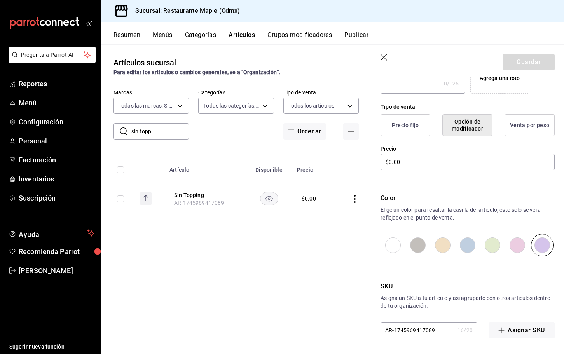
click at [382, 57] on icon "button" at bounding box center [384, 58] width 8 height 8
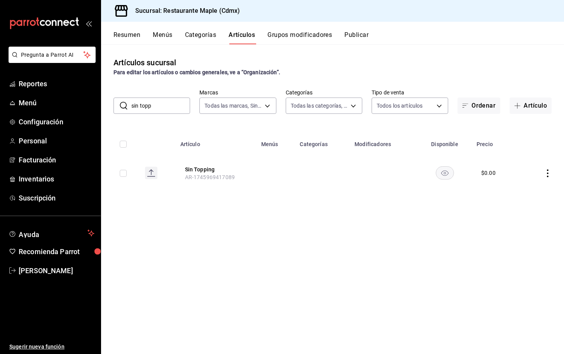
click at [361, 32] on button "Publicar" at bounding box center [356, 37] width 24 height 13
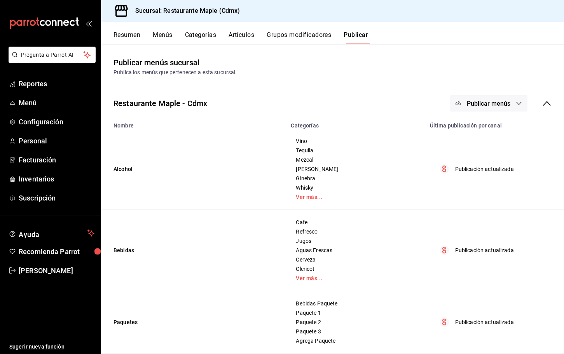
click at [478, 105] on span "Publicar menús" at bounding box center [489, 103] width 44 height 7
click at [479, 127] on div at bounding box center [470, 128] width 22 height 12
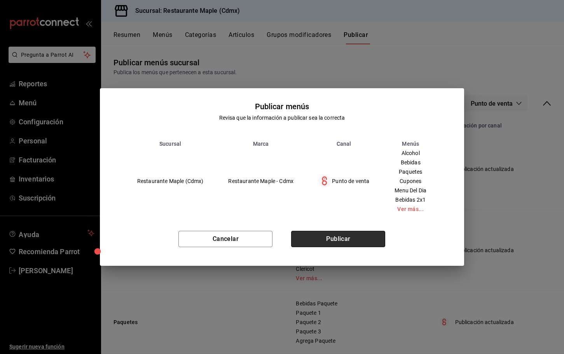
click at [344, 235] on button "Publicar" at bounding box center [338, 239] width 94 height 16
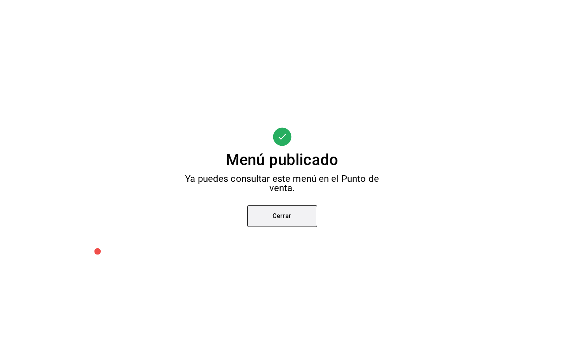
click at [278, 223] on button "Cerrar" at bounding box center [282, 216] width 70 height 22
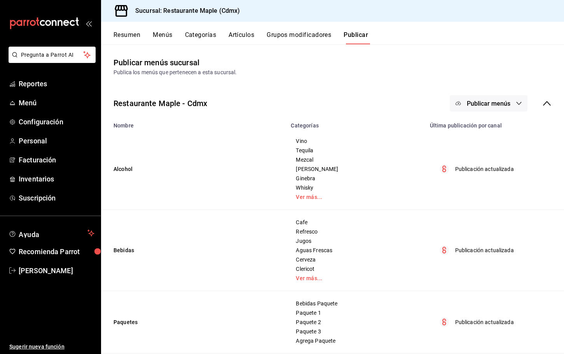
click at [479, 103] on span "Publicar menús" at bounding box center [489, 103] width 44 height 7
click at [480, 129] on div at bounding box center [470, 128] width 22 height 12
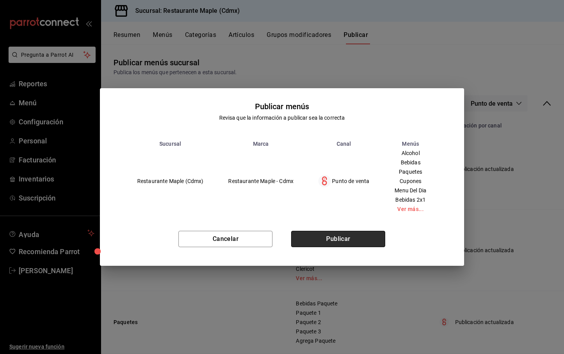
click at [338, 239] on button "Publicar" at bounding box center [338, 239] width 94 height 16
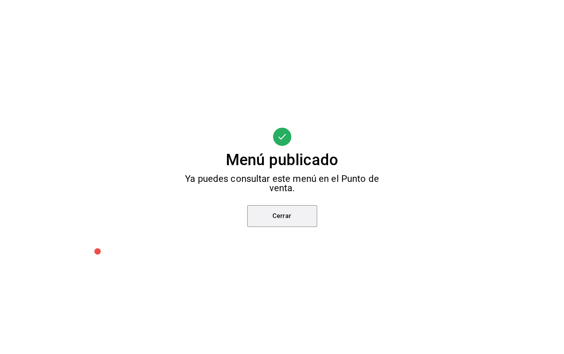
click at [304, 221] on button "Cerrar" at bounding box center [282, 216] width 70 height 22
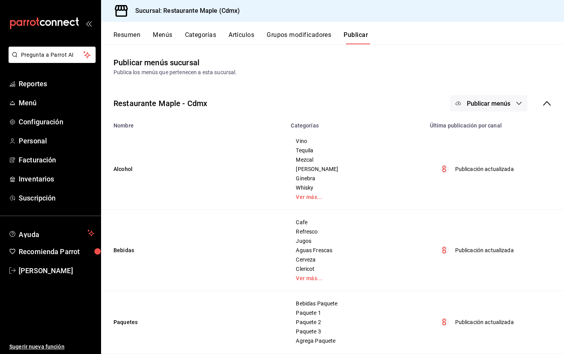
click at [243, 31] on button "Artículos" at bounding box center [241, 37] width 26 height 13
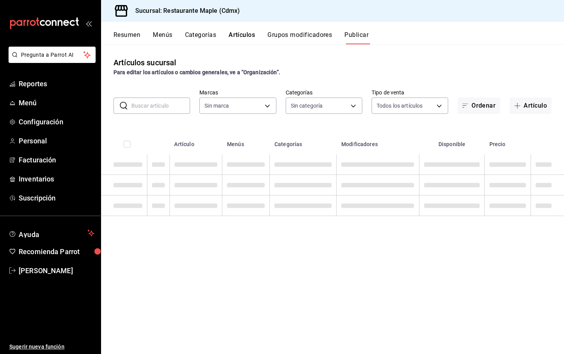
type input "9367c8d0-d5bf-442c-b6f8-a503c691c07e"
click at [157, 105] on input "text" at bounding box center [160, 106] width 59 height 16
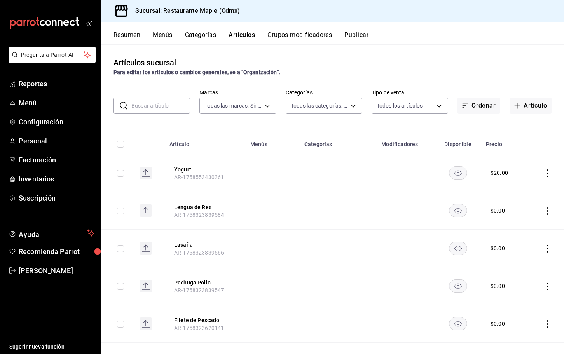
type input "a5b80c37-7917-455f-95a0-19e3c5faa88c,f7a30707-b9cf-4dff-b750-559a05d3e702,13bc9…"
type input "a"
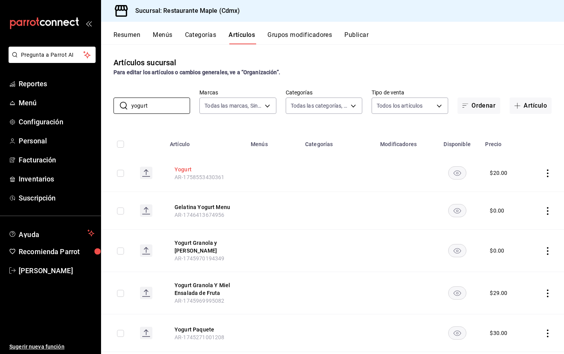
type input "yogurt"
click at [182, 170] on button "Yogurt" at bounding box center [205, 170] width 62 height 8
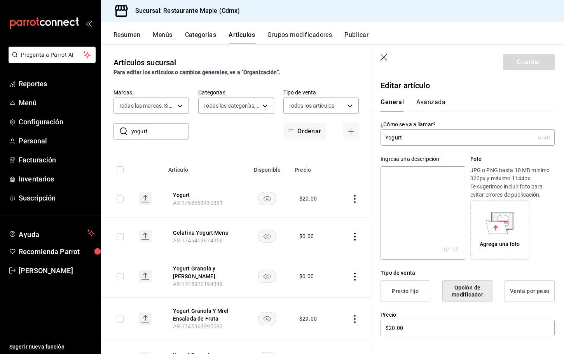
click at [400, 139] on input "Yogurt" at bounding box center [457, 138] width 154 height 16
click at [404, 182] on textarea at bounding box center [422, 212] width 84 height 93
paste textarea "Yogurt"
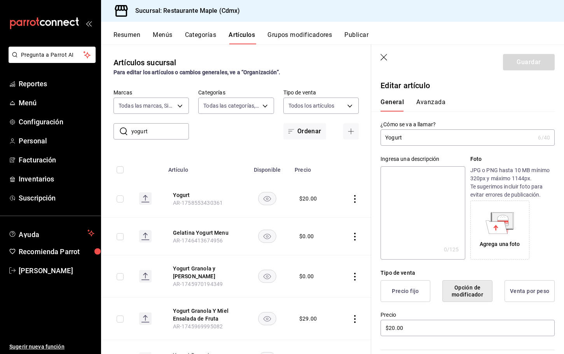
type textarea "Yogurt"
type textarea "x"
type textarea "Yogurt"
click at [533, 59] on button "Guardar" at bounding box center [529, 62] width 52 height 16
type textarea "x"
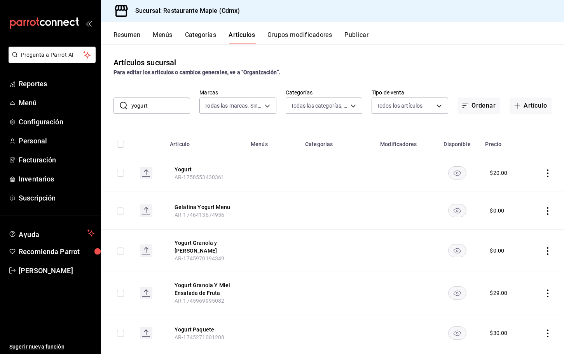
click at [276, 35] on button "Grupos modificadores" at bounding box center [299, 37] width 65 height 13
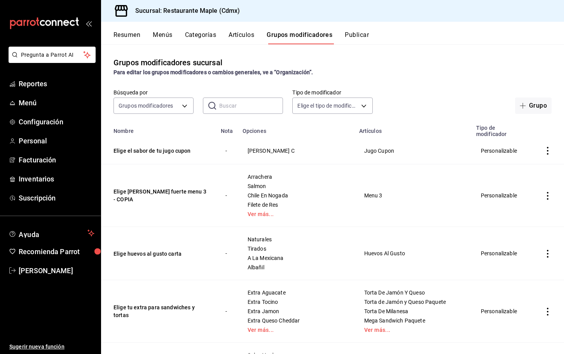
click at [235, 103] on input "text" at bounding box center [251, 106] width 64 height 16
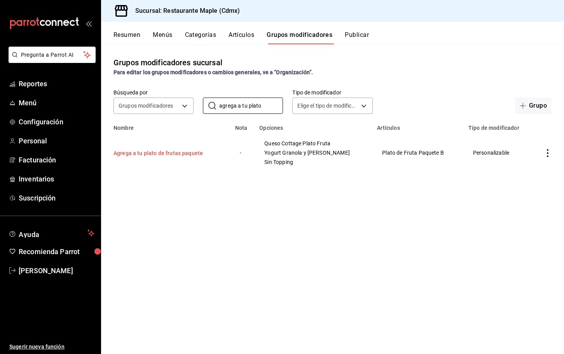
type input "agrega a tu plato"
click at [191, 155] on button "Agrega a tu plato de frutas paquete" at bounding box center [159, 153] width 93 height 8
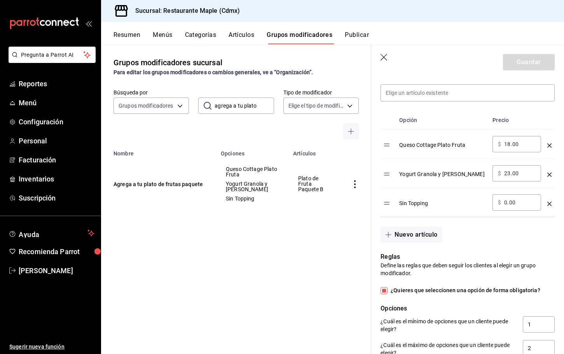
scroll to position [214, 0]
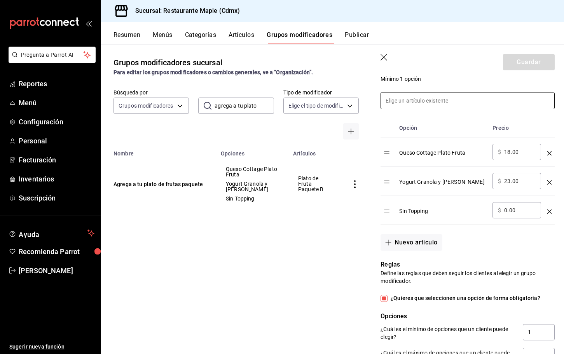
click at [410, 101] on input at bounding box center [467, 100] width 173 height 16
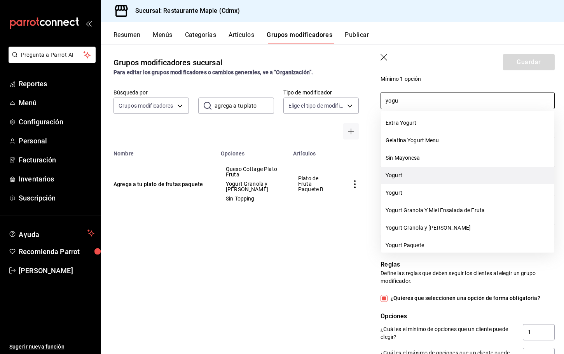
click at [399, 173] on li "Yogurt" at bounding box center [467, 175] width 173 height 17
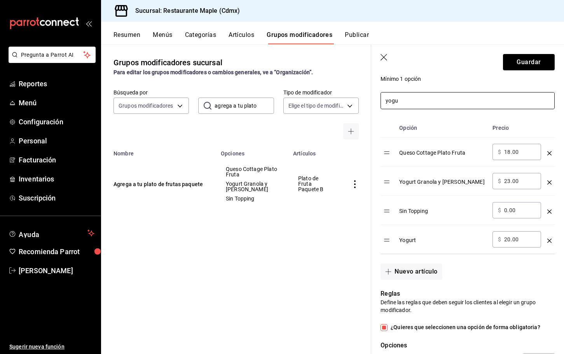
type input "yogu"
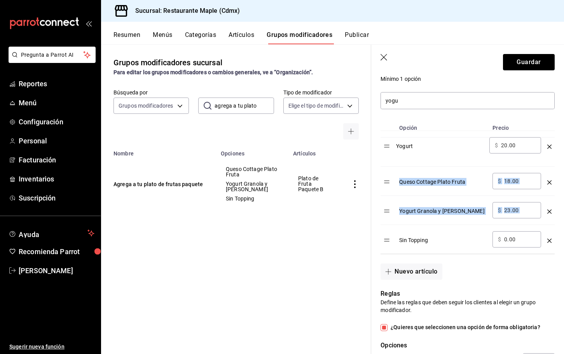
drag, startPoint x: 389, startPoint y: 243, endPoint x: 389, endPoint y: 149, distance: 94.0
click at [389, 149] on table "Opción Precio Queso Cottage Plato Fruta ​ $ 18.00 ​ Yogurt Granola y Miel Plato…" at bounding box center [467, 186] width 174 height 135
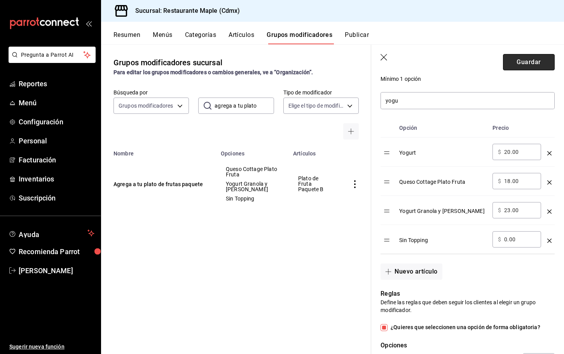
click at [531, 59] on button "Guardar" at bounding box center [529, 62] width 52 height 16
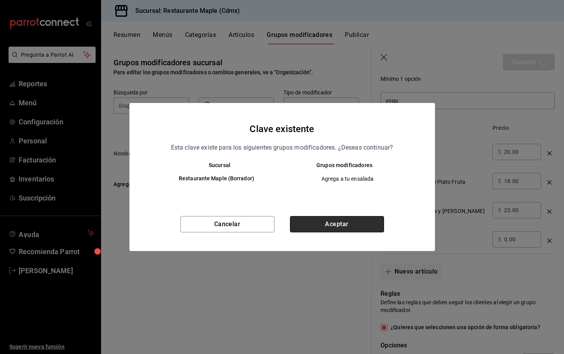
click at [330, 220] on button "Aceptar" at bounding box center [337, 224] width 94 height 16
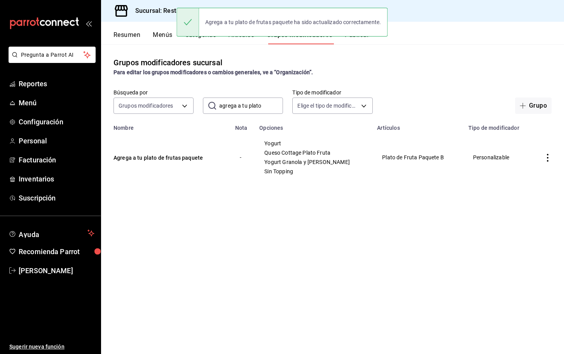
click at [365, 42] on button "Publicar" at bounding box center [357, 37] width 24 height 13
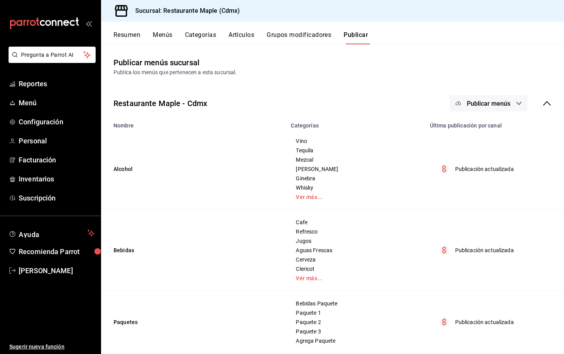
click at [484, 98] on button "Publicar menús" at bounding box center [489, 103] width 78 height 16
click at [479, 139] on li "Punto de venta" at bounding box center [488, 129] width 71 height 22
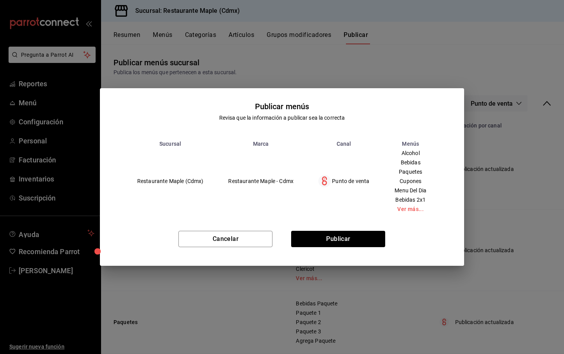
click at [325, 230] on div "Cancelar Publicar" at bounding box center [282, 241] width 364 height 47
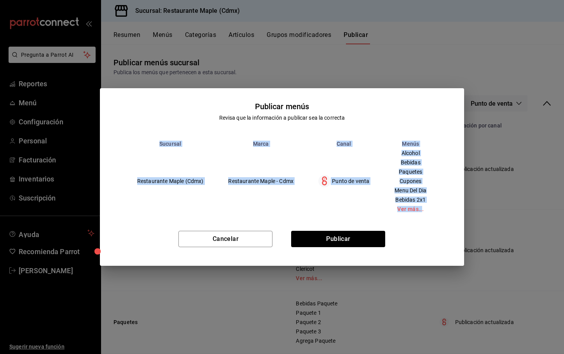
click at [325, 230] on div "Cancelar Publicar" at bounding box center [282, 241] width 364 height 47
click at [325, 236] on button "Publicar" at bounding box center [338, 239] width 94 height 16
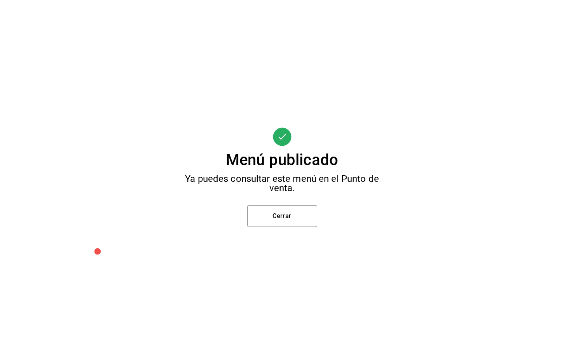
click at [262, 227] on div "Menú publicado Ya puedes consultar este menú en el Punto de venta. Cerrar" at bounding box center [282, 177] width 564 height 354
click at [264, 216] on button "Cerrar" at bounding box center [282, 216] width 70 height 22
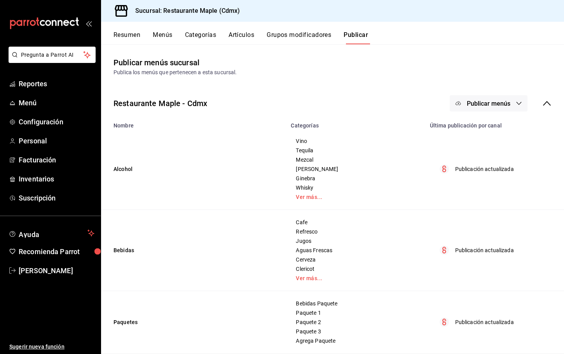
click at [243, 34] on button "Artículos" at bounding box center [241, 37] width 26 height 13
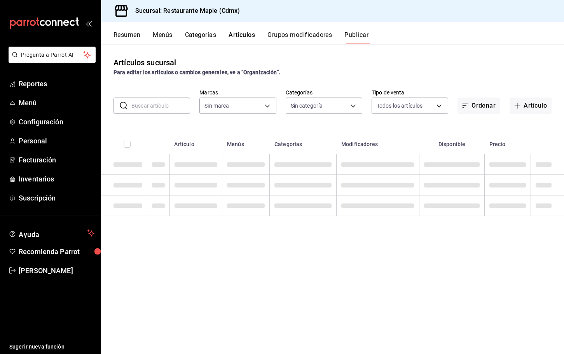
type input "9367c8d0-d5bf-442c-b6f8-a503c691c07e"
type input "a5b80c37-7917-455f-95a0-19e3c5faa88c,f7a30707-b9cf-4dff-b750-559a05d3e702,13bc9…"
click at [142, 115] on div "Artículos sucursal Para editar los artículos o cambios generales, ve a “Organiz…" at bounding box center [332, 198] width 463 height 309
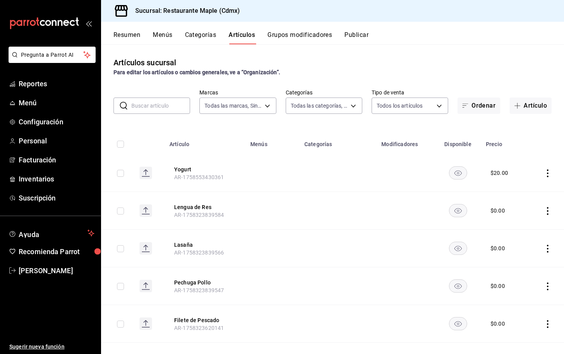
click at [143, 111] on input "text" at bounding box center [160, 106] width 59 height 16
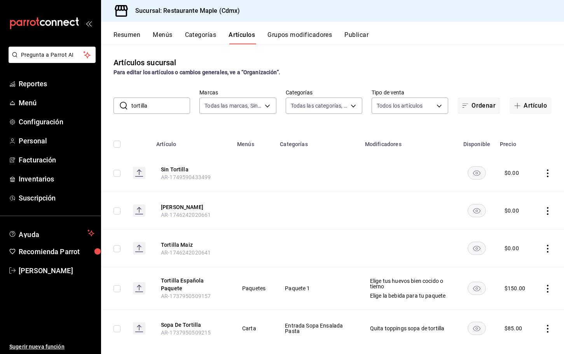
type input "tortilla española"
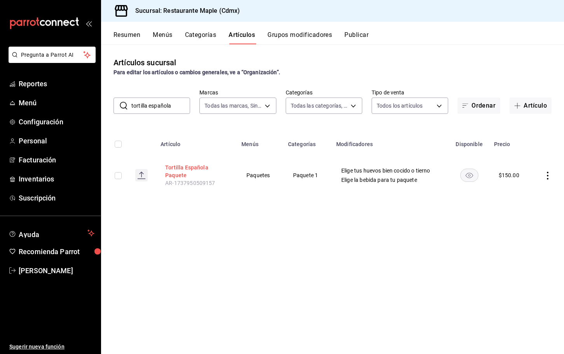
click at [193, 169] on button "Tortilla Española Paquete" at bounding box center [196, 172] width 62 height 16
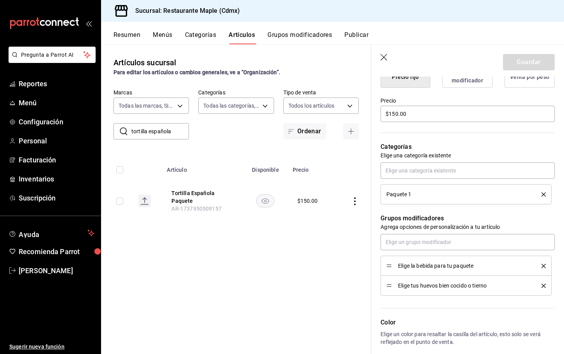
scroll to position [248, 0]
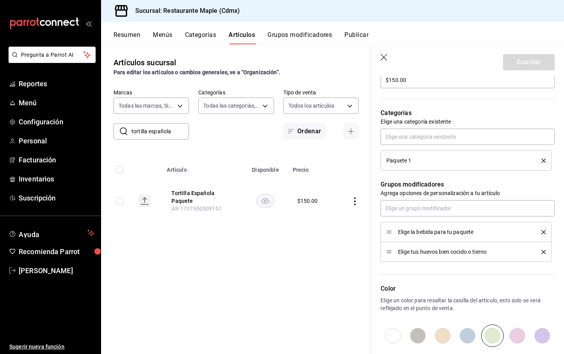
click at [255, 298] on div "Artículos sucursal Para editar los artículos o cambios generales, ve a “Organiz…" at bounding box center [236, 198] width 270 height 309
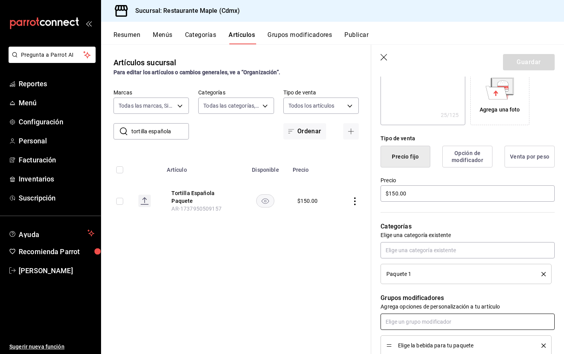
scroll to position [0, 0]
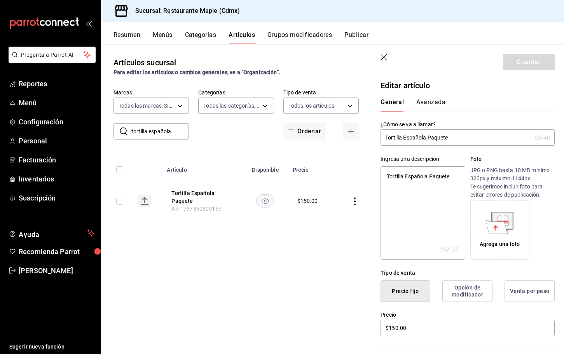
click at [385, 60] on icon "button" at bounding box center [384, 58] width 8 height 8
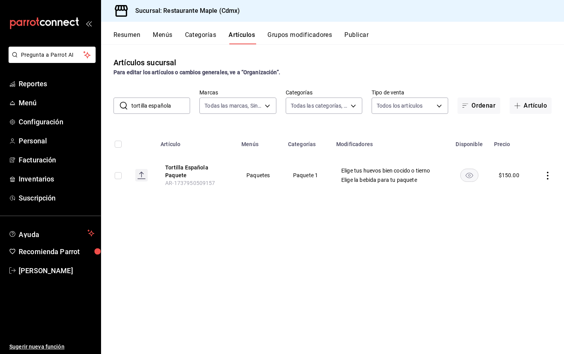
click at [516, 105] on icon "button" at bounding box center [517, 106] width 6 height 6
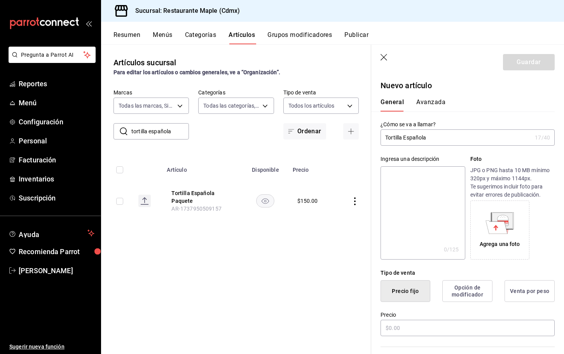
click at [422, 135] on input "Tortilla Española" at bounding box center [455, 138] width 151 height 16
type input "Tortilla Española"
click at [410, 180] on textarea at bounding box center [422, 212] width 84 height 93
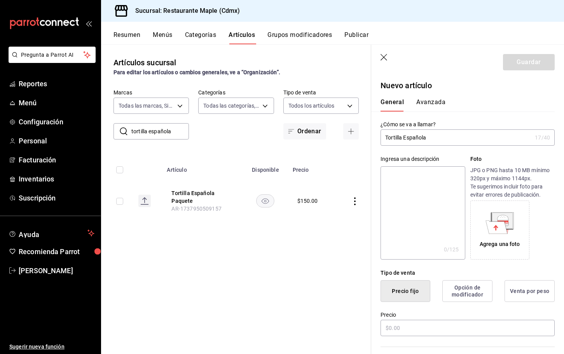
paste textarea "Tortilla Española"
type textarea "Tortilla Española"
type textarea "x"
type textarea "Tortilla Española"
click at [411, 325] on input "text" at bounding box center [467, 328] width 174 height 16
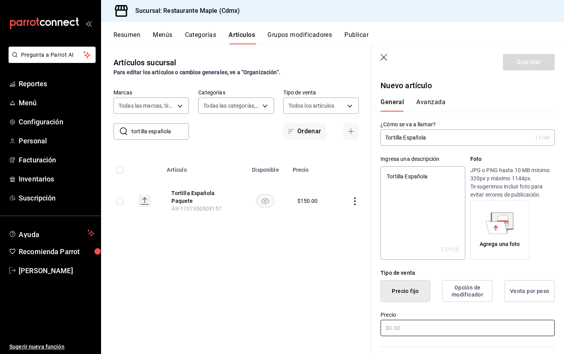
type textarea "x"
type input "$1.00"
type textarea "x"
type input "$125.00"
type textarea "x"
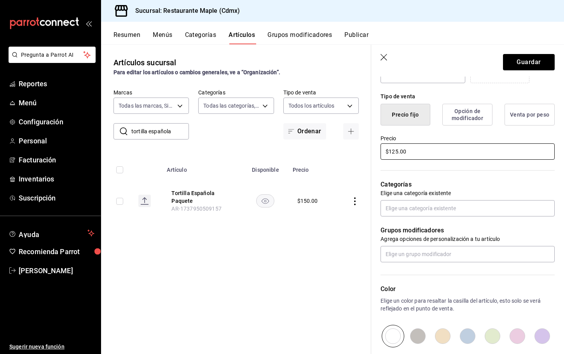
scroll to position [178, 0]
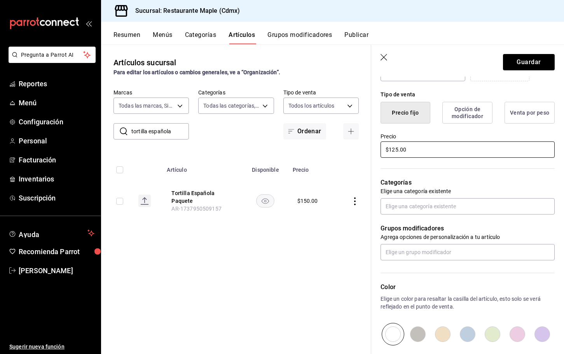
type input "$125.00"
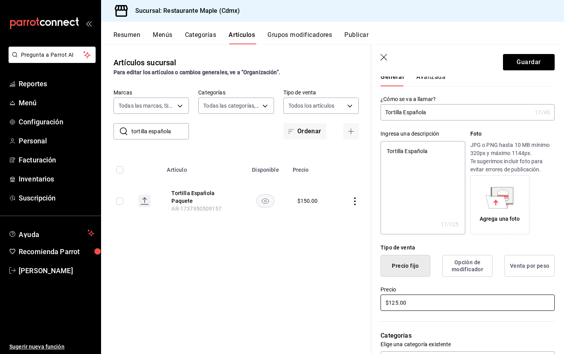
scroll to position [0, 0]
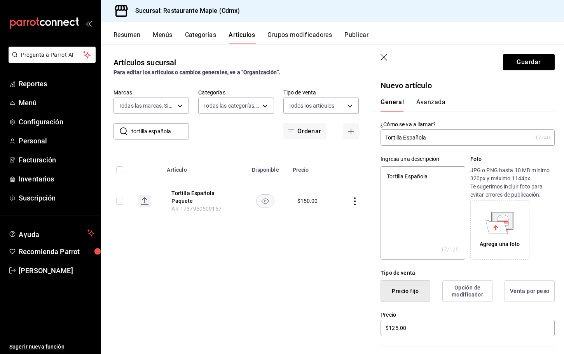
click at [154, 136] on input "tortilla española" at bounding box center [160, 132] width 58 height 16
click at [508, 63] on button "Guardar" at bounding box center [529, 62] width 52 height 16
type textarea "x"
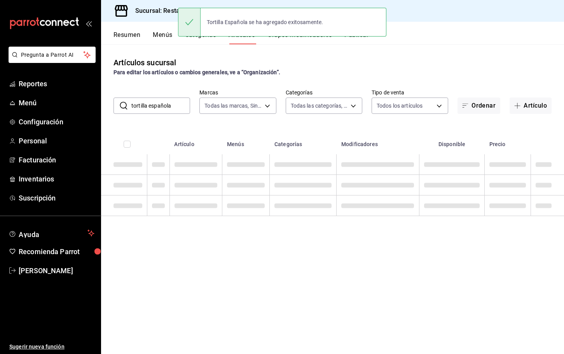
click at [162, 108] on input "tortilla española" at bounding box center [160, 106] width 59 height 16
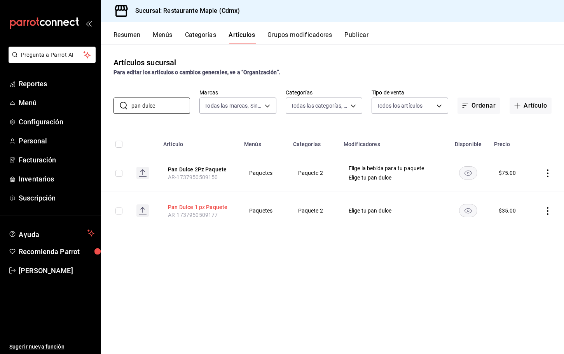
type input "pan dulce"
click at [190, 206] on button "Pan Dulce 1 pz Paquete" at bounding box center [199, 207] width 62 height 8
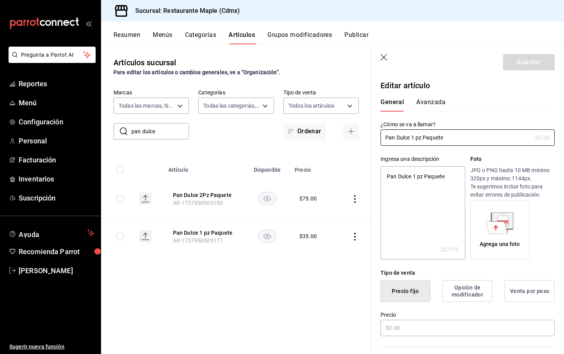
type textarea "x"
type input "$35.00"
radio input "false"
radio input "true"
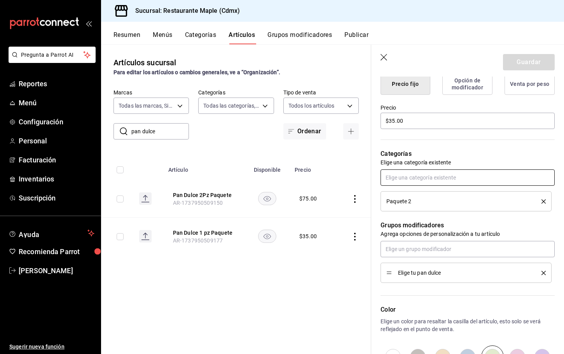
scroll to position [207, 0]
click at [412, 177] on input "text" at bounding box center [467, 178] width 174 height 16
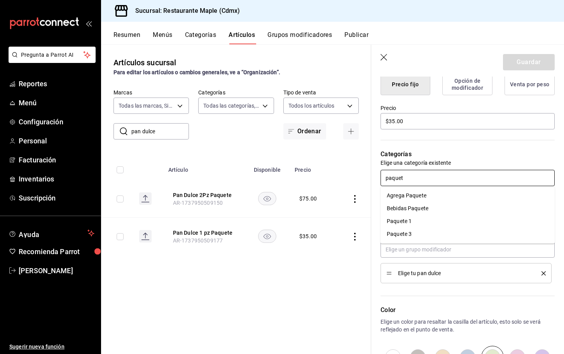
type input "paquete"
click at [406, 230] on li "Paquete 3" at bounding box center [467, 234] width 174 height 13
type textarea "x"
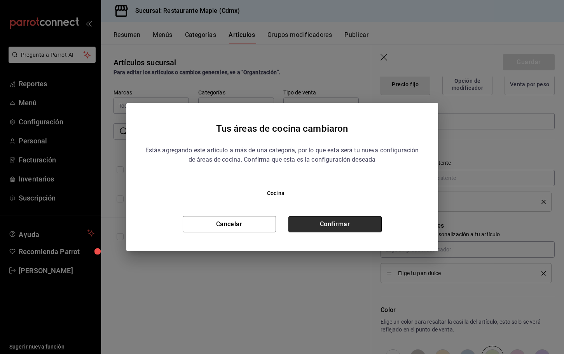
click at [369, 225] on button "Confirmar" at bounding box center [334, 224] width 93 height 16
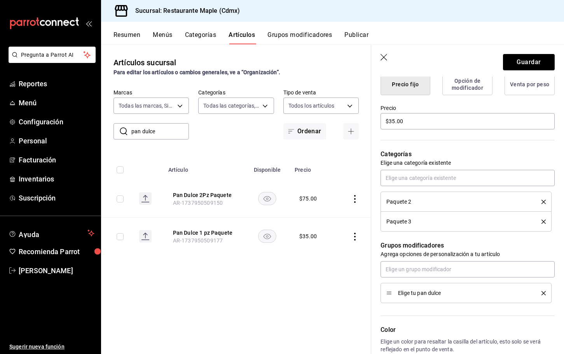
click at [544, 200] on icon "delete" at bounding box center [543, 202] width 4 height 4
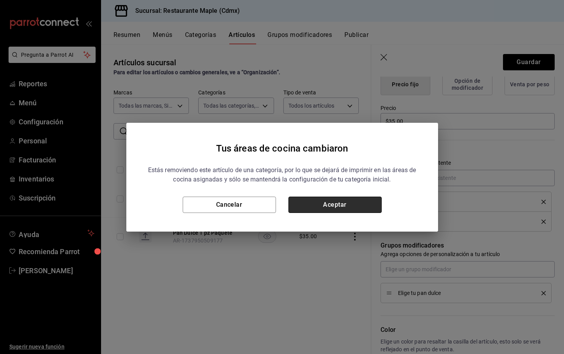
click at [342, 208] on button "Aceptar" at bounding box center [334, 205] width 93 height 16
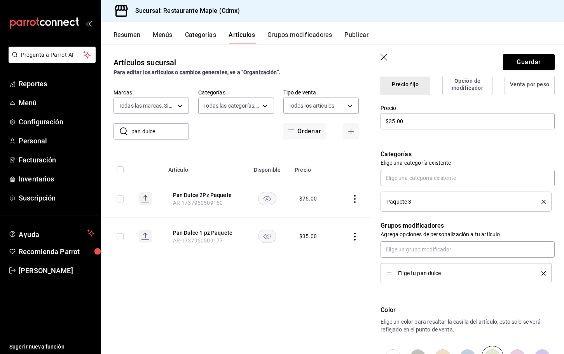
scroll to position [0, 0]
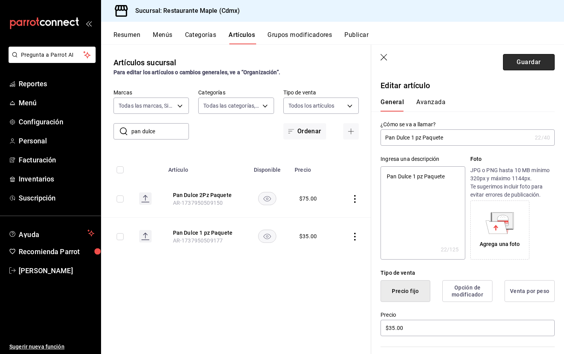
click at [521, 64] on button "Guardar" at bounding box center [529, 62] width 52 height 16
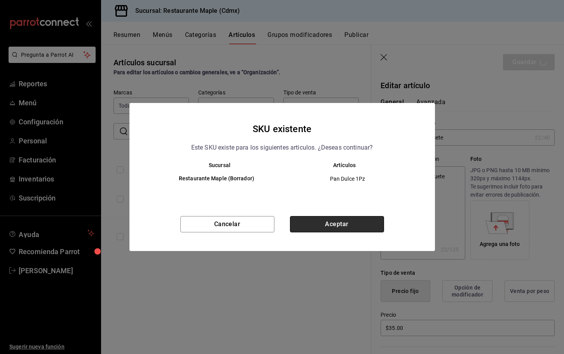
click at [322, 224] on button "Aceptar" at bounding box center [337, 224] width 94 height 16
type textarea "x"
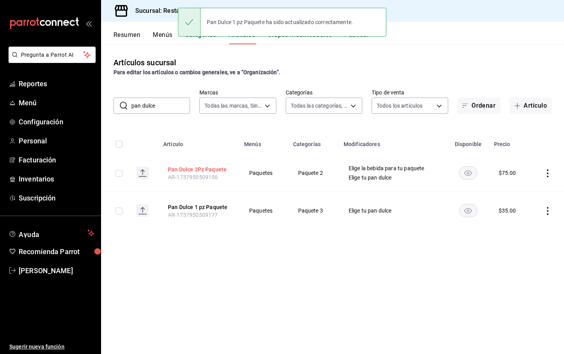
click at [210, 168] on button "Pan Dulce 2Pz Paquete" at bounding box center [199, 170] width 62 height 8
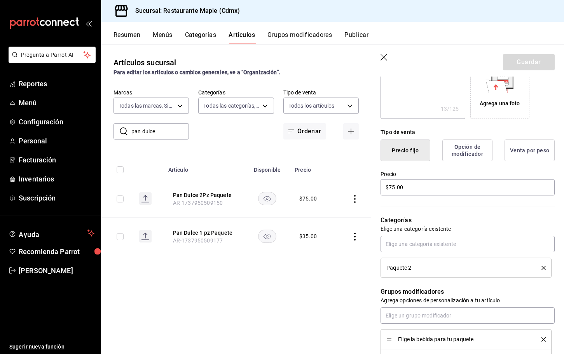
scroll to position [142, 0]
click at [420, 245] on input "text" at bounding box center [467, 243] width 174 height 16
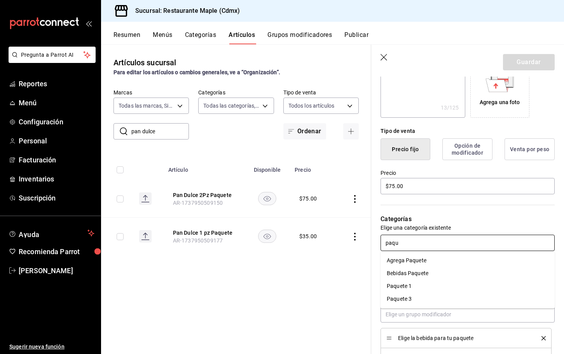
type input "paque"
click at [391, 299] on li "Paquete 3" at bounding box center [467, 299] width 174 height 13
type textarea "x"
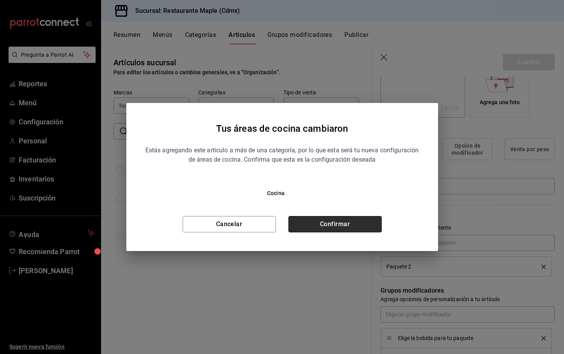
click at [359, 221] on button "Confirmar" at bounding box center [334, 224] width 93 height 16
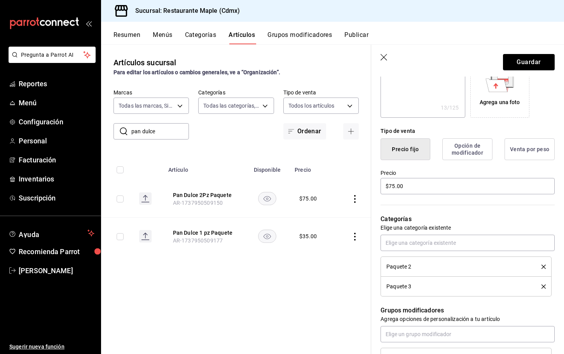
click at [543, 268] on icon "delete" at bounding box center [543, 267] width 4 height 4
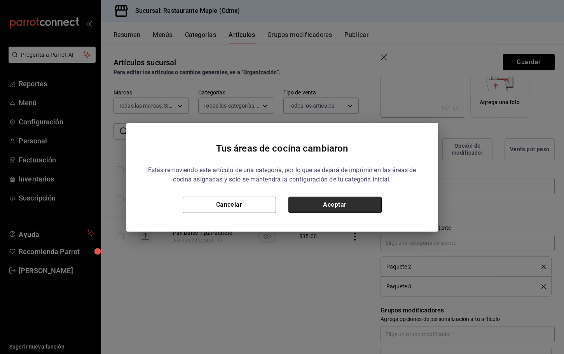
click at [349, 200] on button "Aceptar" at bounding box center [334, 205] width 93 height 16
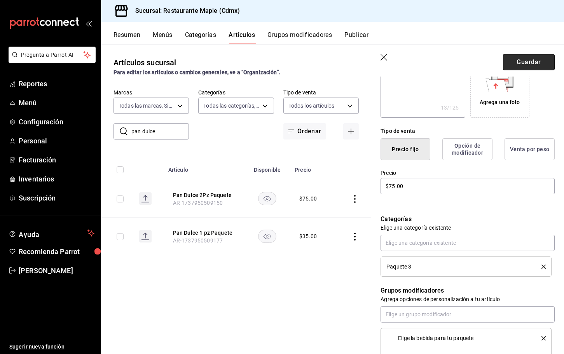
click at [525, 65] on button "Guardar" at bounding box center [529, 62] width 52 height 16
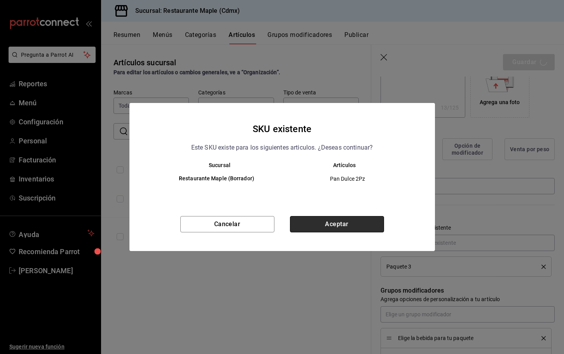
click at [320, 216] on button "Aceptar" at bounding box center [337, 224] width 94 height 16
type textarea "x"
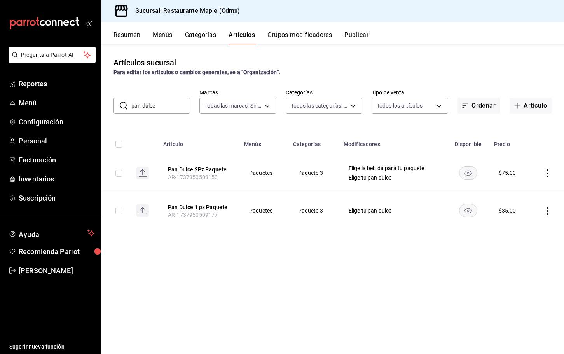
click at [357, 39] on button "Publicar" at bounding box center [356, 37] width 24 height 13
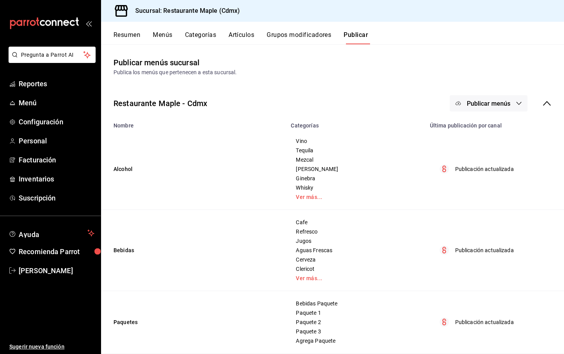
click at [477, 107] on button "Publicar menús" at bounding box center [489, 103] width 78 height 16
click at [476, 122] on div at bounding box center [470, 128] width 22 height 12
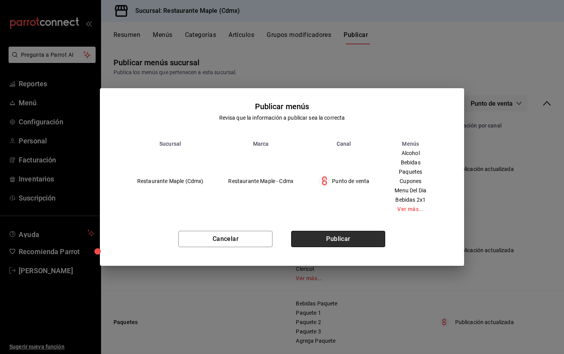
click at [324, 244] on button "Publicar" at bounding box center [338, 239] width 94 height 16
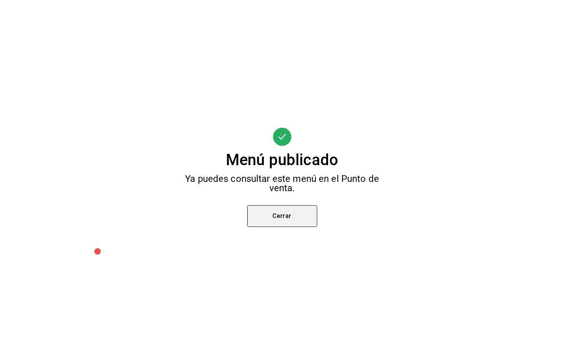
click at [289, 224] on button "Cerrar" at bounding box center [282, 216] width 70 height 22
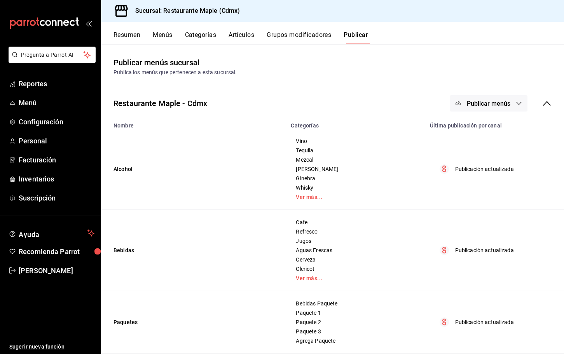
click at [295, 32] on button "Grupos modificadores" at bounding box center [299, 37] width 65 height 13
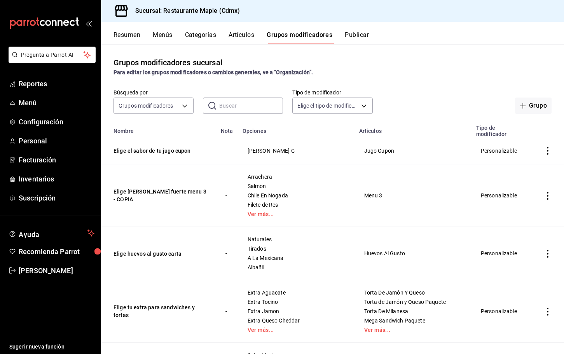
click at [234, 112] on input "text" at bounding box center [251, 106] width 64 height 16
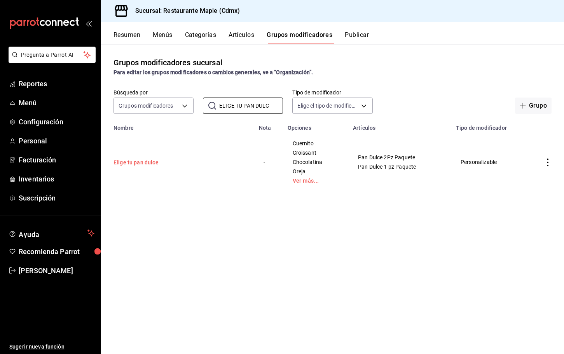
type input "ELIGE TU PAN DULC"
click at [149, 161] on button "Elige tu pan dulce" at bounding box center [159, 163] width 93 height 8
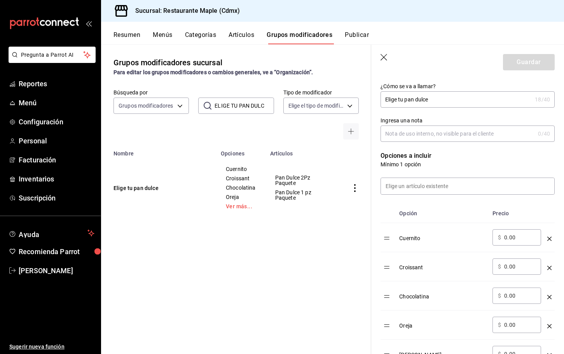
scroll to position [129, 0]
click at [506, 236] on input "0.00" at bounding box center [519, 236] width 31 height 8
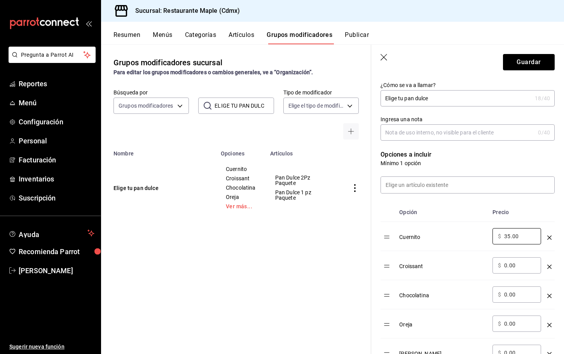
type input "35.00"
click at [507, 267] on input "0.00" at bounding box center [519, 266] width 31 height 8
type input "35.00"
click at [506, 296] on input "0.00" at bounding box center [519, 295] width 31 height 8
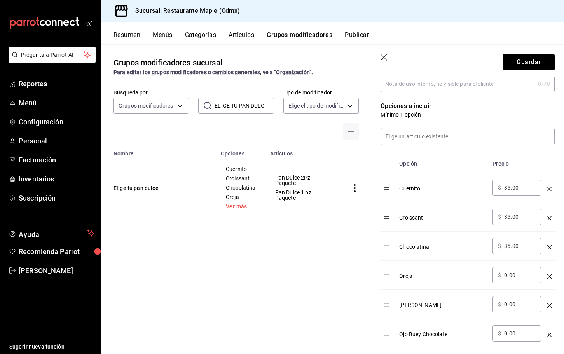
scroll to position [185, 0]
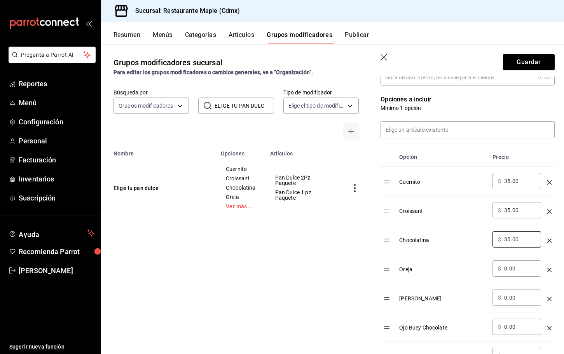
type input "35.00"
click at [506, 270] on input "0.00" at bounding box center [519, 269] width 31 height 8
type input "35.00"
click at [505, 298] on input "0.00" at bounding box center [519, 298] width 31 height 8
type input "35.00"
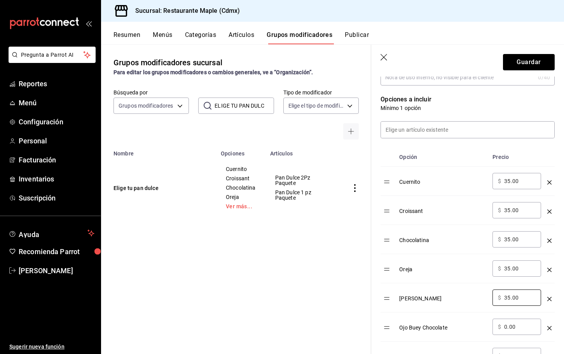
click at [506, 326] on input "0.00" at bounding box center [519, 327] width 31 height 8
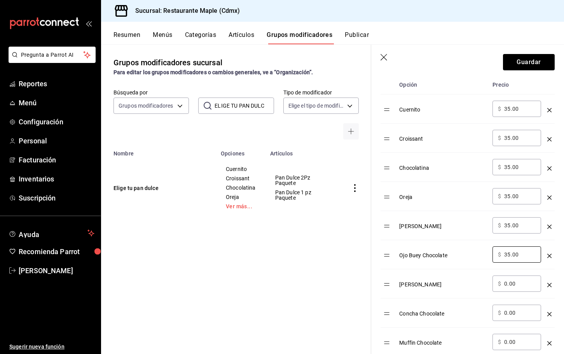
scroll to position [260, 0]
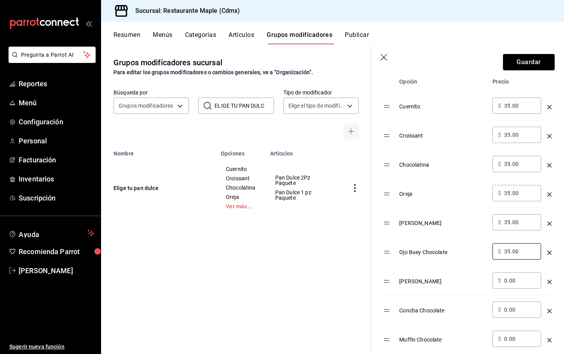
type input "35.00"
click at [507, 282] on input "0.00" at bounding box center [519, 281] width 31 height 8
type input "35.00"
click at [506, 311] on input "0.00" at bounding box center [519, 310] width 31 height 8
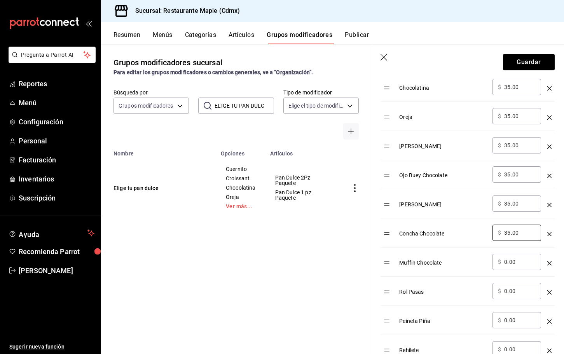
scroll to position [346, 0]
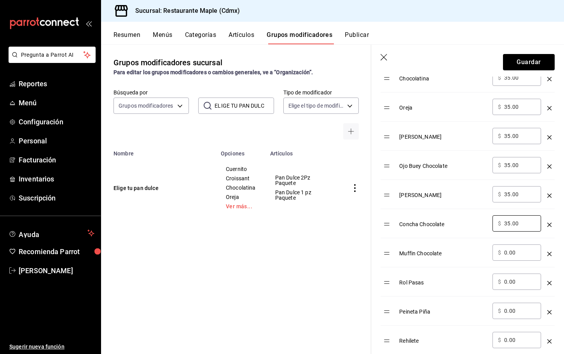
type input "35.00"
click at [506, 252] on input "0.00" at bounding box center [519, 253] width 31 height 8
type input "35.00"
click at [507, 282] on input "0.00" at bounding box center [519, 282] width 31 height 8
type input "35.00"
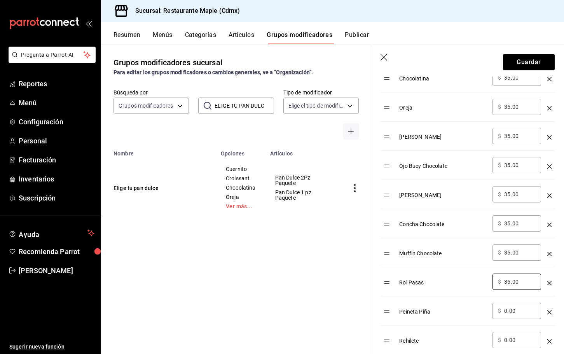
click at [506, 312] on input "0.00" at bounding box center [519, 311] width 31 height 8
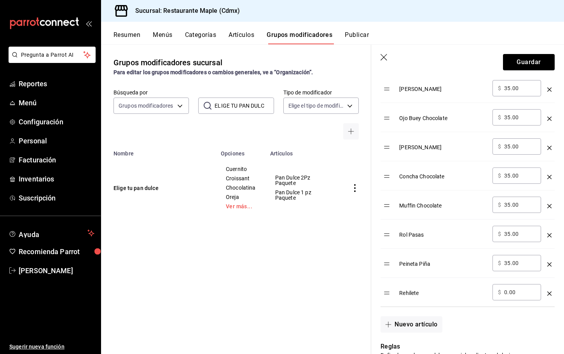
scroll to position [395, 0]
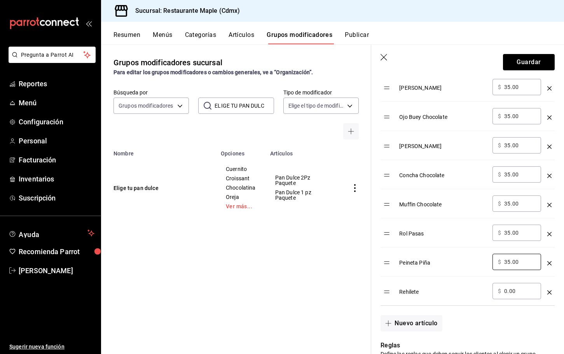
type input "35.00"
click at [507, 291] on input "0.00" at bounding box center [519, 291] width 31 height 8
type input "35.00"
click at [532, 68] on button "Guardar" at bounding box center [529, 62] width 52 height 16
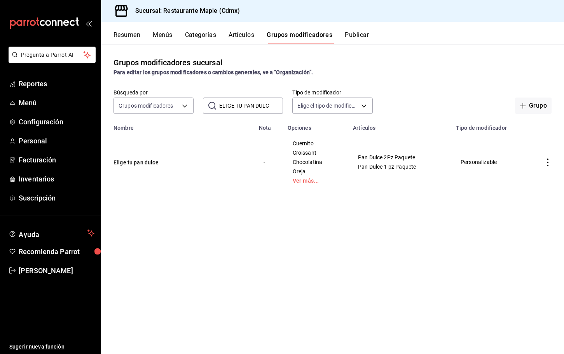
click at [249, 37] on button "Artículos" at bounding box center [241, 37] width 26 height 13
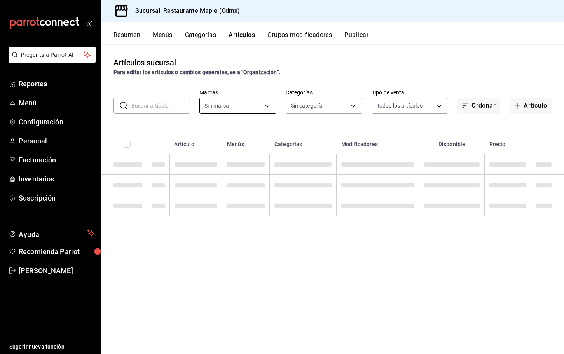
type input "9367c8d0-d5bf-442c-b6f8-a503c691c07e"
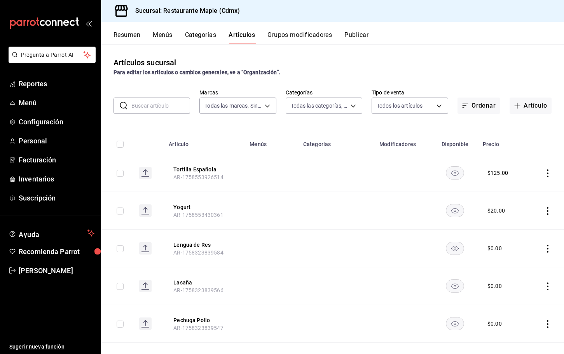
type input "a5b80c37-7917-455f-95a0-19e3c5faa88c,f7a30707-b9cf-4dff-b750-559a05d3e702,13bc9…"
click at [159, 108] on input "text" at bounding box center [160, 106] width 59 height 16
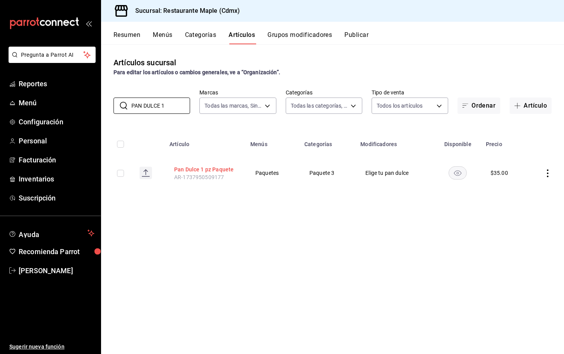
type input "PAN DULCE 1"
click at [209, 166] on button "Pan Dulce 1 pz Paquete" at bounding box center [205, 170] width 62 height 8
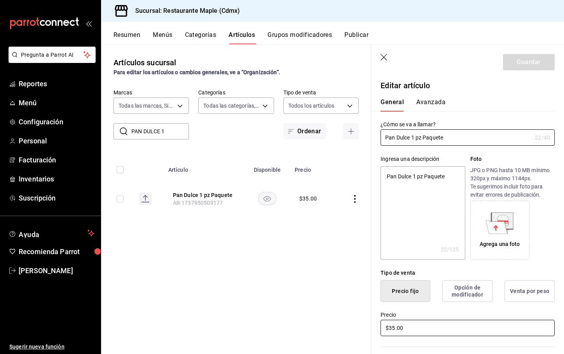
click at [394, 328] on input "$35.00" at bounding box center [467, 328] width 174 height 16
type textarea "x"
type input "$3.00"
type textarea "x"
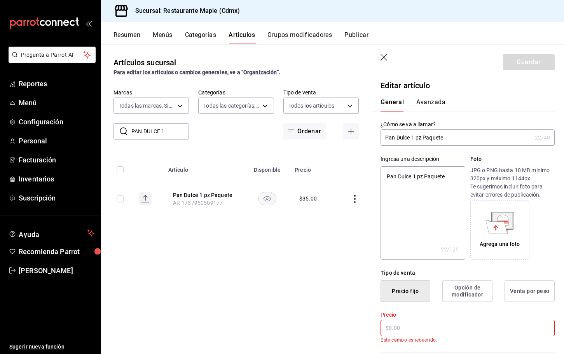
type textarea "x"
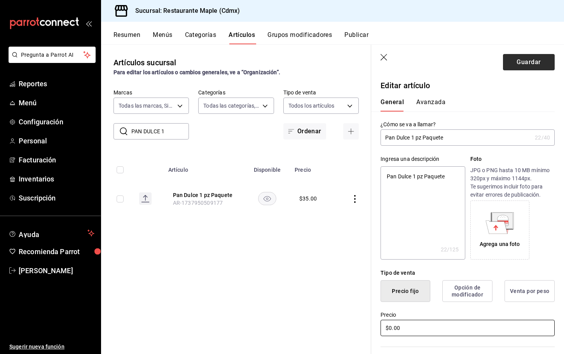
type input "$0.00"
click at [516, 63] on button "Guardar" at bounding box center [529, 62] width 52 height 16
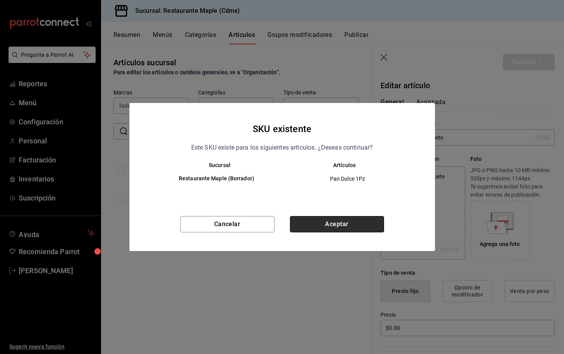
click at [345, 222] on button "Aceptar" at bounding box center [337, 224] width 94 height 16
type textarea "x"
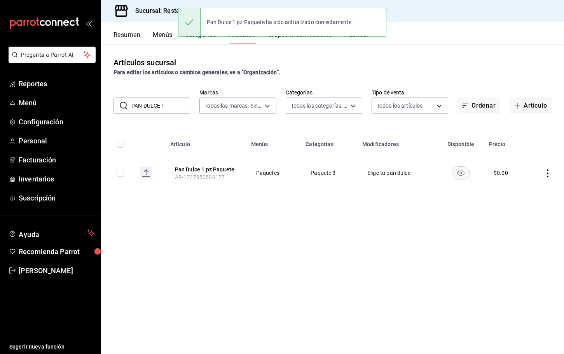
click at [364, 41] on button "Publicar" at bounding box center [356, 37] width 24 height 13
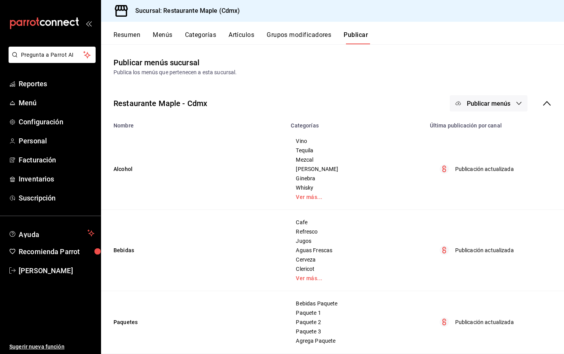
click at [493, 103] on span "Publicar menús" at bounding box center [489, 103] width 44 height 7
click at [492, 126] on span "Punto de venta" at bounding box center [499, 129] width 37 height 8
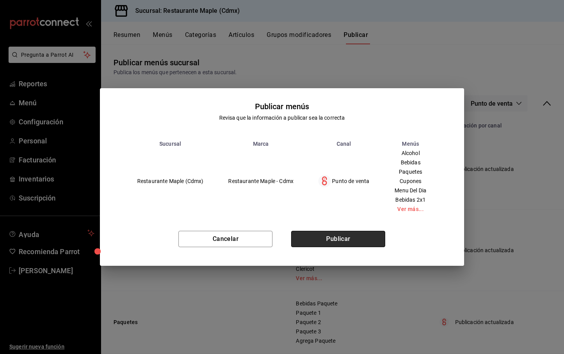
click at [341, 234] on button "Publicar" at bounding box center [338, 239] width 94 height 16
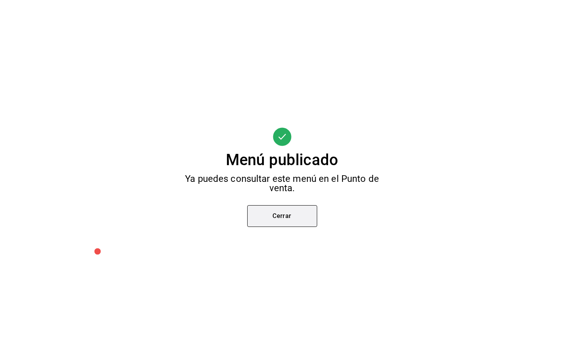
click at [302, 215] on button "Cerrar" at bounding box center [282, 216] width 70 height 22
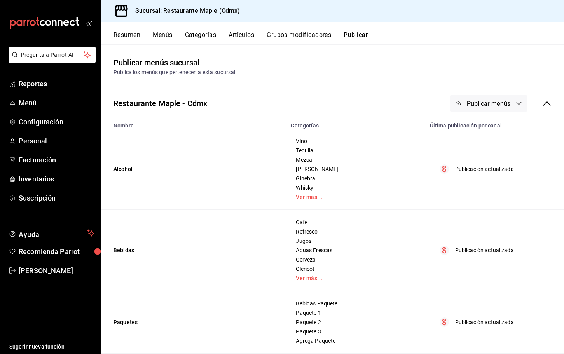
click at [291, 38] on button "Grupos modificadores" at bounding box center [299, 37] width 65 height 13
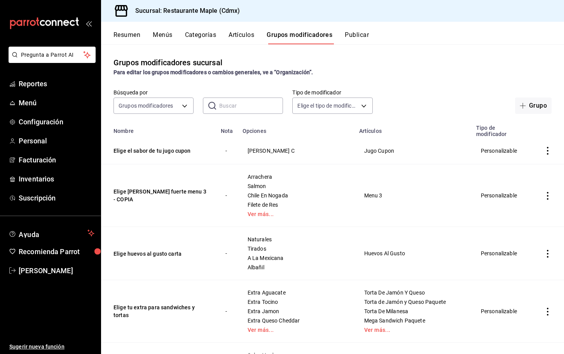
click at [233, 108] on input "text" at bounding box center [251, 106] width 64 height 16
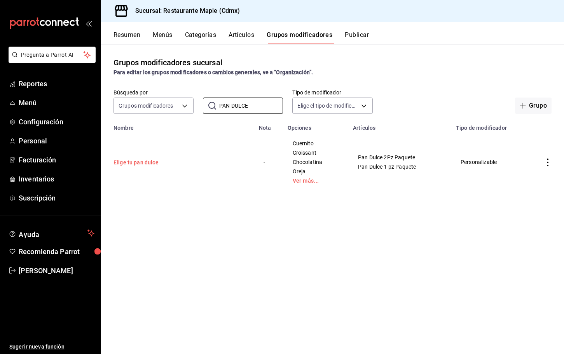
type input "PAN DULCE"
click at [155, 159] on button "Elige tu pan dulce" at bounding box center [159, 163] width 93 height 8
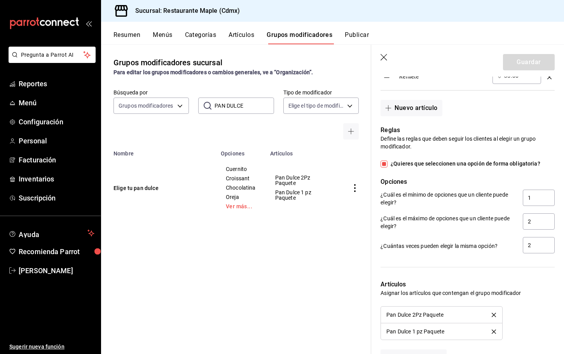
scroll to position [648, 0]
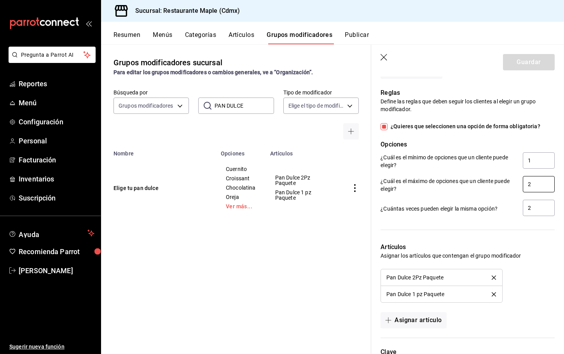
click at [532, 185] on input "2" at bounding box center [539, 184] width 32 height 16
type input "10"
click at [535, 209] on input "2" at bounding box center [539, 208] width 32 height 16
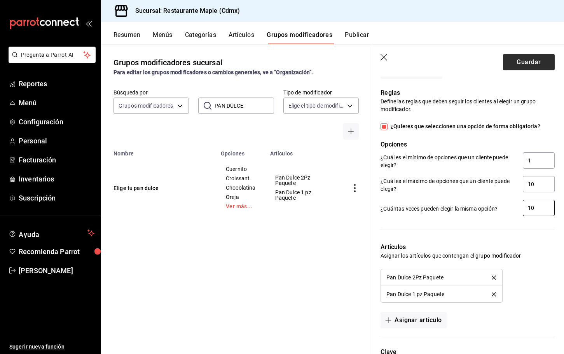
type input "10"
click at [521, 58] on button "Guardar" at bounding box center [529, 62] width 52 height 16
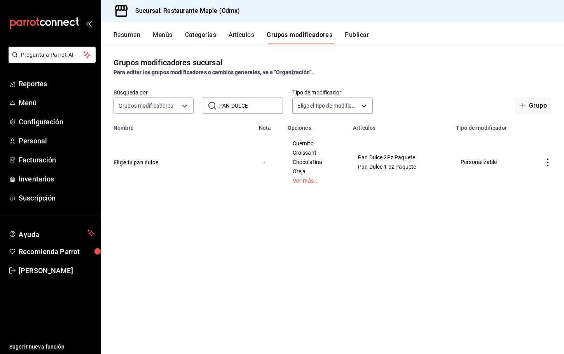
click at [237, 38] on button "Artículos" at bounding box center [241, 37] width 26 height 13
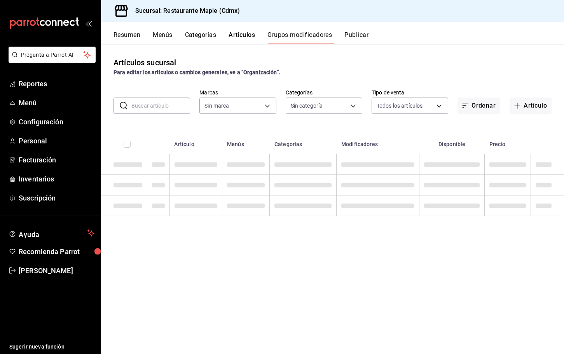
type input "9367c8d0-d5bf-442c-b6f8-a503c691c07e"
click at [174, 104] on input "text" at bounding box center [160, 106] width 59 height 16
type input "9367c8d0-d5bf-442c-b6f8-a503c691c07e"
type input "a5b80c37-7917-455f-95a0-19e3c5faa88c,f7a30707-b9cf-4dff-b750-559a05d3e702,13bc9…"
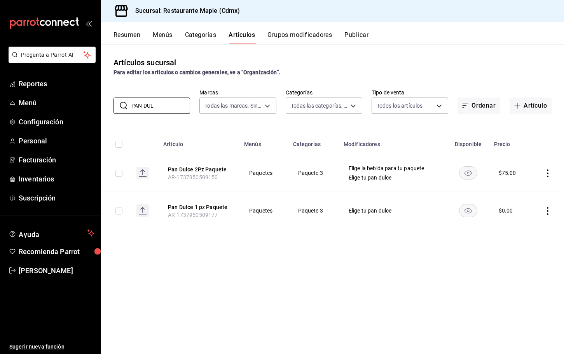
type input "PAN DUL"
click at [193, 261] on div "Artículos sucursal Para editar los artículos o cambios generales, ve a “Organiz…" at bounding box center [332, 198] width 463 height 309
click at [206, 167] on button "Pan Dulce 2Pz Paquete" at bounding box center [199, 170] width 62 height 8
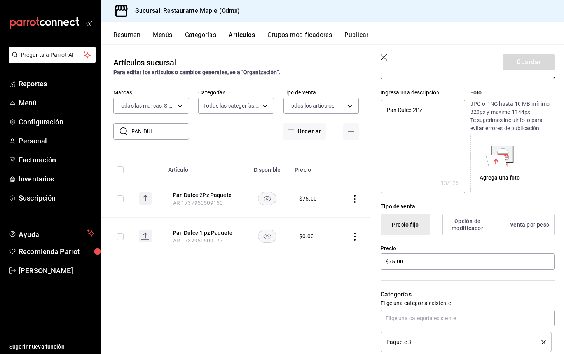
scroll to position [75, 0]
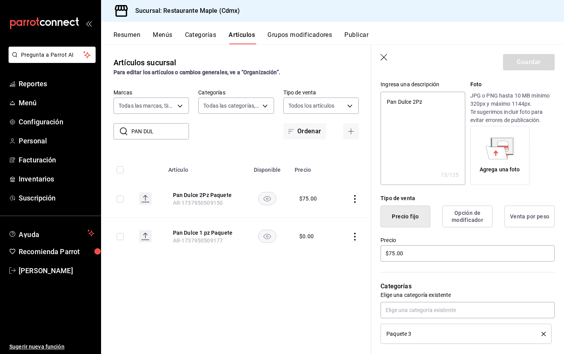
click at [382, 55] on icon "button" at bounding box center [384, 58] width 8 height 8
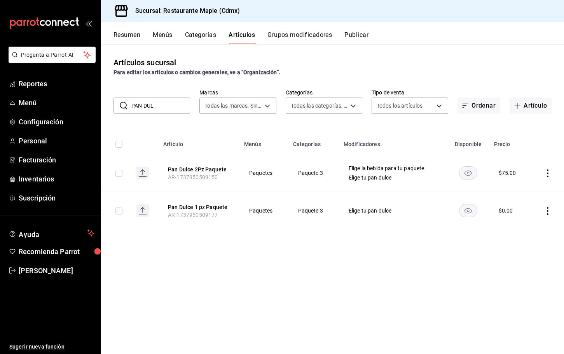
click at [309, 35] on button "Grupos modificadores" at bounding box center [299, 37] width 65 height 13
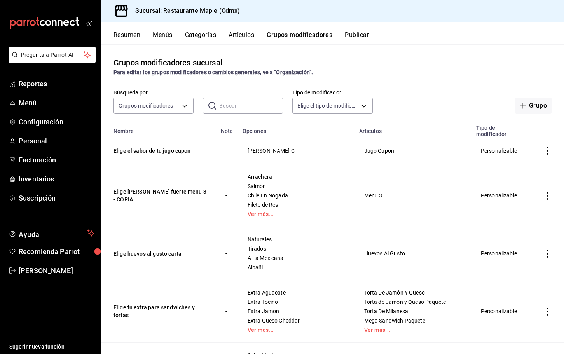
click at [254, 107] on input "text" at bounding box center [251, 106] width 64 height 16
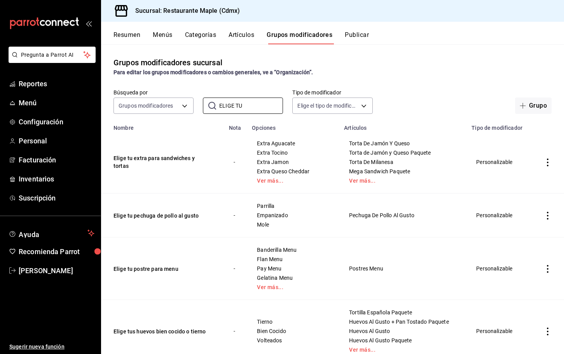
type input "ELIGE TU"
click at [236, 35] on button "Artículos" at bounding box center [241, 37] width 26 height 13
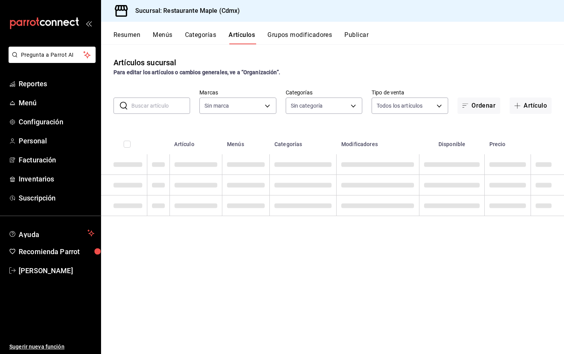
click at [171, 105] on input "text" at bounding box center [160, 106] width 59 height 16
type input "9367c8d0-d5bf-442c-b6f8-a503c691c07e"
type input "a5b80c37-7917-455f-95a0-19e3c5faa88c,f7a30707-b9cf-4dff-b750-559a05d3e702,13bc9…"
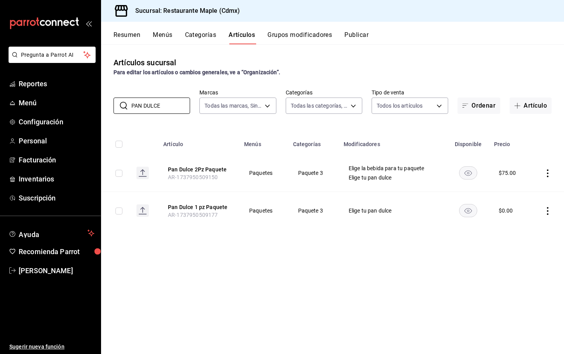
type input "PAN DULCE"
click at [264, 121] on div "Artículos sucursal Para editar los artículos o cambios generales, ve a “Organiz…" at bounding box center [332, 198] width 463 height 309
click at [189, 169] on button "Pan Dulce 2Pz Paquete" at bounding box center [199, 170] width 62 height 8
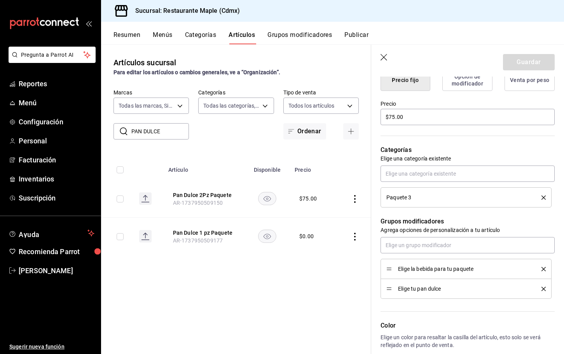
scroll to position [211, 0]
click at [392, 119] on input "$75.00" at bounding box center [467, 117] width 174 height 16
type textarea "x"
type input "$5.00"
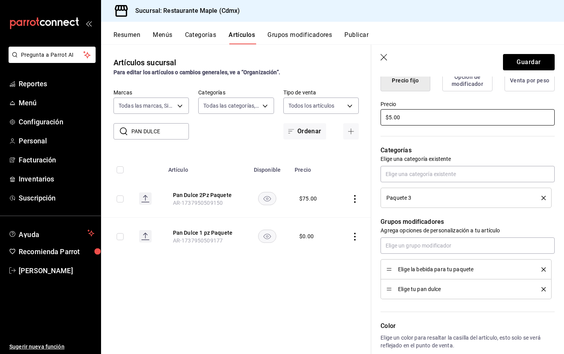
type textarea "x"
type input "$35.00"
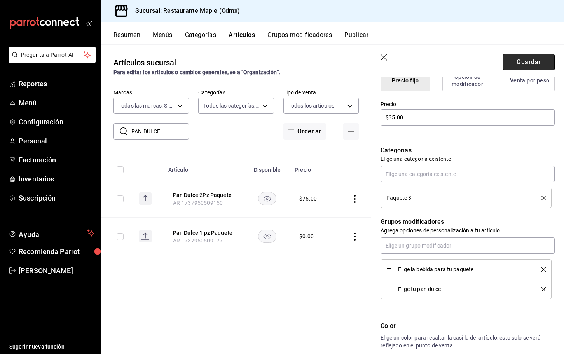
click at [527, 63] on button "Guardar" at bounding box center [529, 62] width 52 height 16
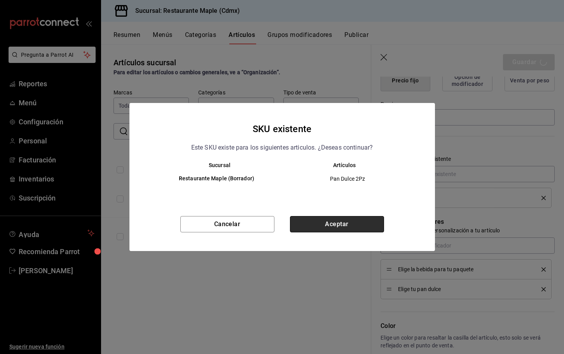
click at [333, 218] on button "Aceptar" at bounding box center [337, 224] width 94 height 16
type textarea "x"
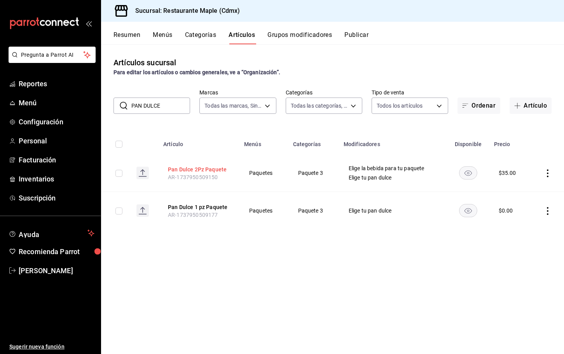
click at [201, 169] on button "Pan Dulce 2Pz Paquete" at bounding box center [199, 170] width 62 height 8
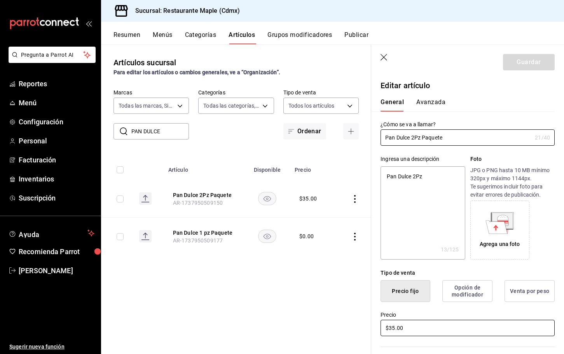
click at [395, 328] on input "$35.00" at bounding box center [467, 328] width 174 height 16
type textarea "x"
type input "$3.00"
type textarea "x"
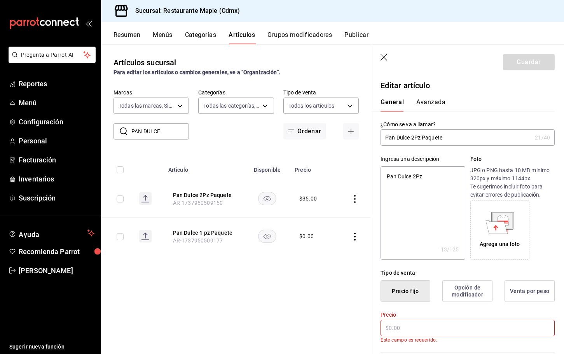
type textarea "x"
type input "$4.00"
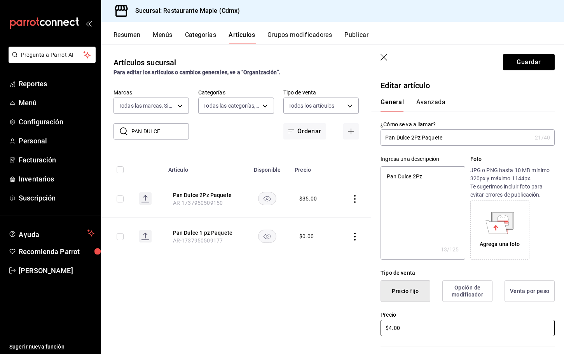
type textarea "x"
type input "$40.00"
click at [527, 65] on button "Guardar" at bounding box center [529, 62] width 52 height 16
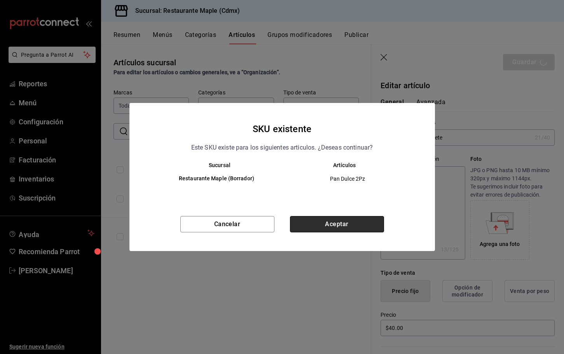
click at [325, 225] on button "Aceptar" at bounding box center [337, 224] width 94 height 16
type textarea "x"
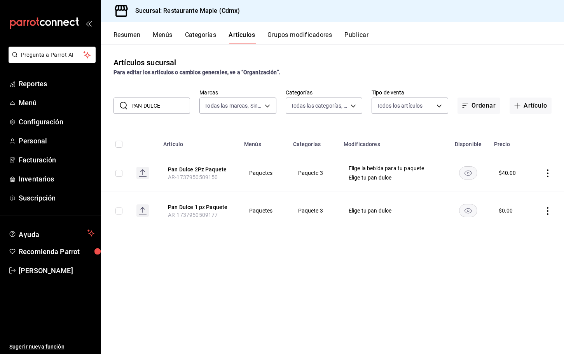
click at [357, 39] on button "Publicar" at bounding box center [356, 37] width 24 height 13
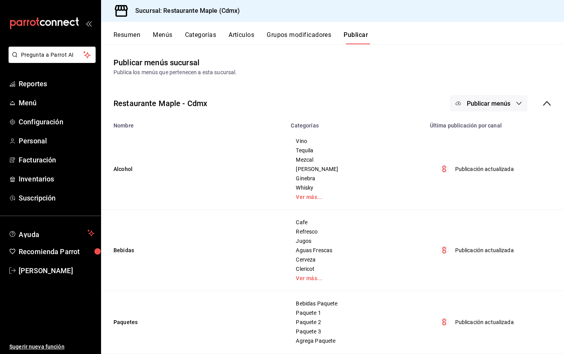
click at [479, 101] on span "Publicar menús" at bounding box center [489, 103] width 44 height 7
click at [486, 123] on li "Punto de venta" at bounding box center [488, 129] width 71 height 22
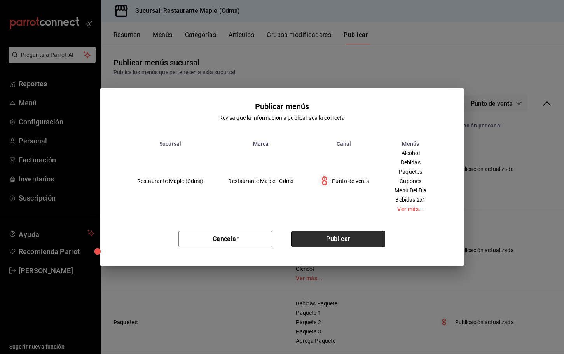
click at [319, 241] on button "Publicar" at bounding box center [338, 239] width 94 height 16
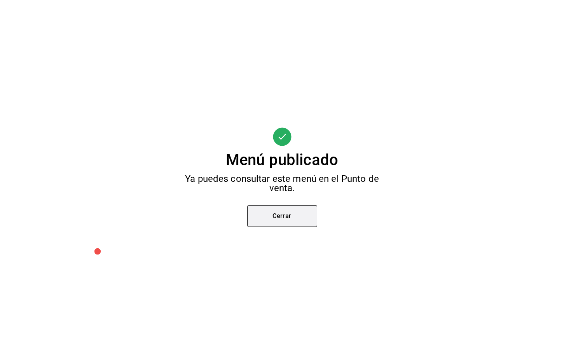
click at [283, 216] on button "Cerrar" at bounding box center [282, 216] width 70 height 22
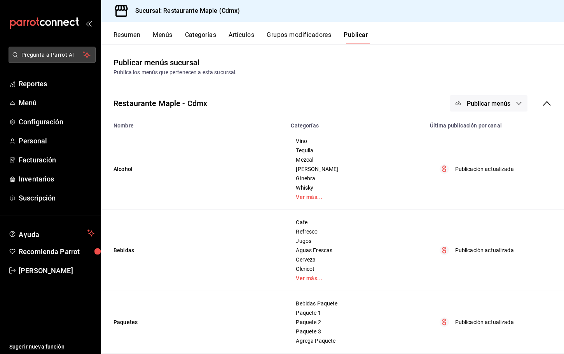
click at [53, 57] on span "Pregunta a Parrot AI" at bounding box center [52, 55] width 62 height 8
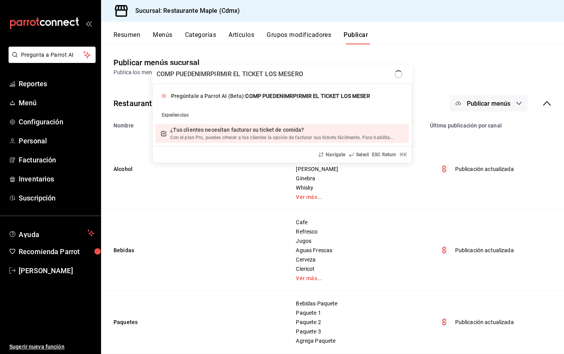
type input "COMP PUEDENIMRPIRMIR EL TICKET LOS MESEROS"
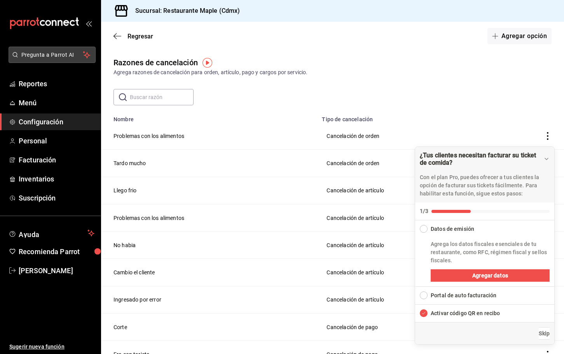
click at [59, 57] on span "Pregunta a Parrot AI" at bounding box center [52, 55] width 62 height 8
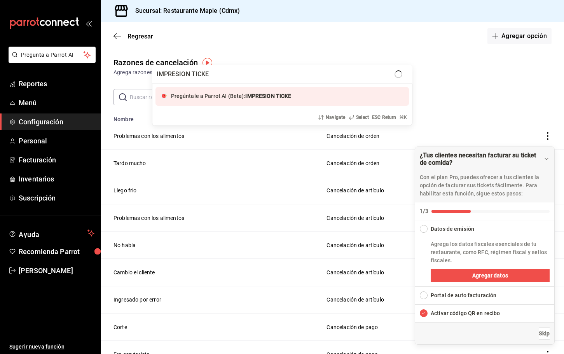
type input "IMPRESION TICKET"
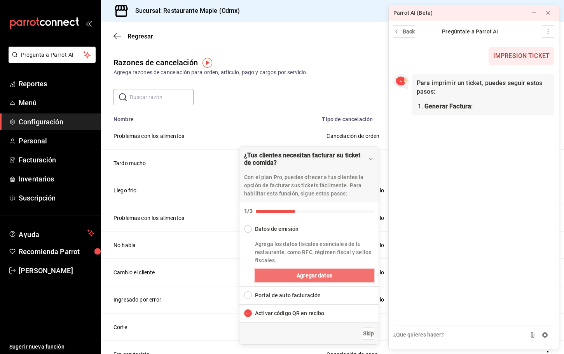
click at [284, 274] on button "Agregar datos" at bounding box center [314, 275] width 119 height 12
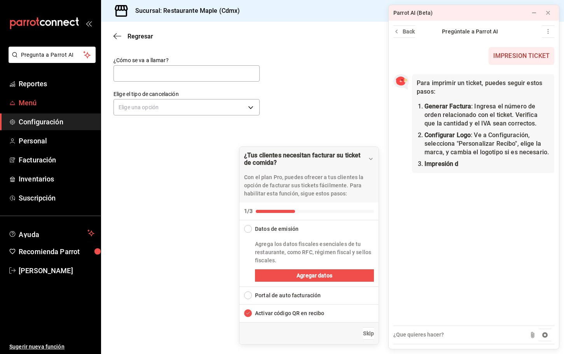
click at [31, 99] on span "Menú" at bounding box center [57, 103] width 76 height 10
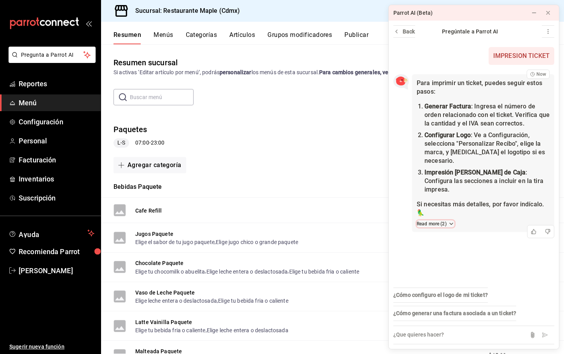
click at [446, 220] on button "Read more ( 2 )" at bounding box center [436, 223] width 38 height 7
click at [549, 12] on icon at bounding box center [548, 13] width 6 height 6
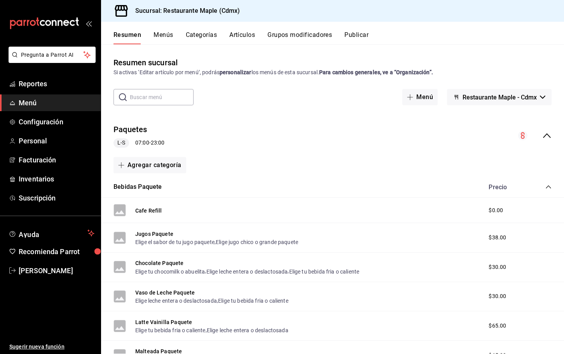
click at [242, 33] on button "Artículos" at bounding box center [242, 37] width 26 height 13
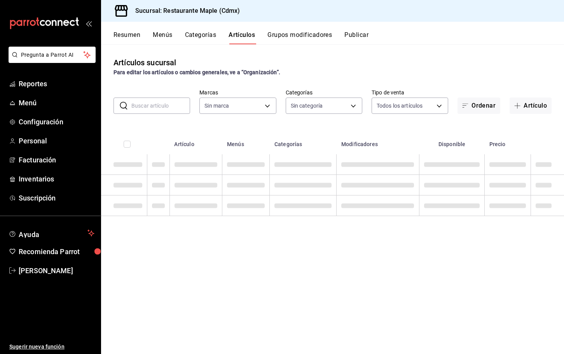
click at [156, 110] on input "text" at bounding box center [160, 106] width 59 height 16
type input "9367c8d0-d5bf-442c-b6f8-a503c691c07e"
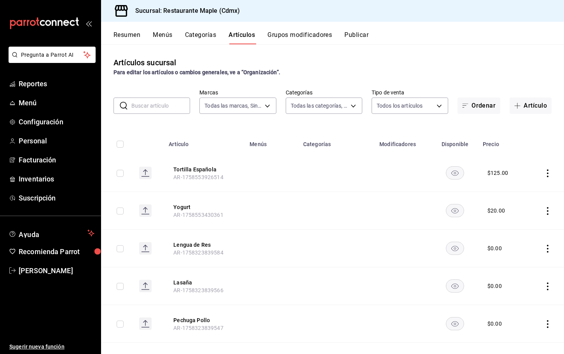
type input "a5b80c37-7917-455f-95a0-19e3c5faa88c,f7a30707-b9cf-4dff-b750-559a05d3e702,13bc9…"
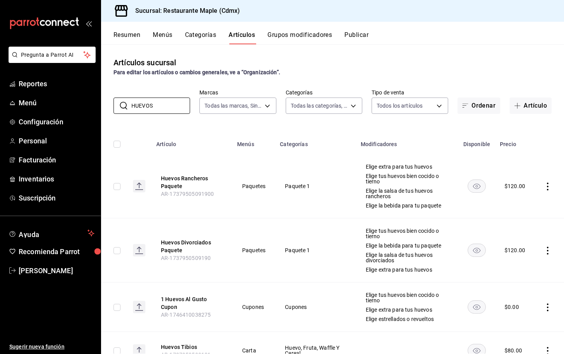
type input "HUEVOS"
click at [347, 61] on div "Artículos sucursal Para editar los artículos o cambios generales, ve a “Organiz…" at bounding box center [332, 67] width 463 height 20
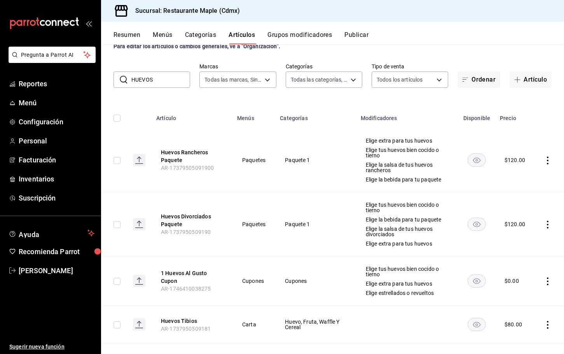
scroll to position [37, 0]
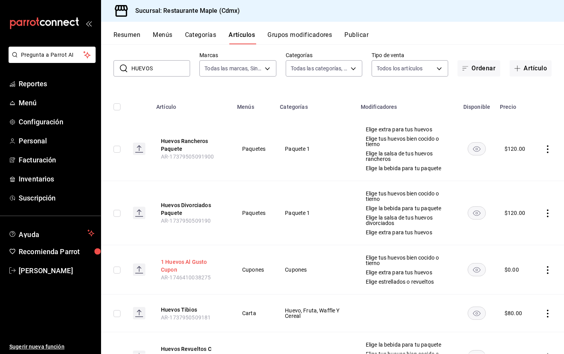
click at [177, 266] on button "1 Huevos Al Gusto Cupon" at bounding box center [192, 266] width 62 height 16
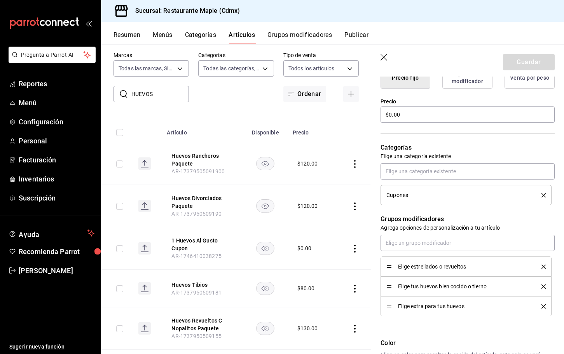
scroll to position [214, 0]
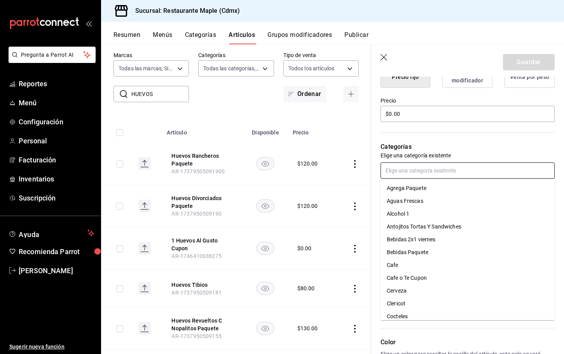
click at [413, 173] on input "text" at bounding box center [467, 170] width 174 height 16
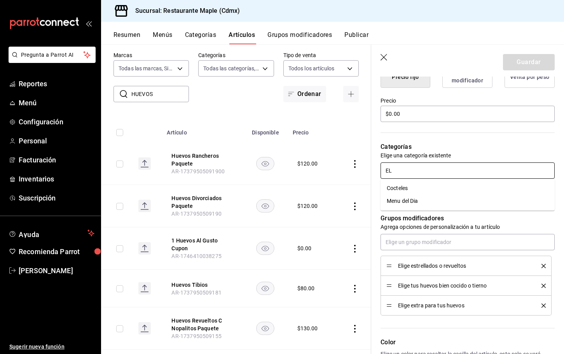
type input "E"
click at [485, 138] on div "Categorías Elige una categoría existente Cupones" at bounding box center [462, 163] width 183 height 81
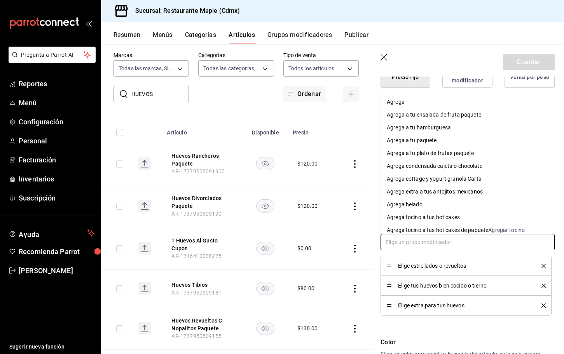
click at [399, 246] on input "text" at bounding box center [467, 242] width 174 height 16
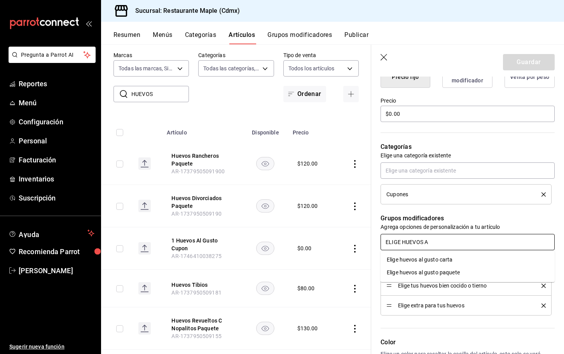
type input "ELIGE HUEVOS AL"
click at [417, 258] on div "Elige huevos al gusto carta" at bounding box center [420, 260] width 66 height 8
type textarea "x"
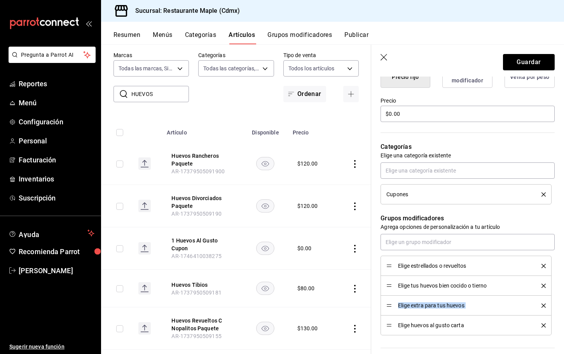
drag, startPoint x: 388, startPoint y: 328, endPoint x: 394, endPoint y: 297, distance: 31.6
click at [394, 297] on ul "Elige estrellados o revueltos Elige tus huevos bien cocido o tierno Elige extra…" at bounding box center [467, 296] width 174 height 80
click at [396, 334] on li "Elige huevos al gusto carta" at bounding box center [465, 326] width 171 height 20
drag, startPoint x: 387, startPoint y: 325, endPoint x: 386, endPoint y: 283, distance: 42.0
click at [511, 57] on button "Guardar" at bounding box center [529, 62] width 52 height 16
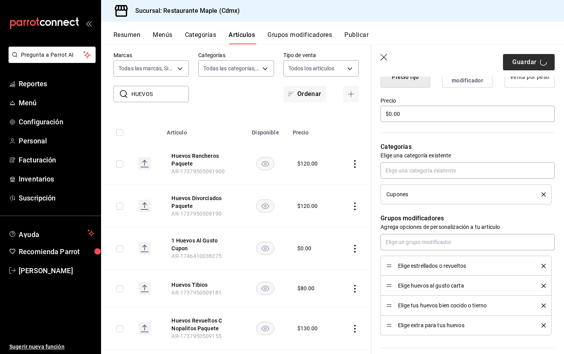
type textarea "x"
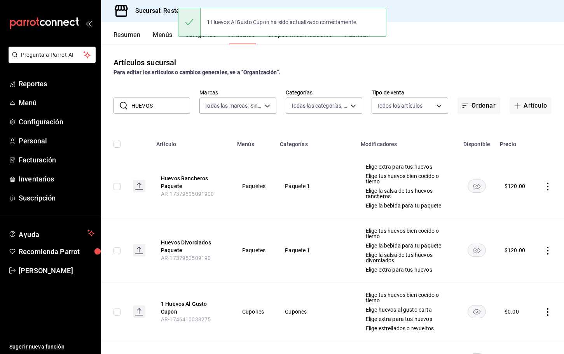
click at [359, 37] on div "1 Huevos Al Gusto Cupon ha sido actualizado correctamente." at bounding box center [282, 21] width 208 height 33
click at [359, 43] on button "Publicar" at bounding box center [356, 37] width 24 height 13
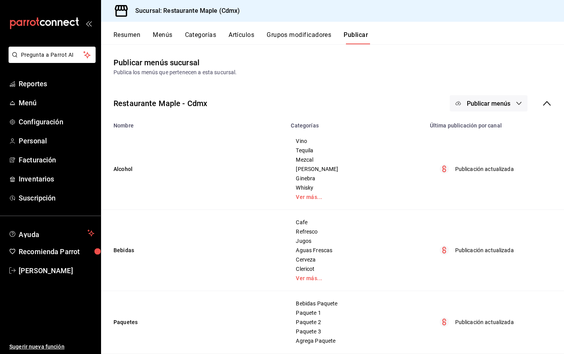
click at [484, 107] on button "Publicar menús" at bounding box center [489, 103] width 78 height 16
click at [476, 135] on li "Punto de venta" at bounding box center [488, 129] width 71 height 22
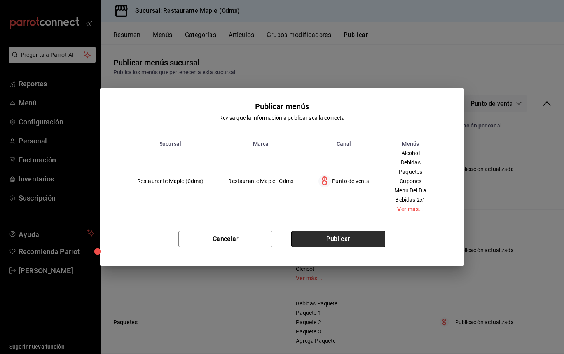
click at [366, 236] on button "Publicar" at bounding box center [338, 239] width 94 height 16
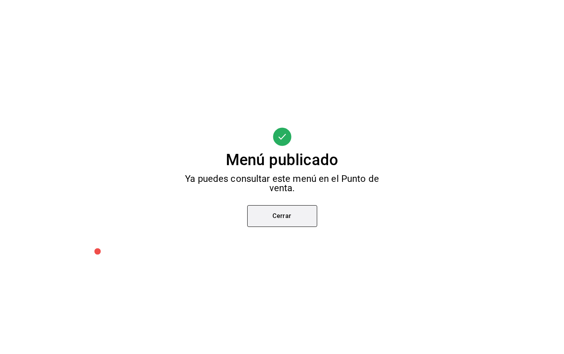
click at [274, 220] on button "Cerrar" at bounding box center [282, 216] width 70 height 22
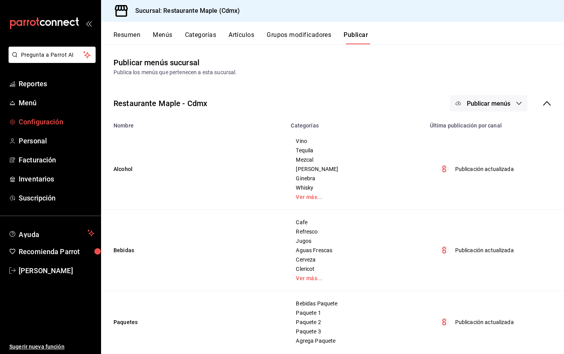
click at [40, 117] on span "Configuración" at bounding box center [57, 122] width 76 height 10
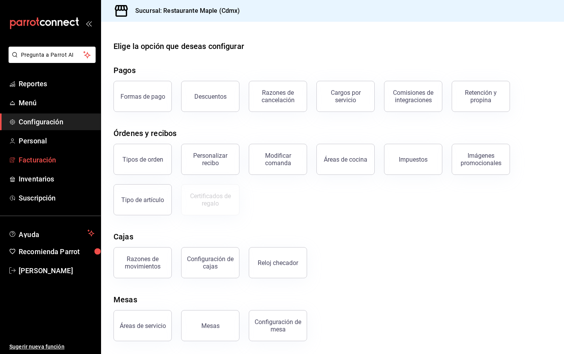
click at [46, 161] on span "Facturación" at bounding box center [57, 160] width 76 height 10
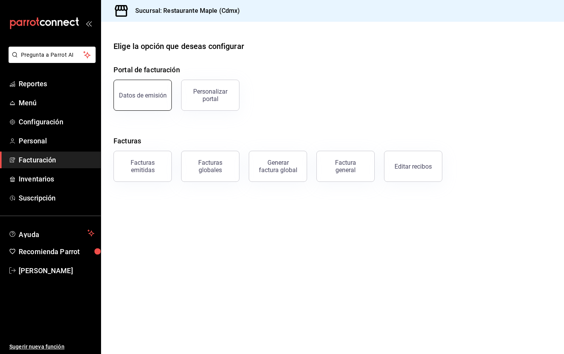
click at [136, 94] on div "Datos de emisión" at bounding box center [143, 95] width 48 height 7
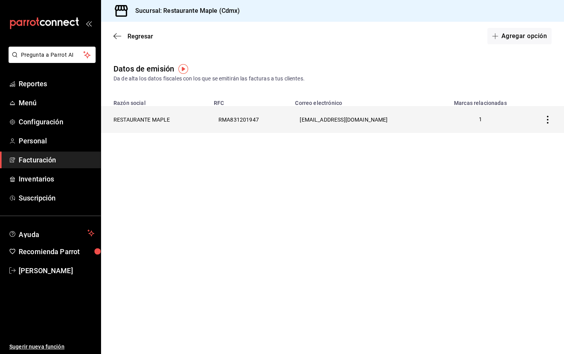
click at [156, 125] on th "RESTAURANTE MAPLE" at bounding box center [155, 119] width 108 height 27
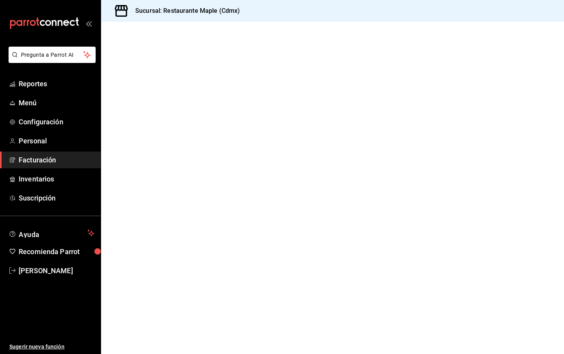
click at [156, 119] on div at bounding box center [332, 188] width 463 height 332
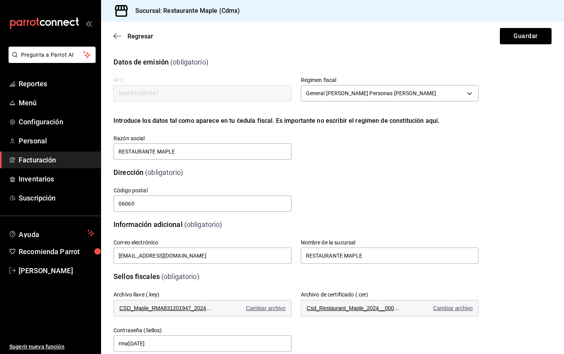
click at [105, 37] on div "Regresar Guardar" at bounding box center [332, 36] width 463 height 29
click at [118, 36] on icon "button" at bounding box center [117, 36] width 8 height 0
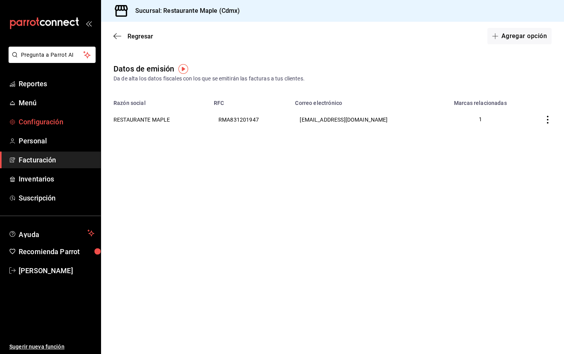
click at [36, 119] on span "Configuración" at bounding box center [57, 122] width 76 height 10
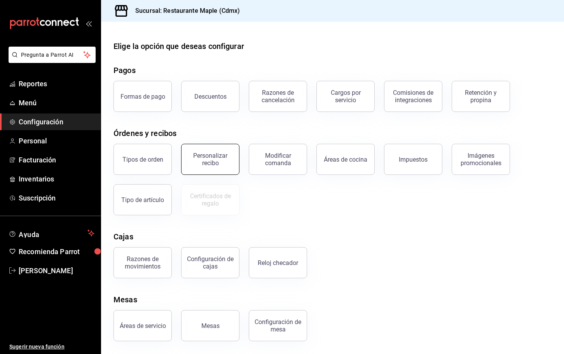
click at [206, 157] on div "Personalizar recibo" at bounding box center [210, 159] width 48 height 15
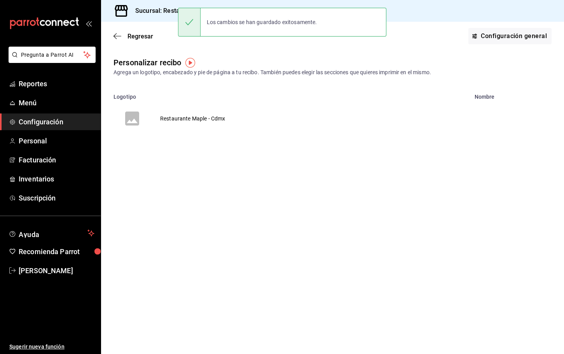
click at [189, 119] on td "Restaurante Maple - Cdmx" at bounding box center [193, 118] width 84 height 37
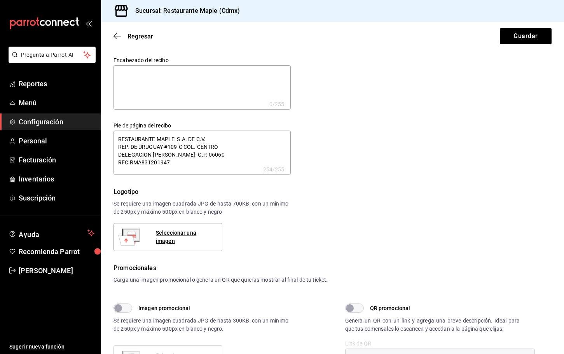
type textarea "x"
click at [166, 145] on textarea "RESTAURANTE MAPLE S.A. DE C.V. REP. DE URUGUAY #109-C COL. CENTRO DELEGACION [P…" at bounding box center [201, 153] width 177 height 44
type textarea "RESTAURANTE MAPLE S.A. DE C.V. REP. DE URUGUAY #109-C COL. CENTRO DELEGACION [P…"
type textarea "x"
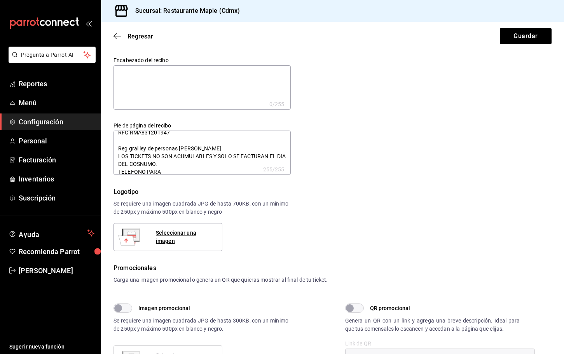
type textarea "RESTAURANTE MAPLE S.A. DE C.V. REP. DE URUGUAY #109-C COL. CENTRO DELEGACION [P…"
type textarea "x"
type textarea "RESTAURANTE MAPLE S.A. DE C.V. REP. DE URUGUAY #109-C COL. CENTRO DELEGACION [P…"
type textarea "x"
type textarea "RESTAURANTE MAPLE S.A. DE C.V. REP. DE URUGUAY #109-C COL. CENTRO DELEGACION [P…"
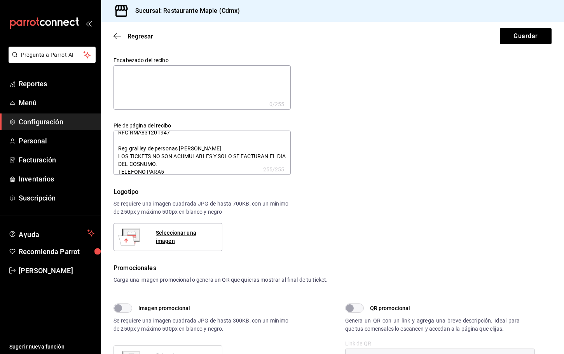
type textarea "x"
type textarea "RESTAURANTE MAPLE S.A. DE C.V. REP. DE URUGUAY #109-C COL. CENTRO DELEGACION [P…"
type textarea "x"
type textarea "RESTAURANTE MAPLE S.A. DE C.V. REP. DE URUGUAY #109-C COL. CENTRO DELEGACION [P…"
type textarea "x"
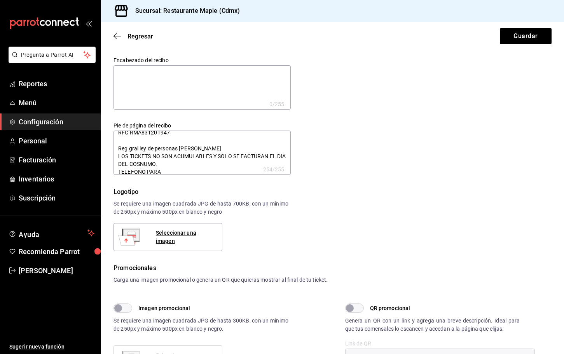
type textarea "RESTAURANTE MAPLE S.A. DE C.V. REP. DE URUGUAY #109-C COL. CENTRO DELEGACION [P…"
type textarea "x"
type textarea "RESTAURANTE MAPLE S.A. DE C.V. REP. DE URUGUAY #109-C COL. CENTRO DELEGACION [P…"
type textarea "x"
click at [124, 142] on textarea "RESTAURANTE MAPLE S.A. DE C.V. REP. DE URUGUAY #109-C COL. CENTRO DELEGACION [P…" at bounding box center [201, 153] width 177 height 44
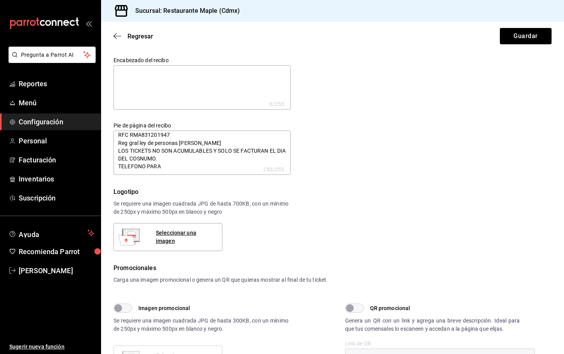
scroll to position [28, 0]
click at [171, 163] on textarea "RESTAURANTE MAPLE S.A. DE C.V. REP. DE URUGUAY #109-C COL. CENTRO DELEGACION [P…" at bounding box center [201, 153] width 177 height 44
click at [143, 165] on textarea "RESTAURANTE MAPLE S.A. DE C.V. REP. DE URUGUAY #109-C COL. CENTRO DELEGACION [P…" at bounding box center [201, 153] width 177 height 44
click at [142, 168] on textarea "RESTAURANTE MAPLE S.A. DE C.V. REP. DE URUGUAY #109-C COL. CENTRO DELEGACION [P…" at bounding box center [201, 153] width 177 height 44
click at [145, 166] on textarea "RESTAURANTE MAPLE S.A. DE C.V. REP. DE URUGUAY #109-C COL. CENTRO DELEGACION [P…" at bounding box center [201, 153] width 177 height 44
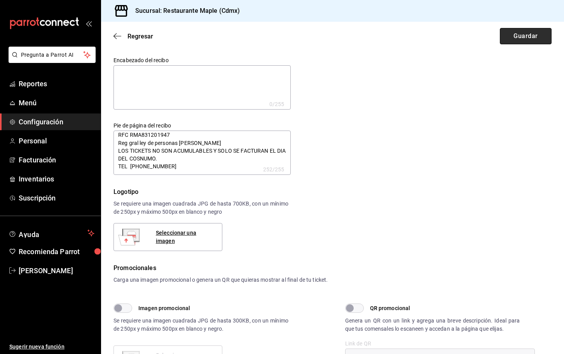
click at [529, 41] on button "Guardar" at bounding box center [526, 36] width 52 height 16
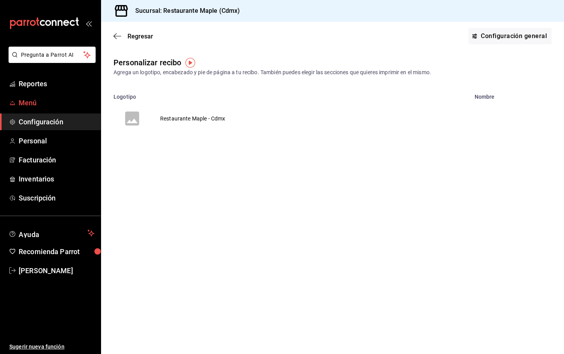
click at [31, 107] on span "Menú" at bounding box center [57, 103] width 76 height 10
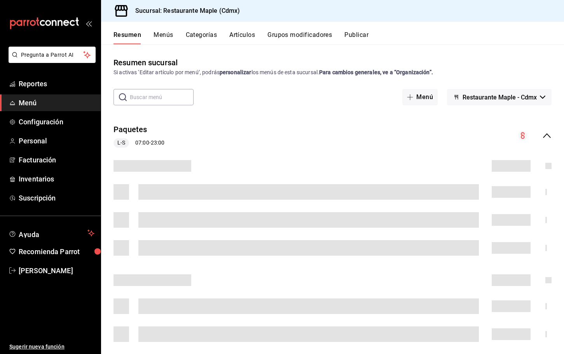
click at [162, 38] on button "Menús" at bounding box center [162, 37] width 19 height 13
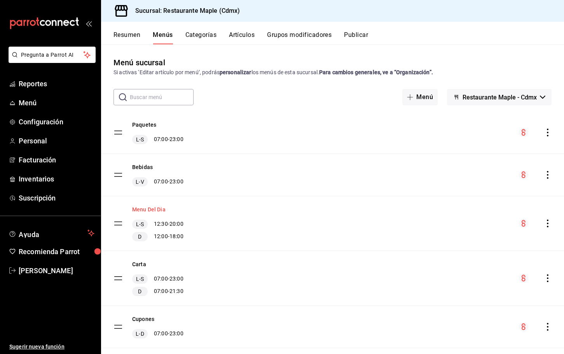
click at [155, 206] on button "Menu Del Dia" at bounding box center [148, 210] width 33 height 8
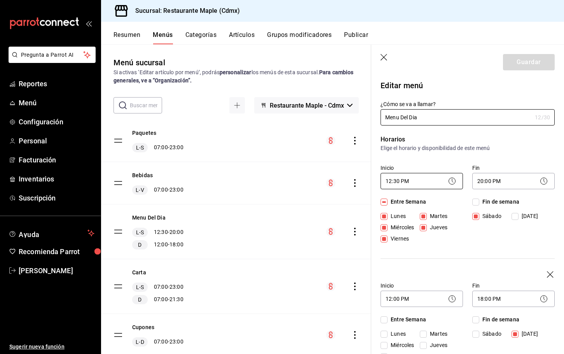
click at [419, 178] on body "Pregunta a Parrot AI Reportes Menú Configuración Personal Facturación Inventari…" at bounding box center [282, 177] width 564 height 354
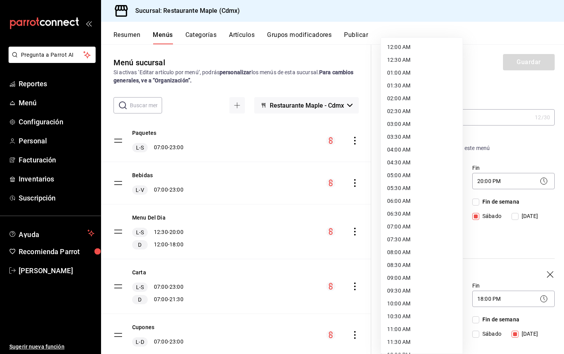
scroll to position [172, 0]
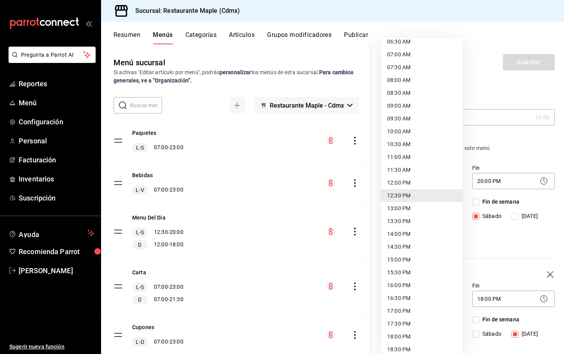
click at [398, 129] on li "10:00 AM" at bounding box center [422, 131] width 82 height 13
type input "10:00"
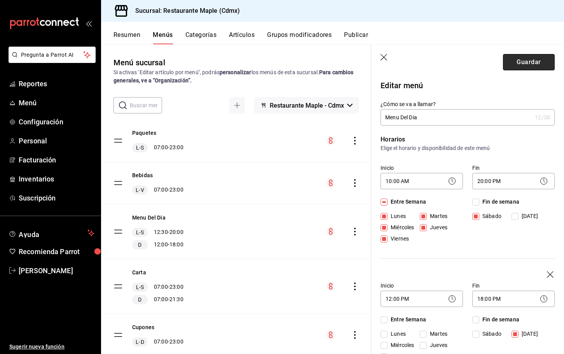
click at [523, 63] on button "Guardar" at bounding box center [529, 62] width 52 height 16
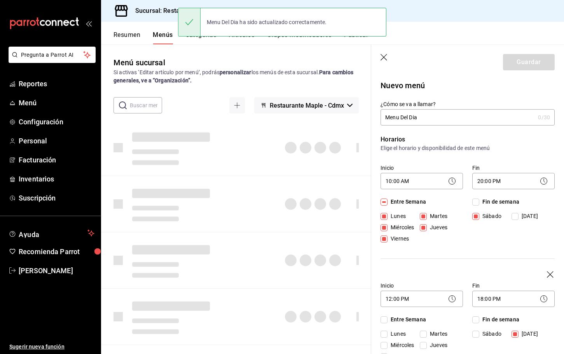
checkbox input "false"
type input "1758557191206"
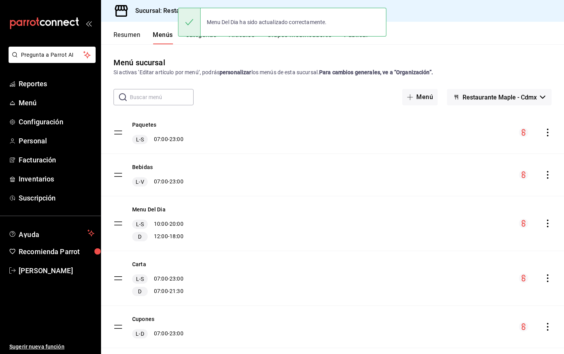
click at [363, 39] on button "Publicar" at bounding box center [356, 37] width 24 height 13
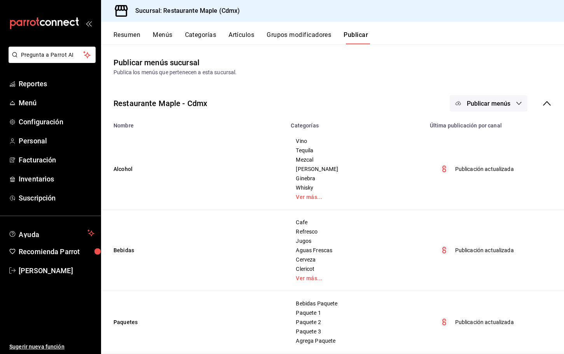
click at [485, 103] on span "Publicar menús" at bounding box center [489, 103] width 44 height 7
click at [483, 129] on span "Punto de venta" at bounding box center [499, 129] width 37 height 8
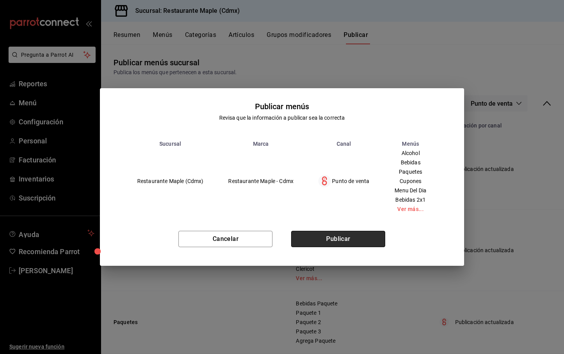
click at [341, 236] on button "Publicar" at bounding box center [338, 239] width 94 height 16
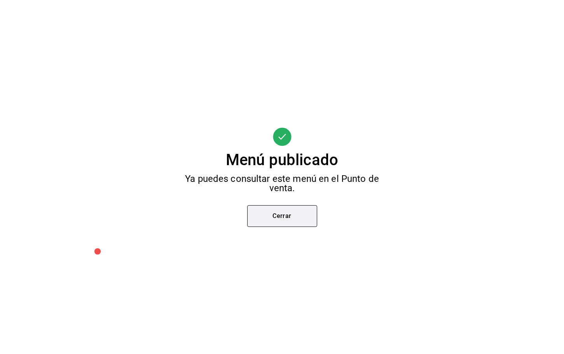
click at [279, 221] on button "Cerrar" at bounding box center [282, 216] width 70 height 22
